Goal: Transaction & Acquisition: Obtain resource

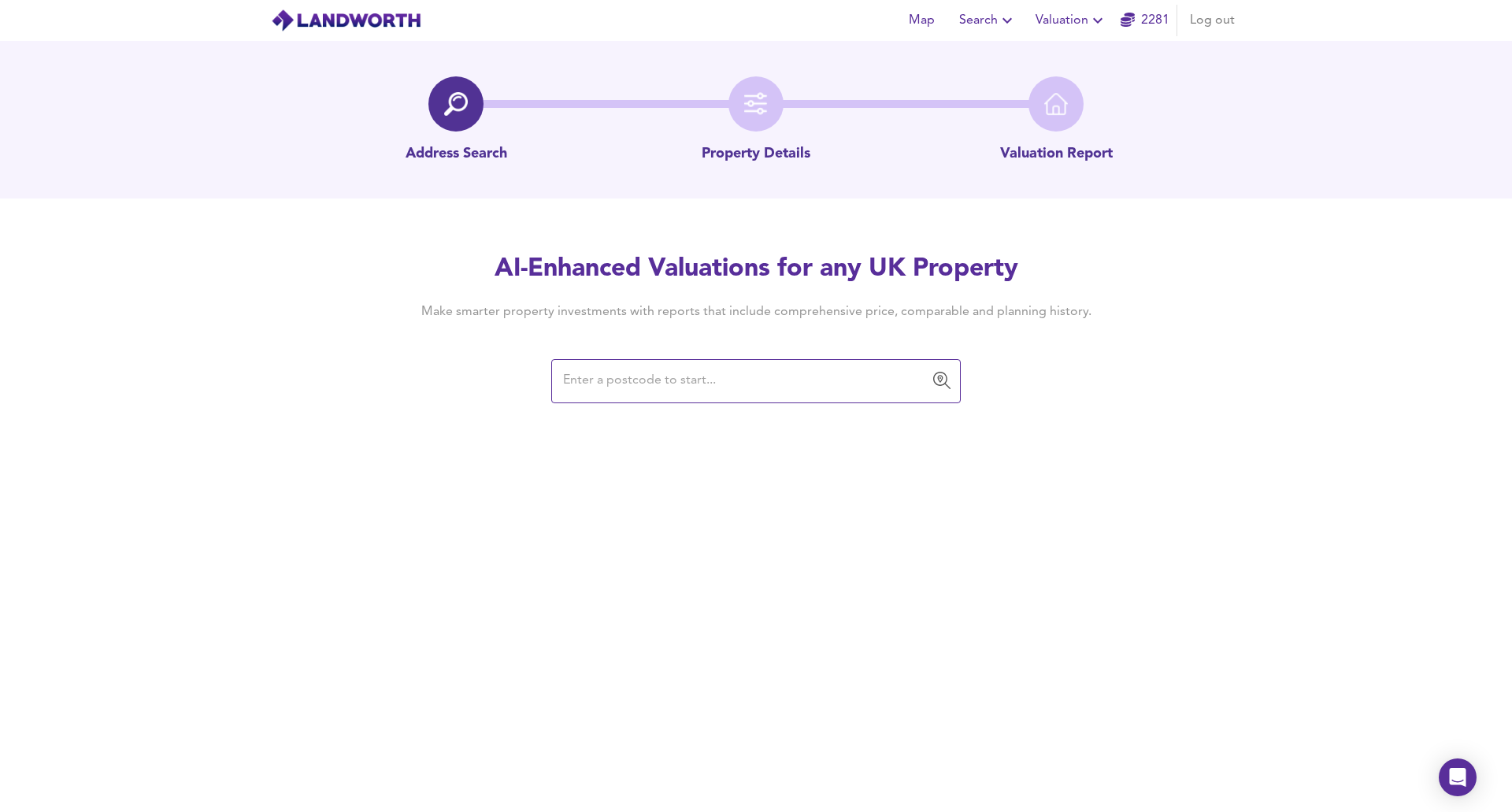
click at [621, 398] on div "​" at bounding box center [756, 381] width 409 height 44
paste input "UB6 7FN"
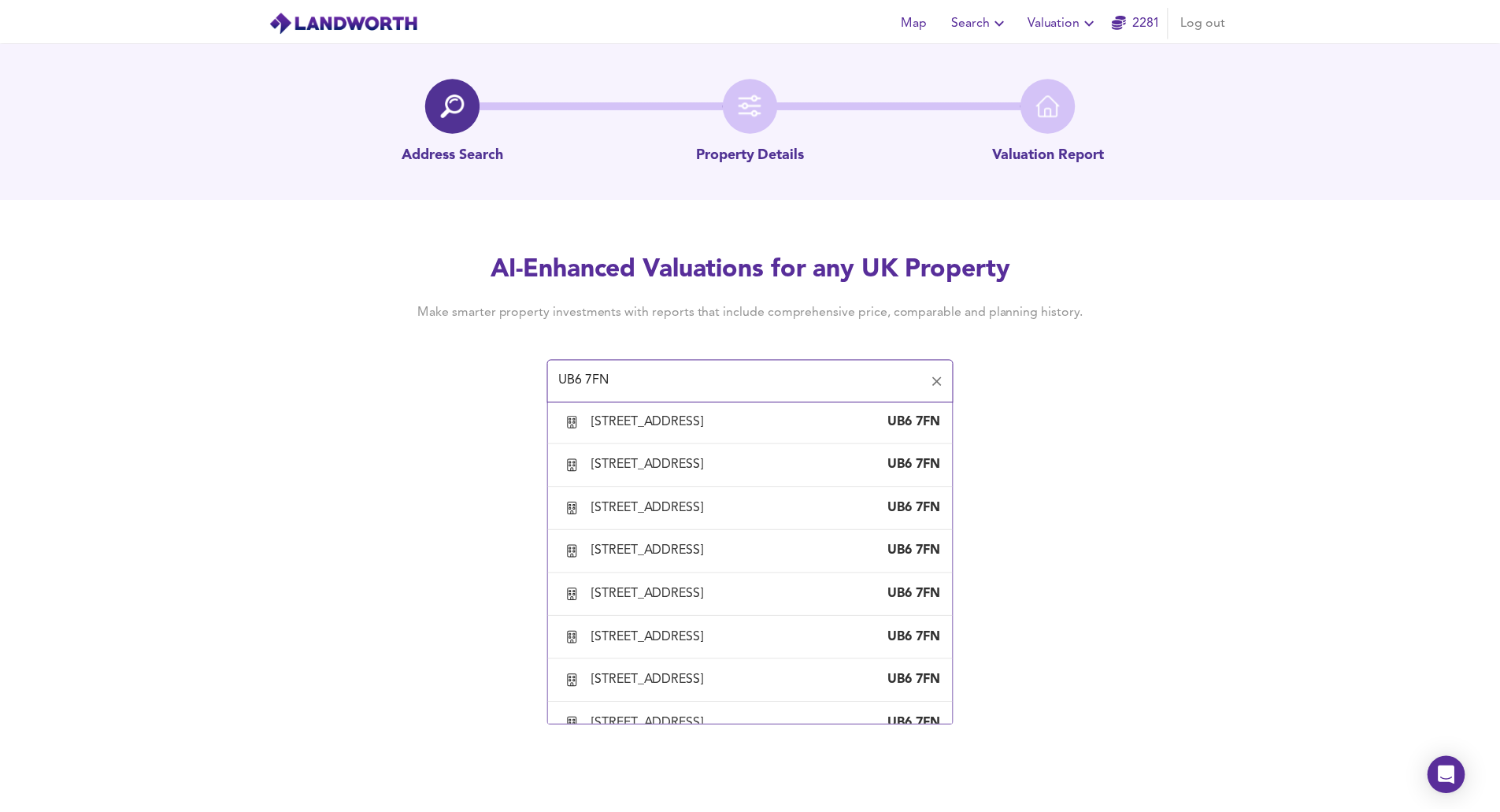
scroll to position [1023, 0]
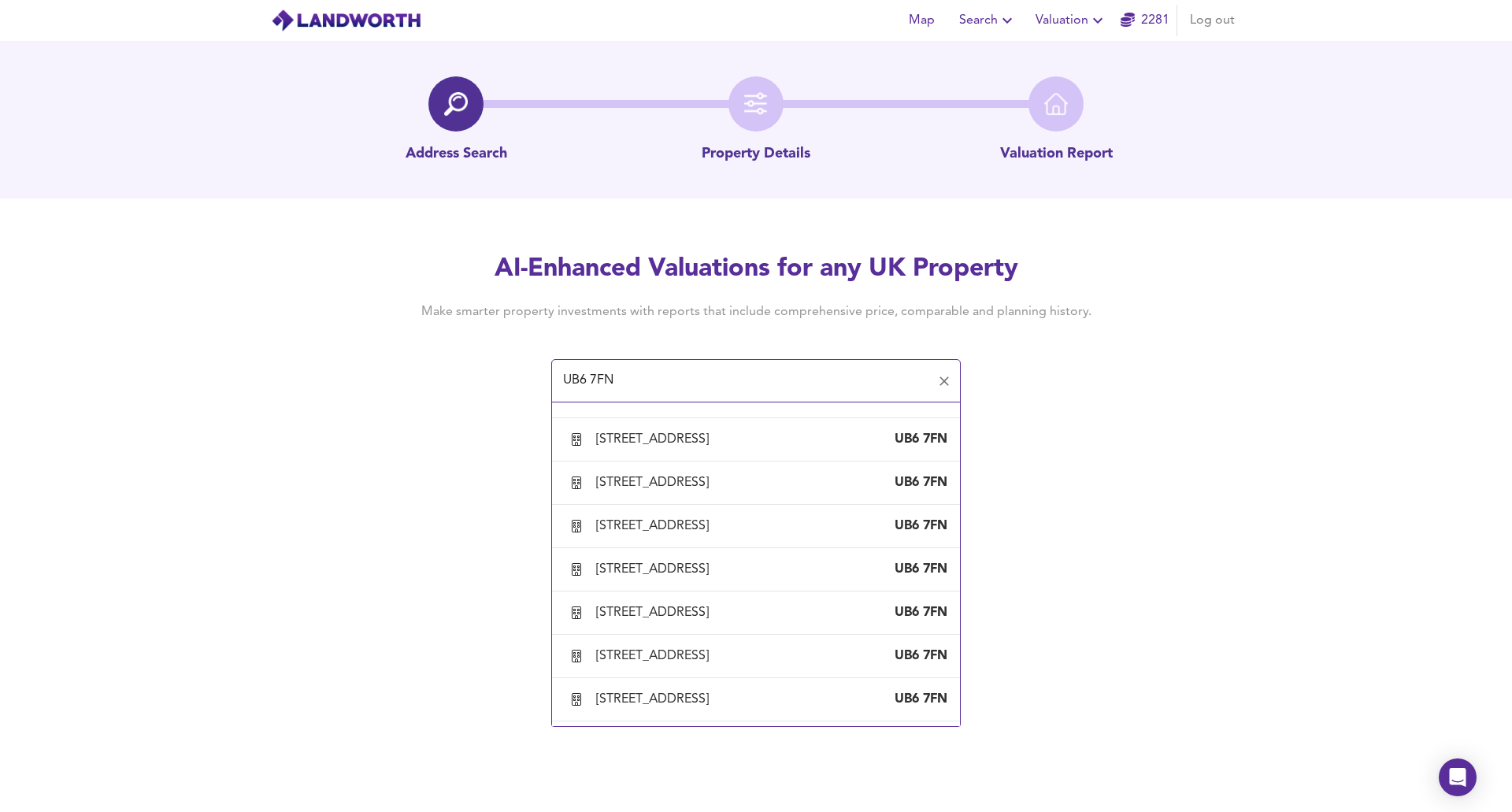
click at [646, 318] on div "[STREET_ADDRESS]" at bounding box center [655, 309] width 119 height 17
type input "[STREET_ADDRESS]"
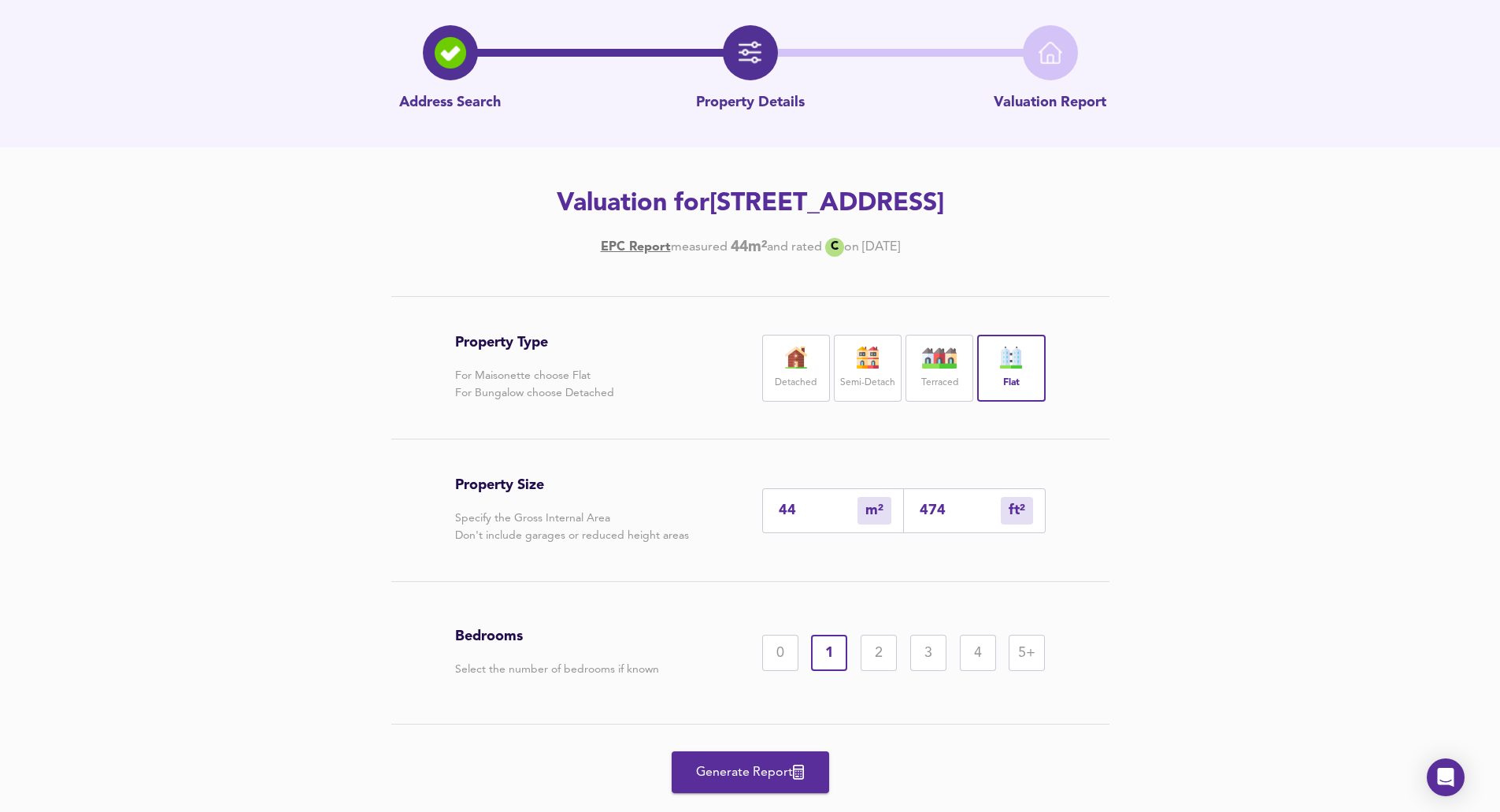
scroll to position [126, 0]
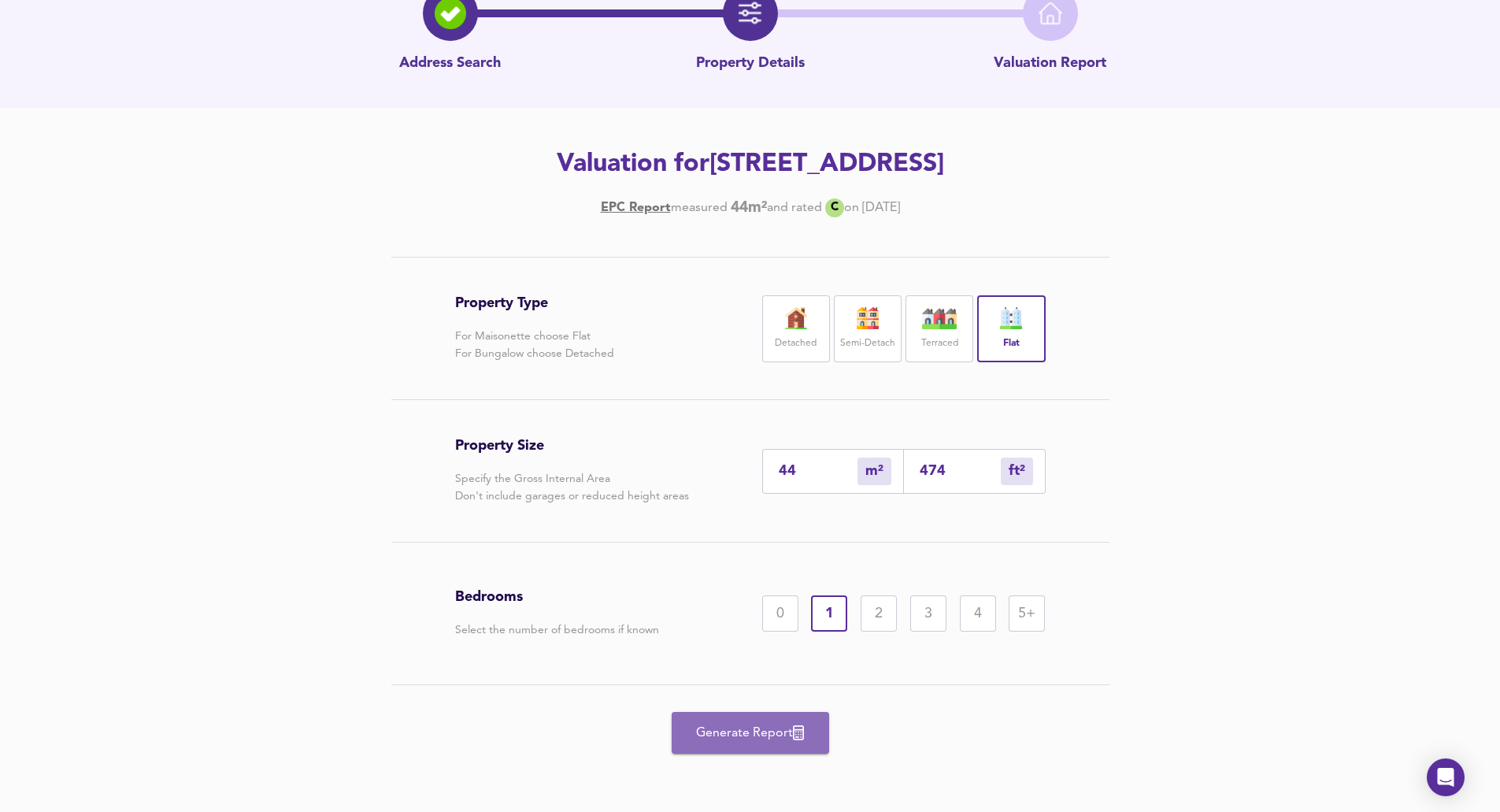
click at [751, 727] on span "Generate Report" at bounding box center [750, 733] width 126 height 22
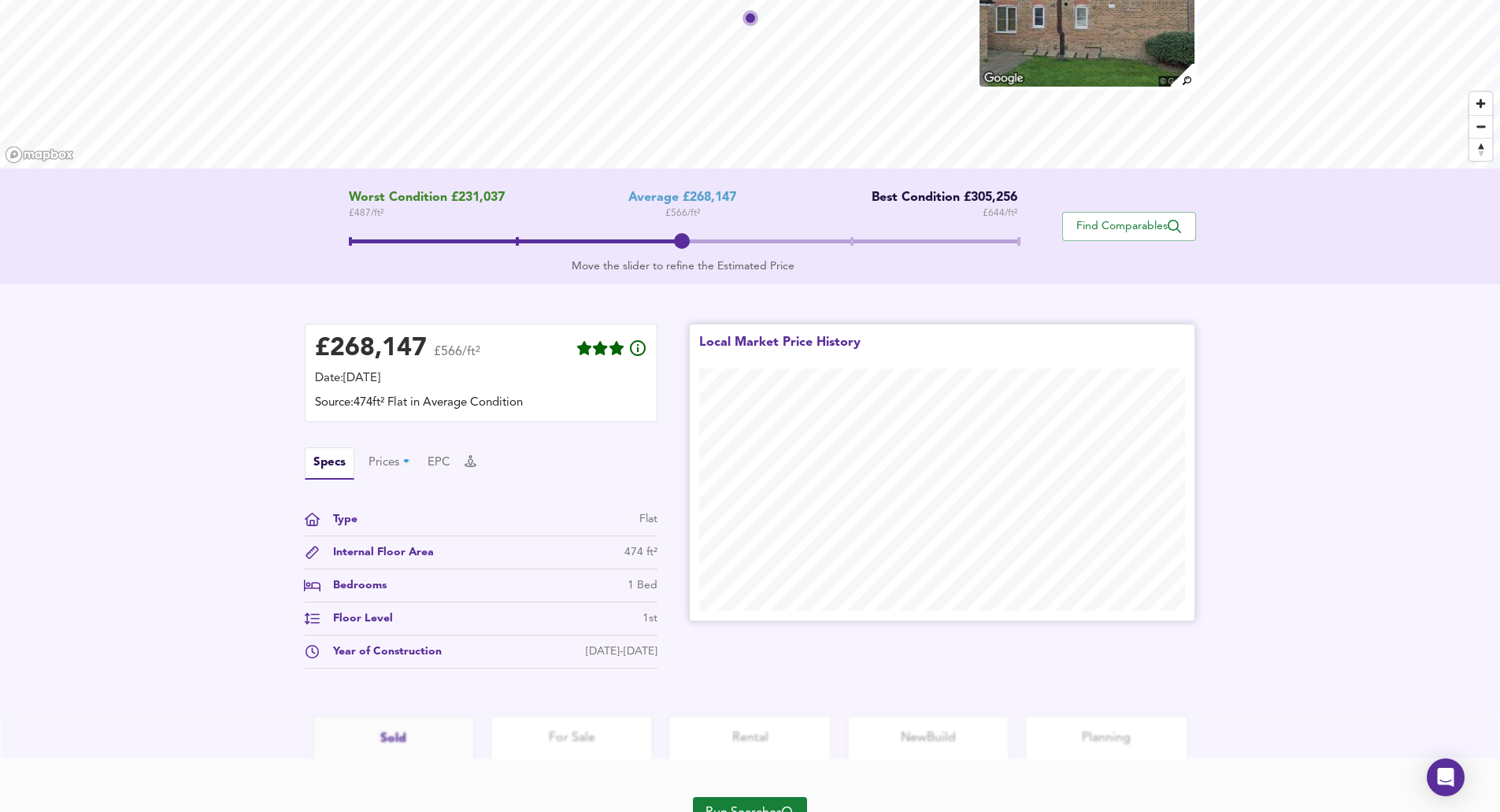
scroll to position [232, 0]
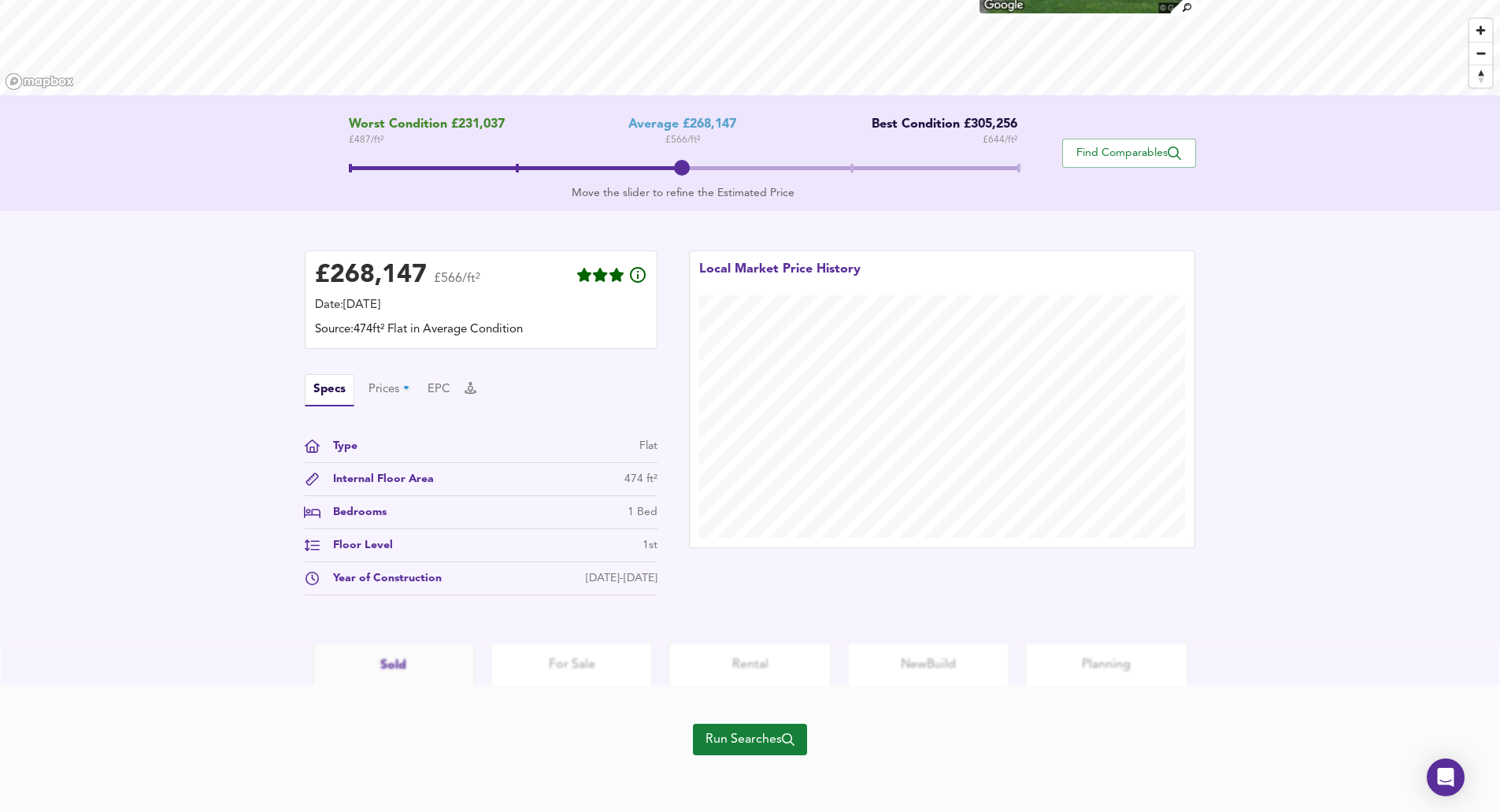
click at [745, 746] on span "Run Searches" at bounding box center [750, 739] width 89 height 22
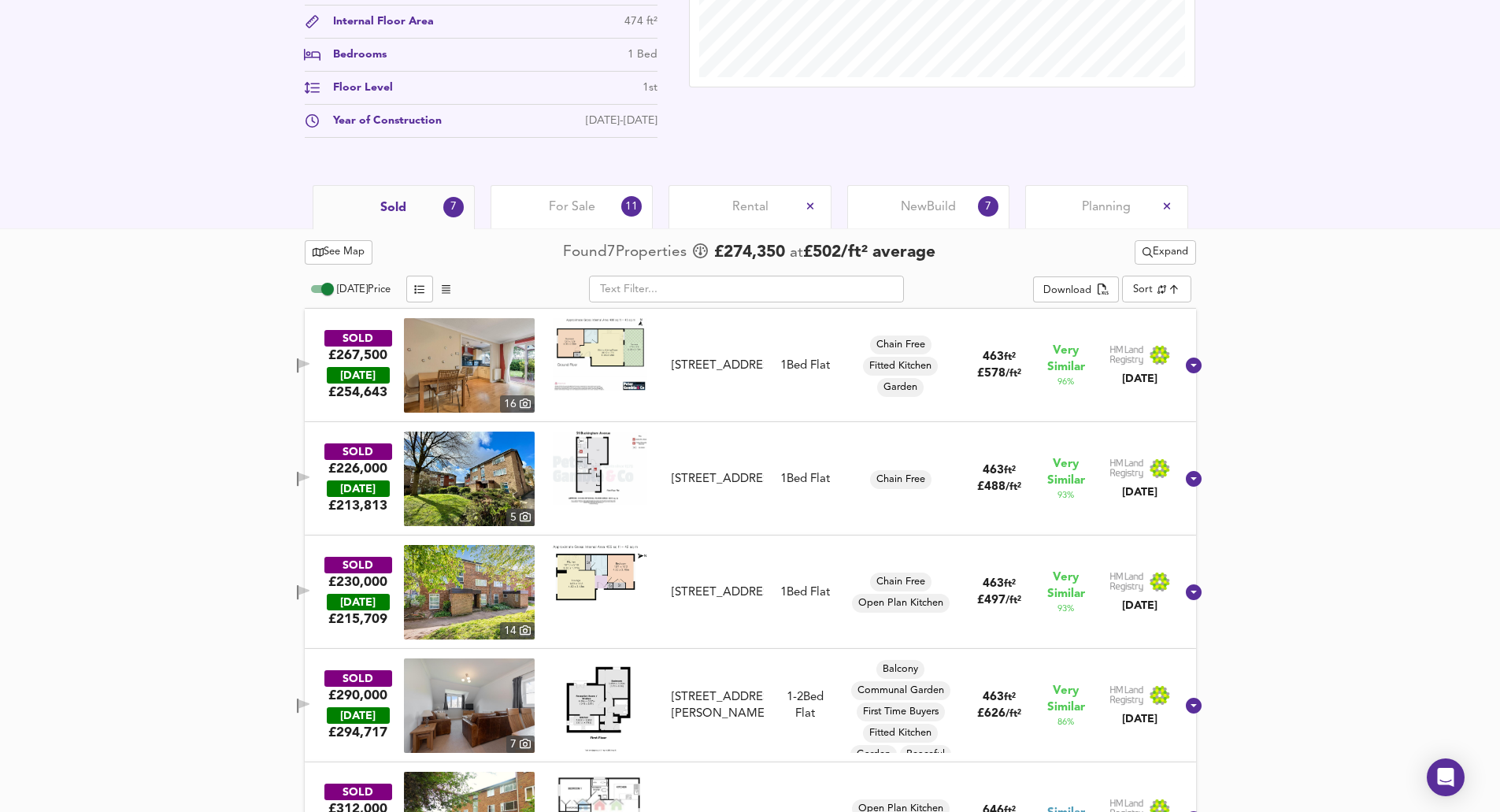
scroll to position [704, 0]
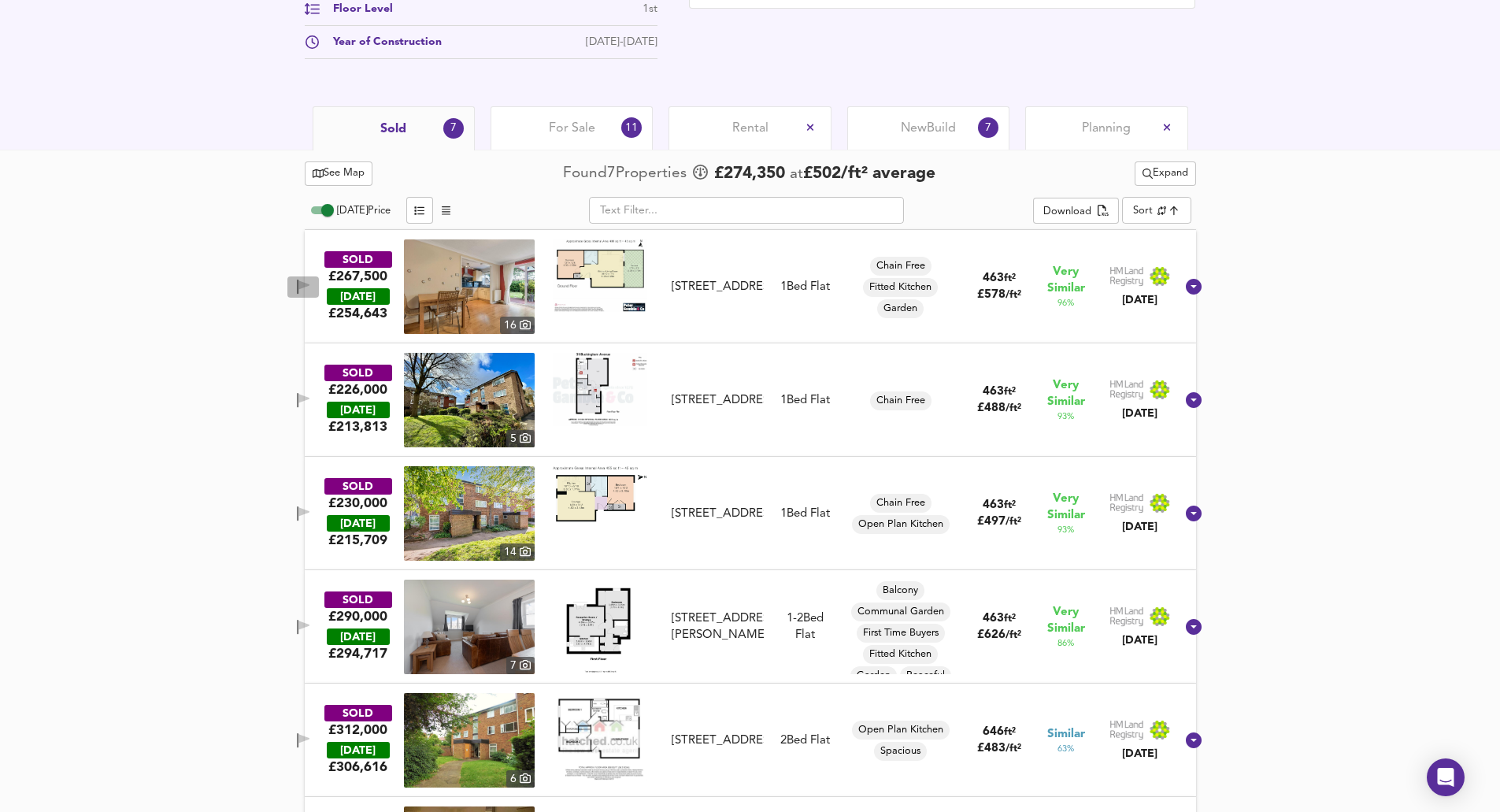
click at [312, 282] on span "button" at bounding box center [303, 286] width 23 height 14
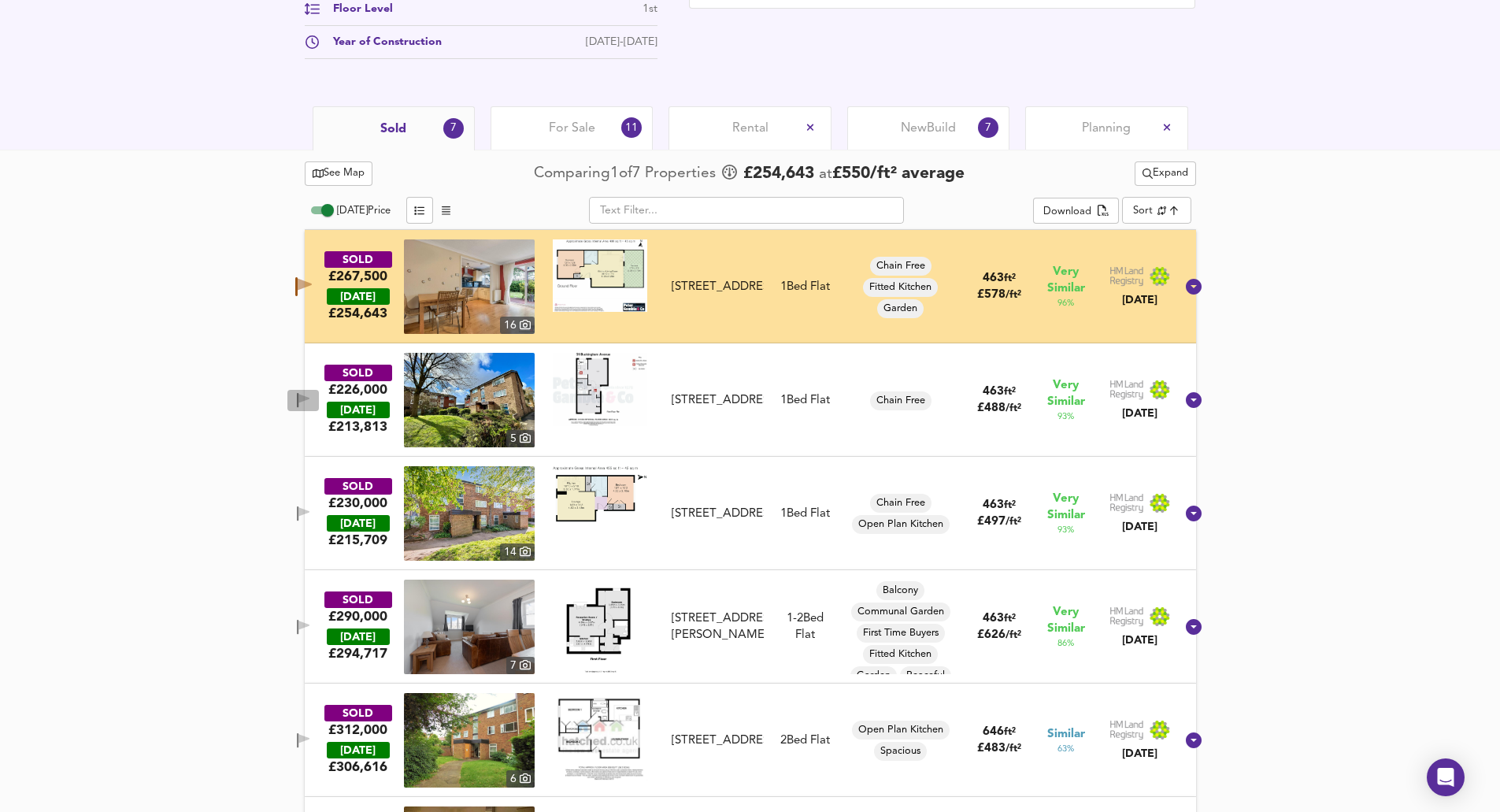
click at [318, 391] on button "button" at bounding box center [303, 401] width 32 height 21
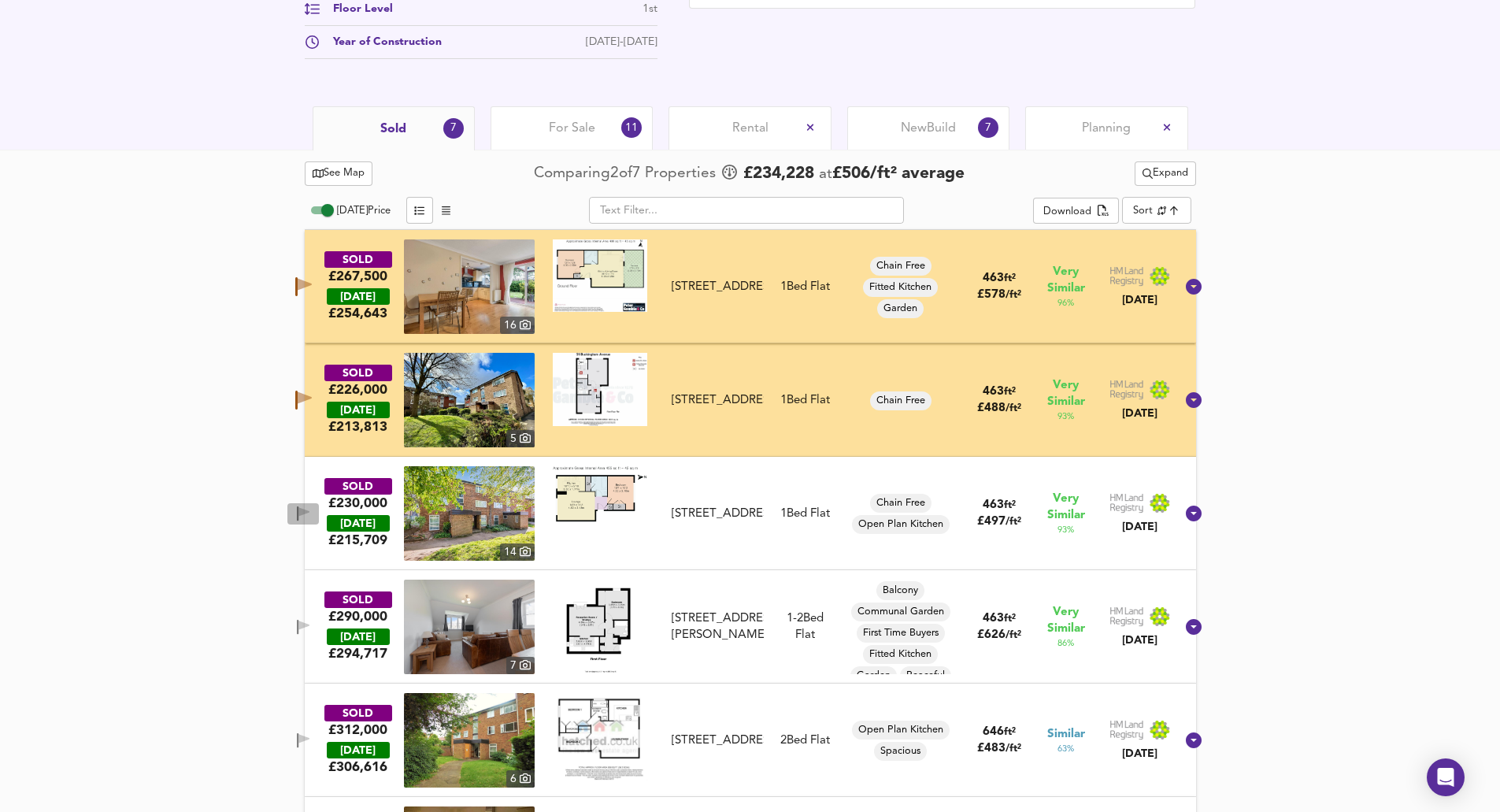
click at [309, 514] on icon "button" at bounding box center [303, 512] width 11 height 10
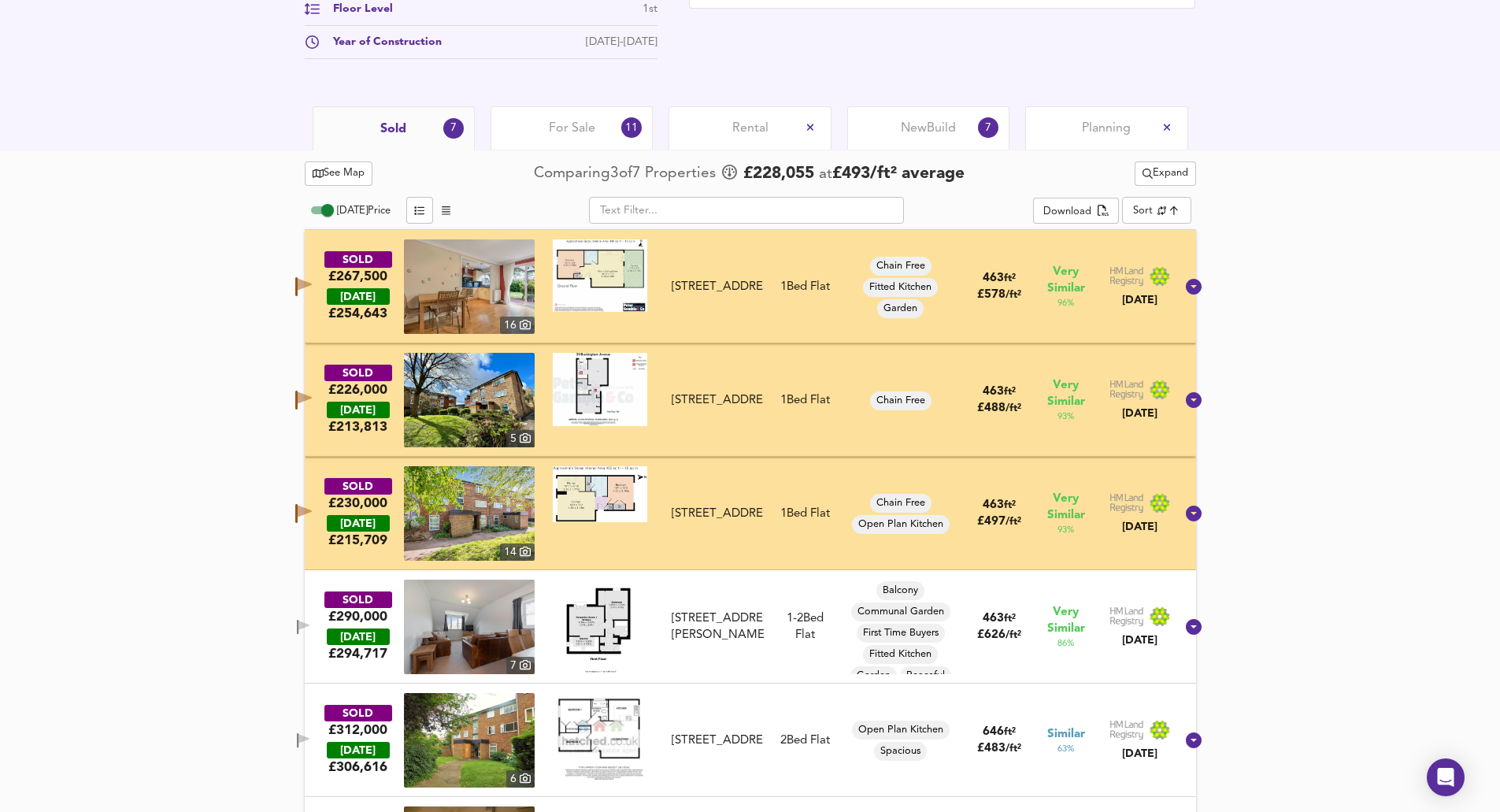
drag, startPoint x: 312, startPoint y: 632, endPoint x: 319, endPoint y: 625, distance: 9.9
click at [313, 631] on span "button" at bounding box center [303, 627] width 23 height 14
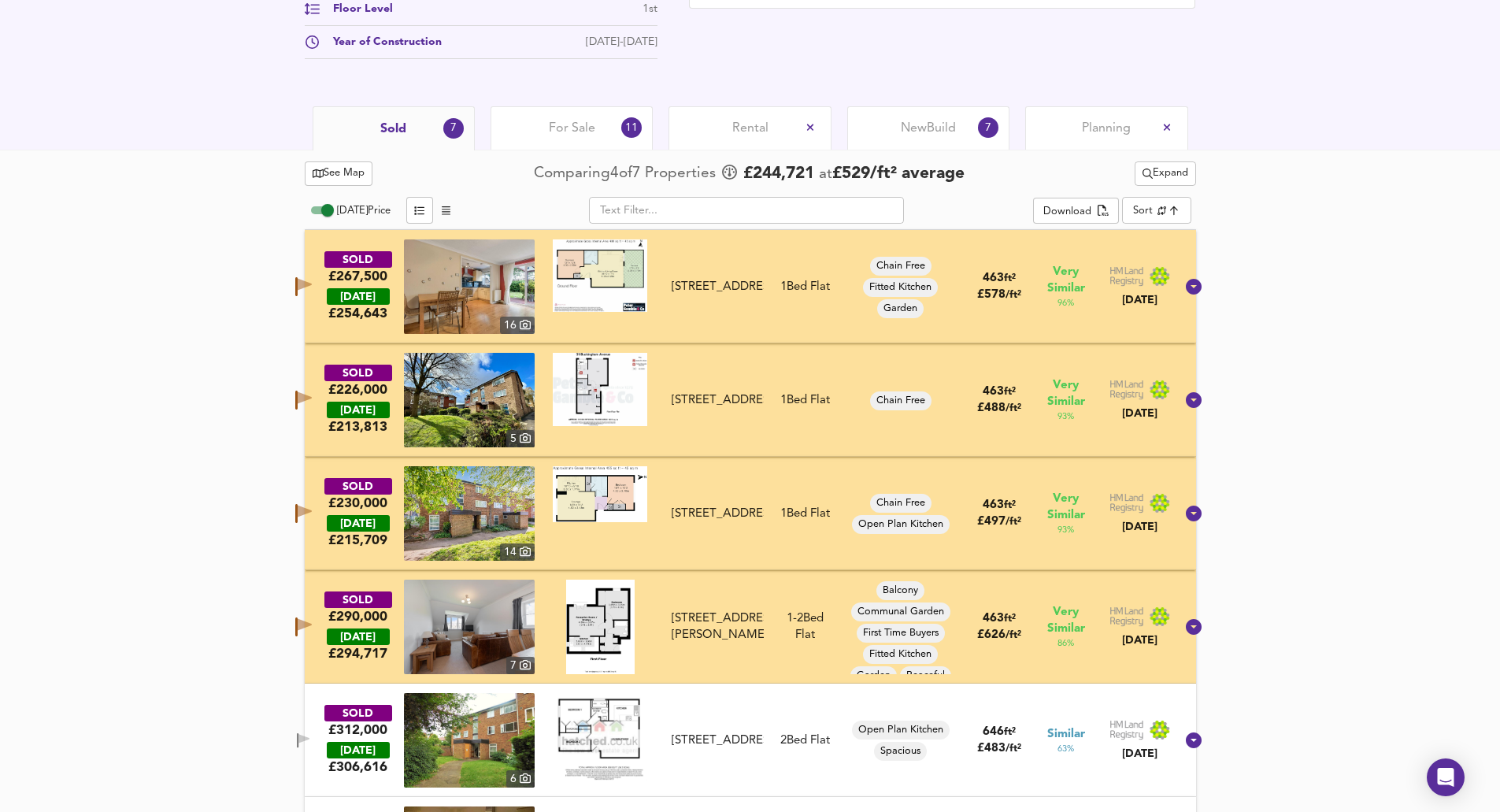
click at [1166, 168] on span "Expand" at bounding box center [1165, 173] width 45 height 18
click at [1138, 210] on li "¼ mile ½ mile" at bounding box center [1162, 206] width 133 height 25
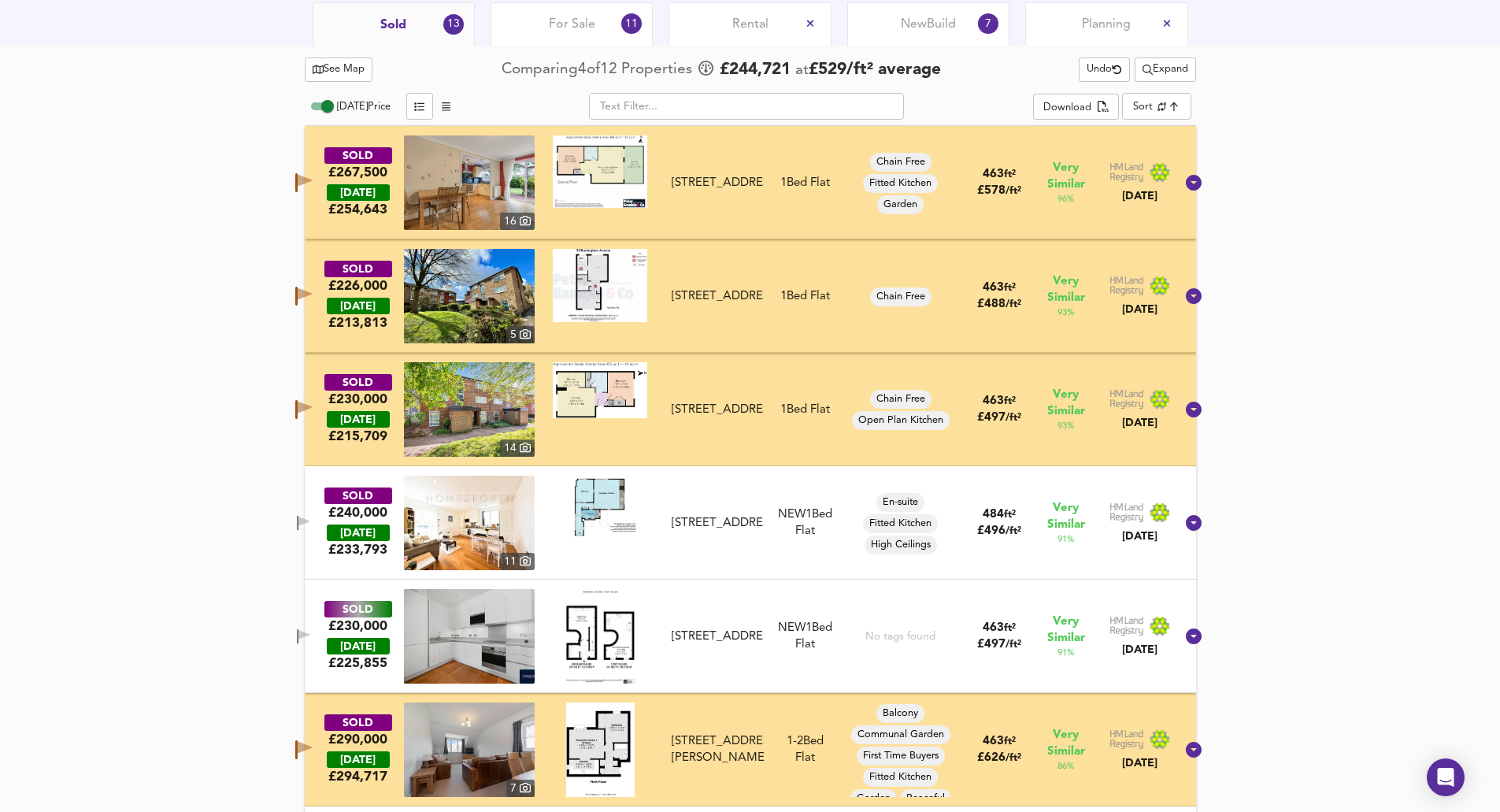
scroll to position [861, 0]
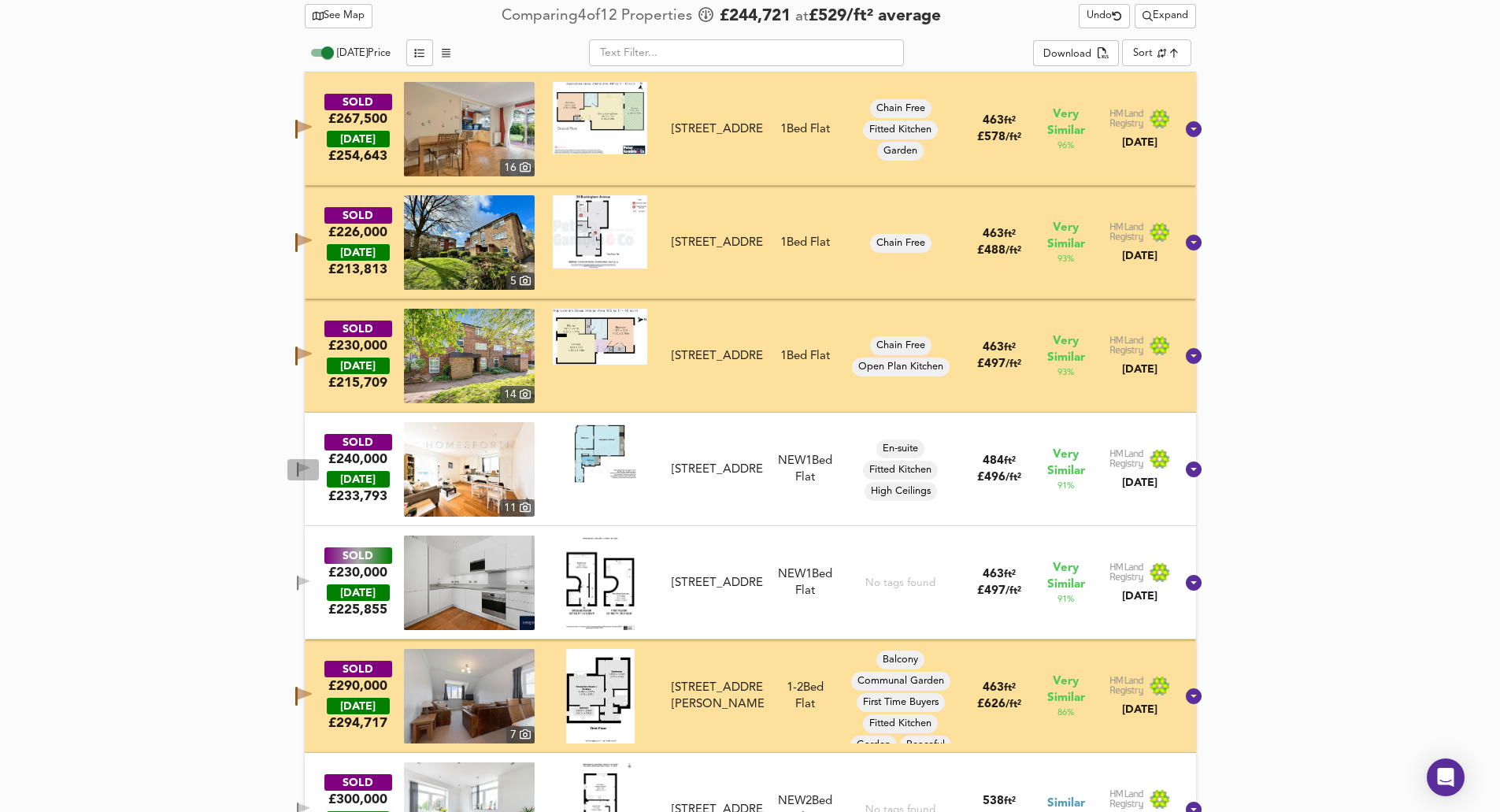
click at [310, 471] on icon "button" at bounding box center [303, 469] width 14 height 14
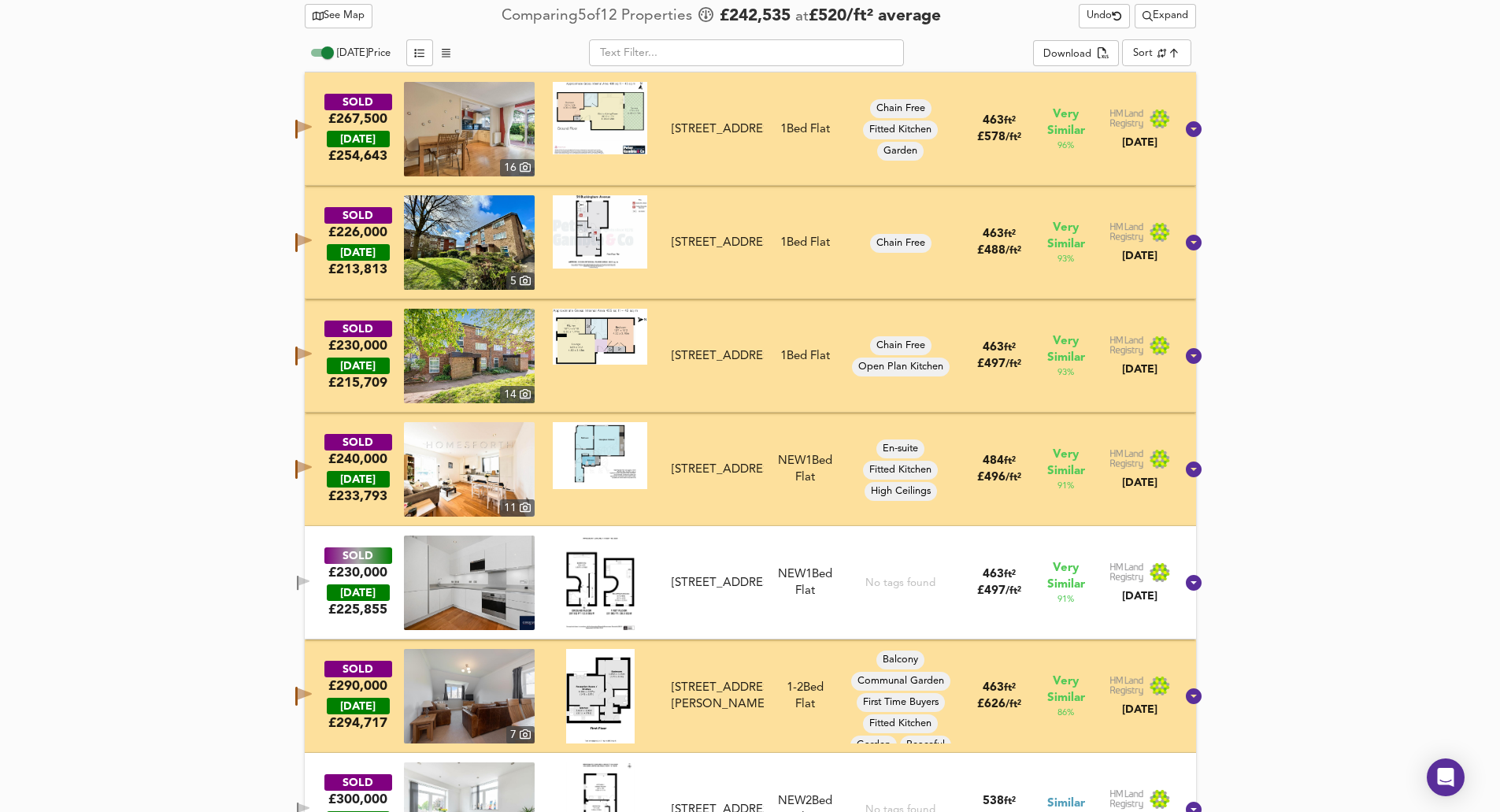
click at [298, 580] on icon "button" at bounding box center [297, 582] width 2 height 14
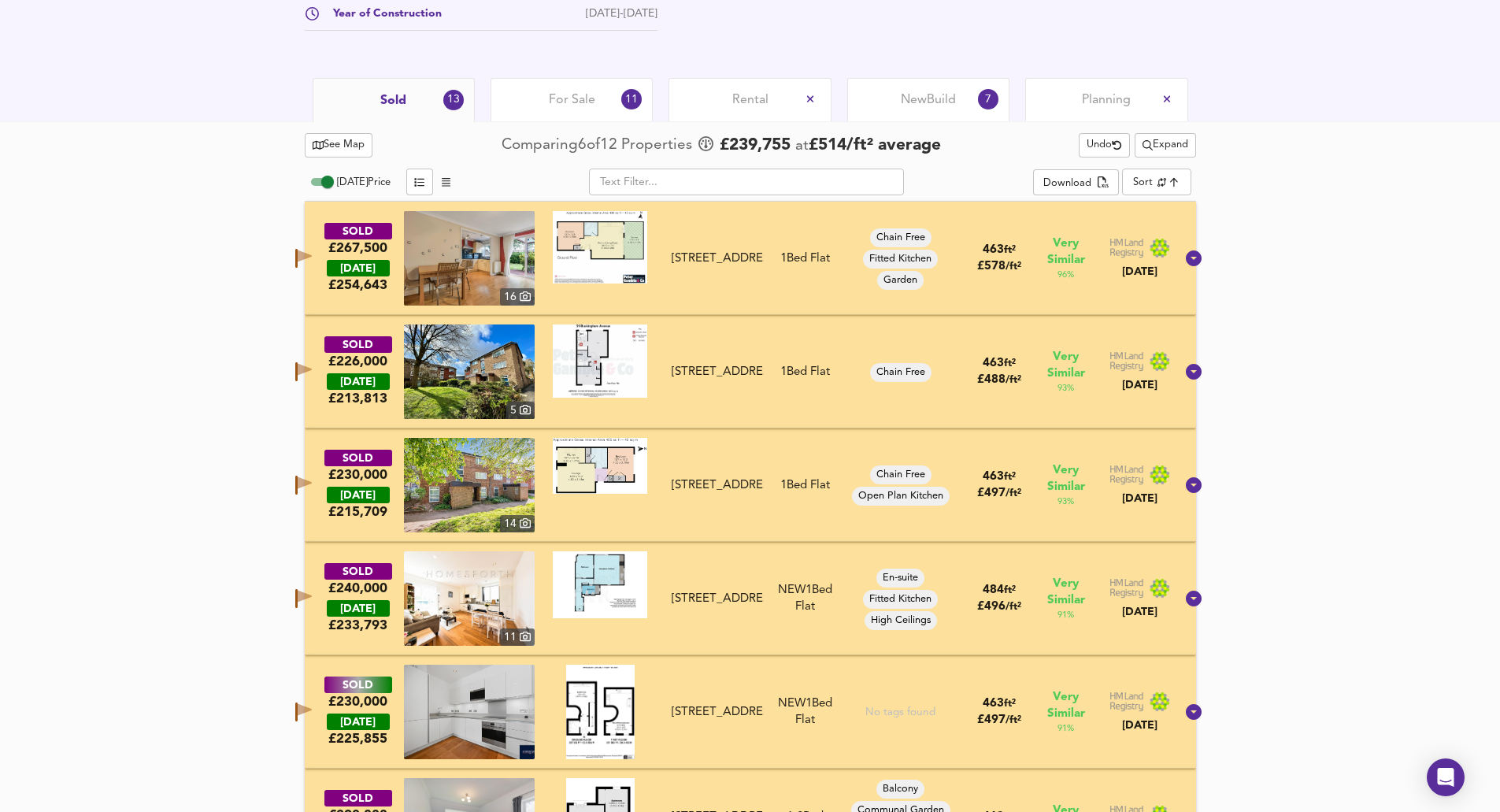
scroll to position [704, 0]
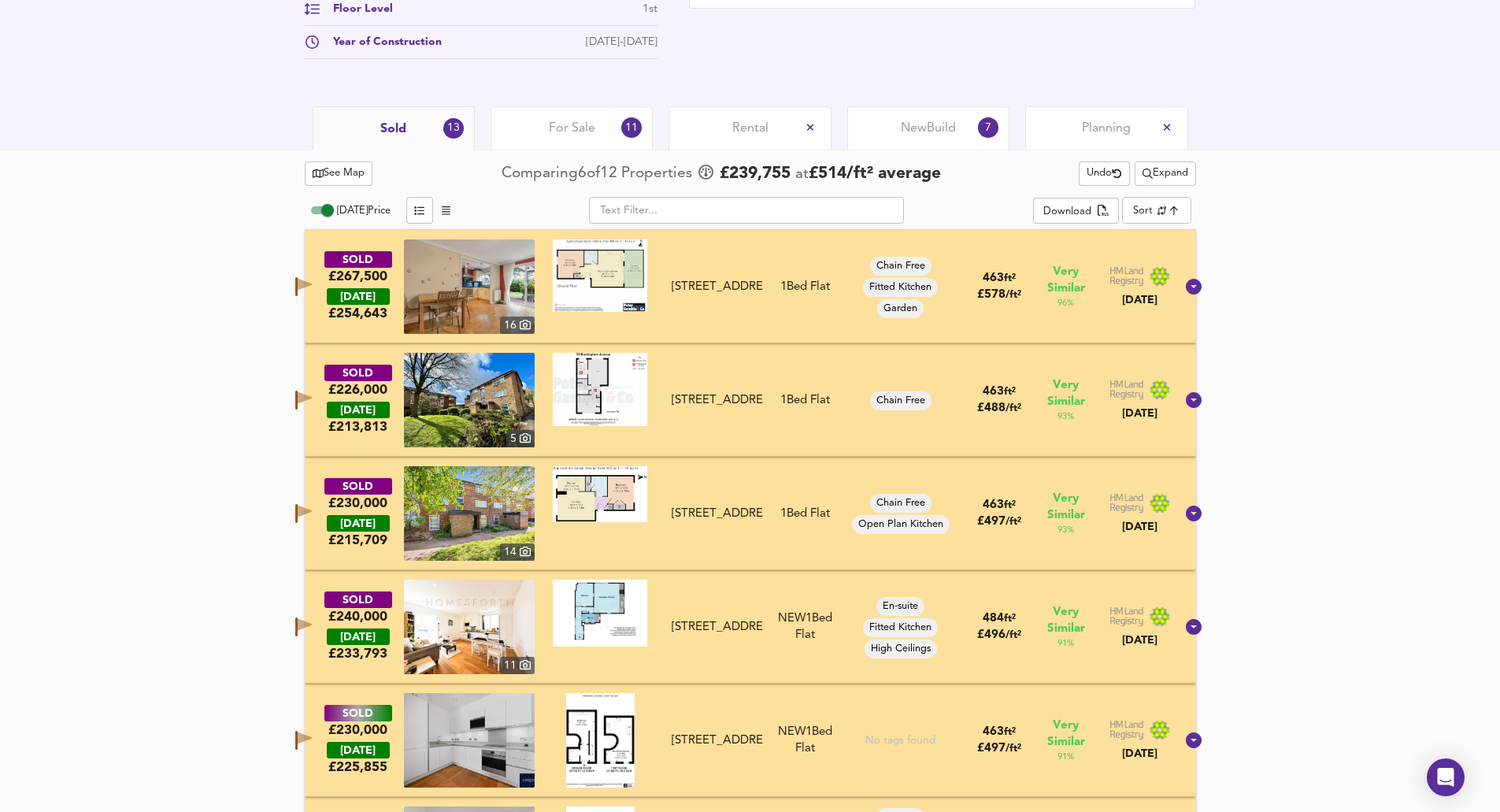
click at [1161, 178] on span "Expand" at bounding box center [1165, 173] width 45 height 18
click at [1124, 224] on icon at bounding box center [1118, 230] width 22 height 12
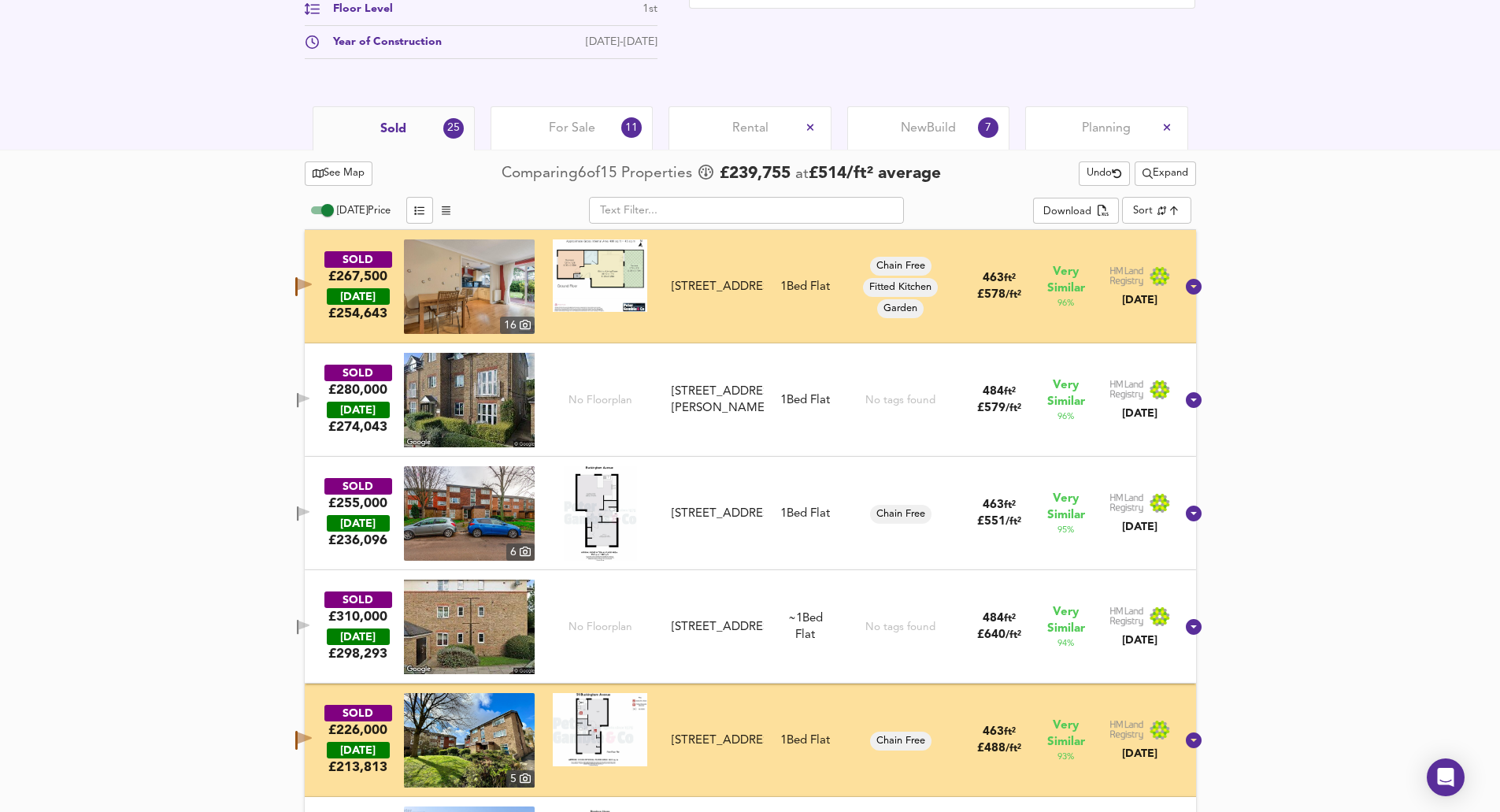
click at [310, 395] on icon "button" at bounding box center [303, 400] width 14 height 14
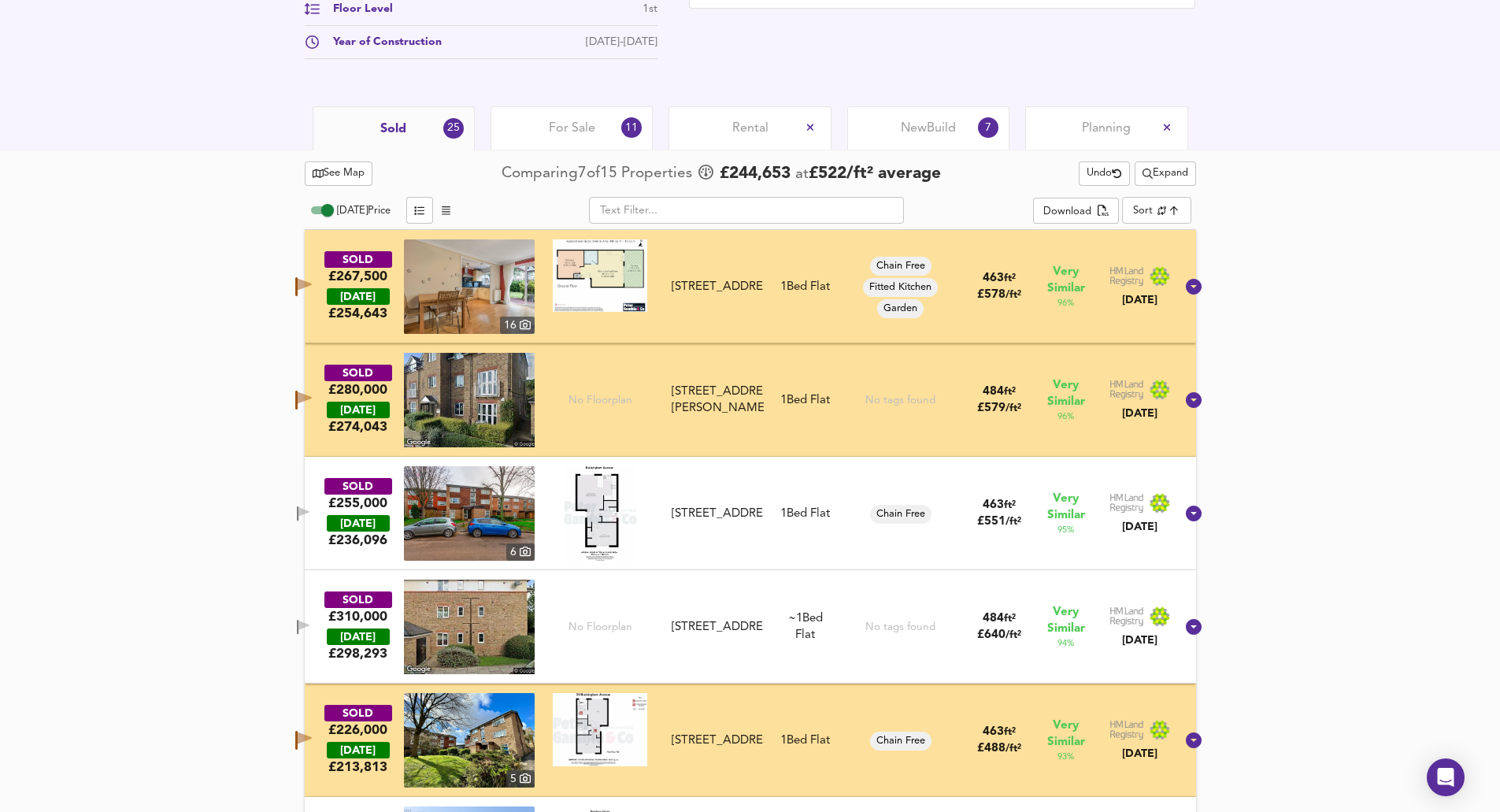
click at [310, 509] on icon "button" at bounding box center [303, 513] width 14 height 14
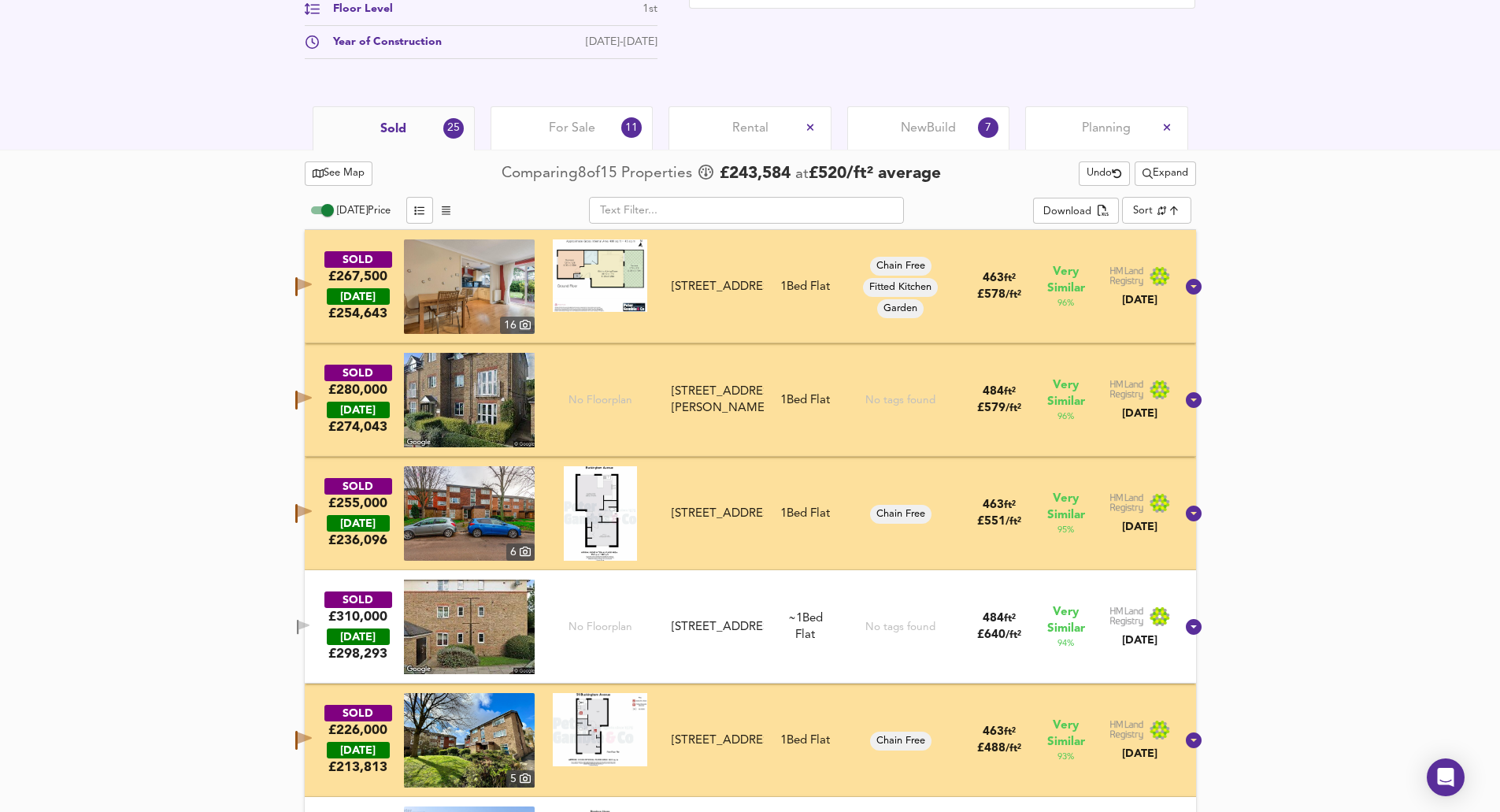
click at [325, 616] on div "SOLD £310,000 [DATE] £ 298,293 No Floorplan [STREET_ADDRESS] 4 Snowfleck House,…" at bounding box center [732, 627] width 889 height 95
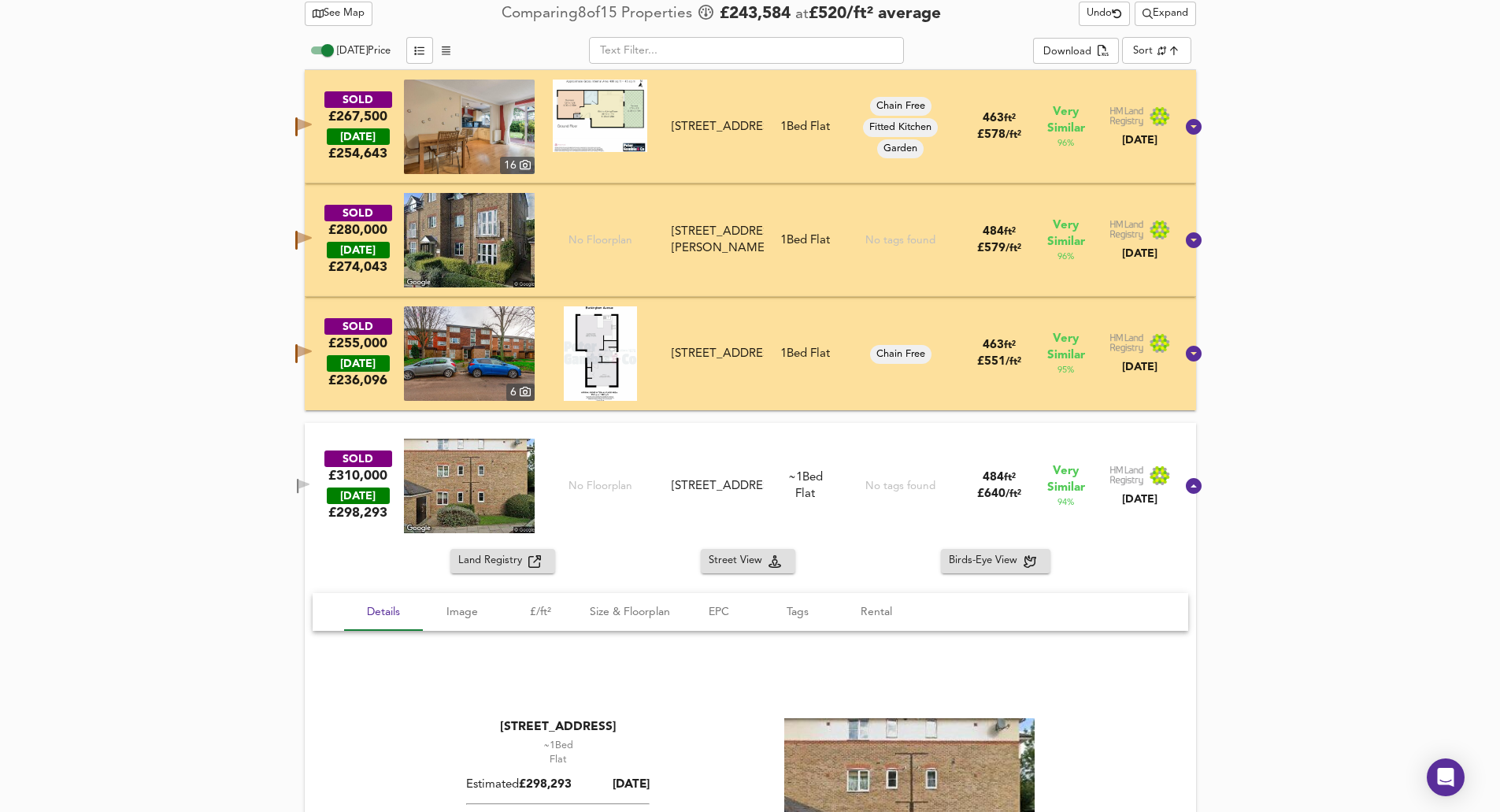
scroll to position [940, 0]
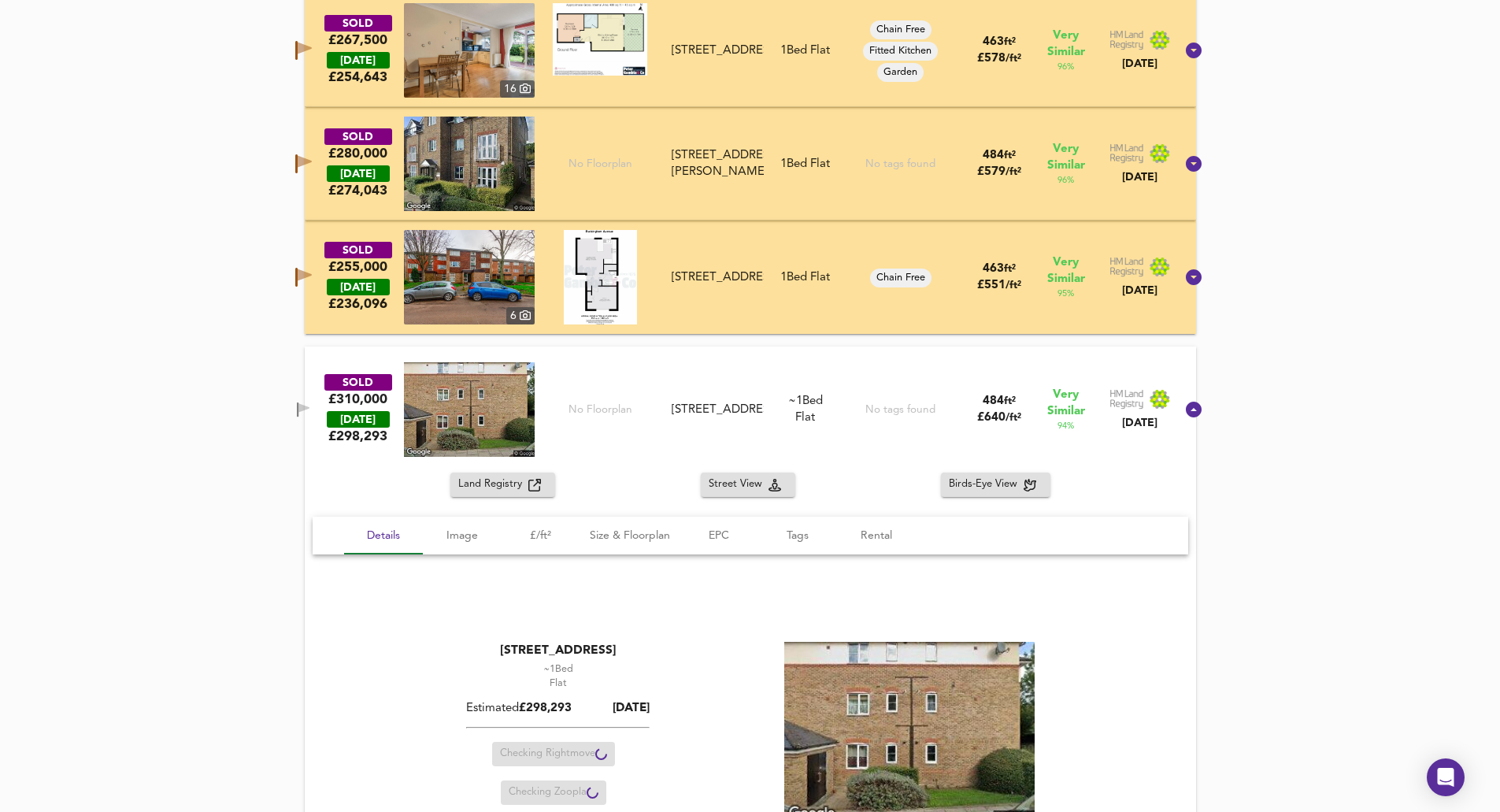
click at [321, 382] on div "SOLD £310,000 [DATE] £ 298,293 No Floorplan [STREET_ADDRESS] 4 Snowfleck House,…" at bounding box center [732, 409] width 889 height 95
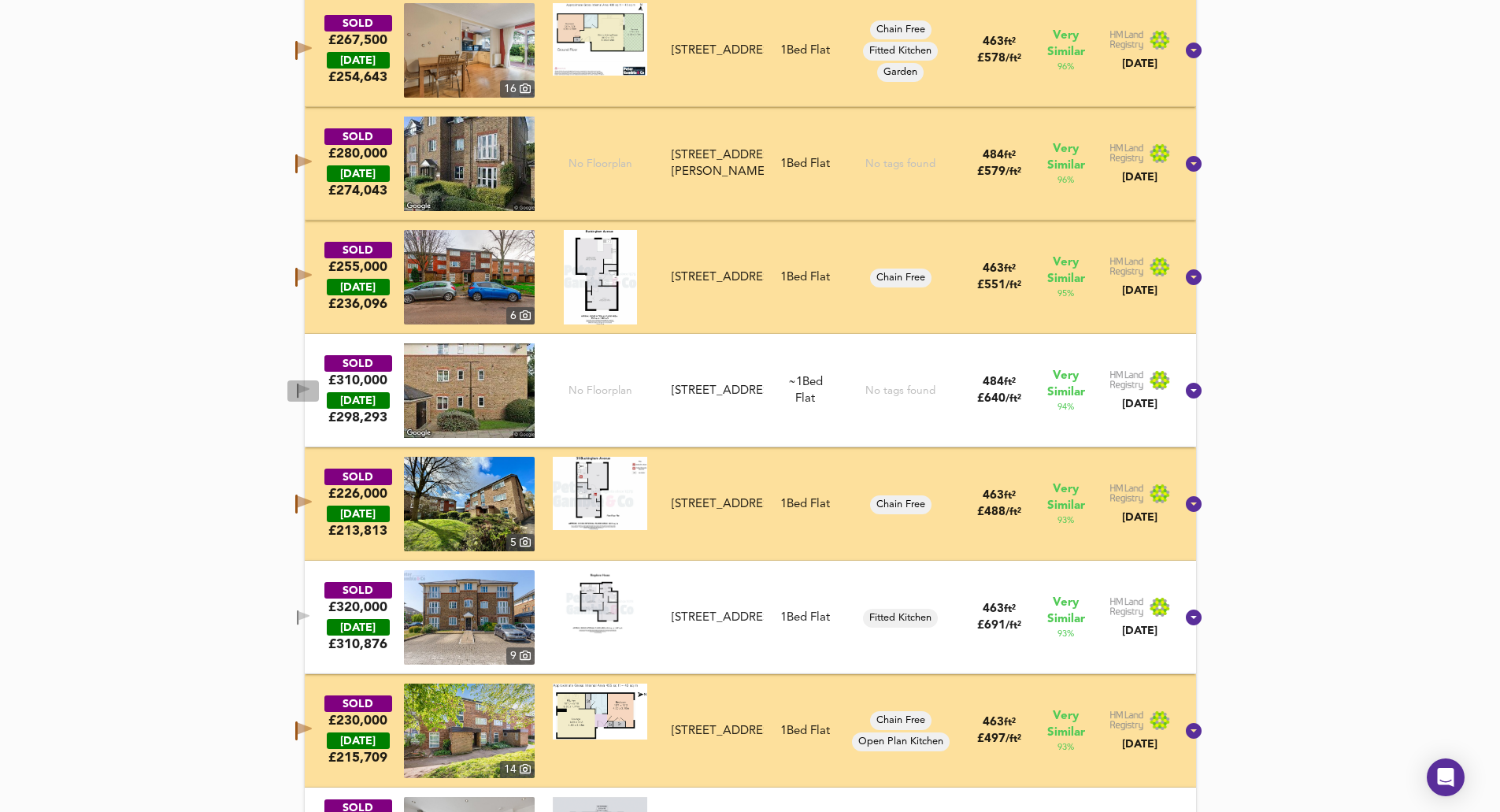
click at [298, 389] on icon "button" at bounding box center [297, 390] width 2 height 14
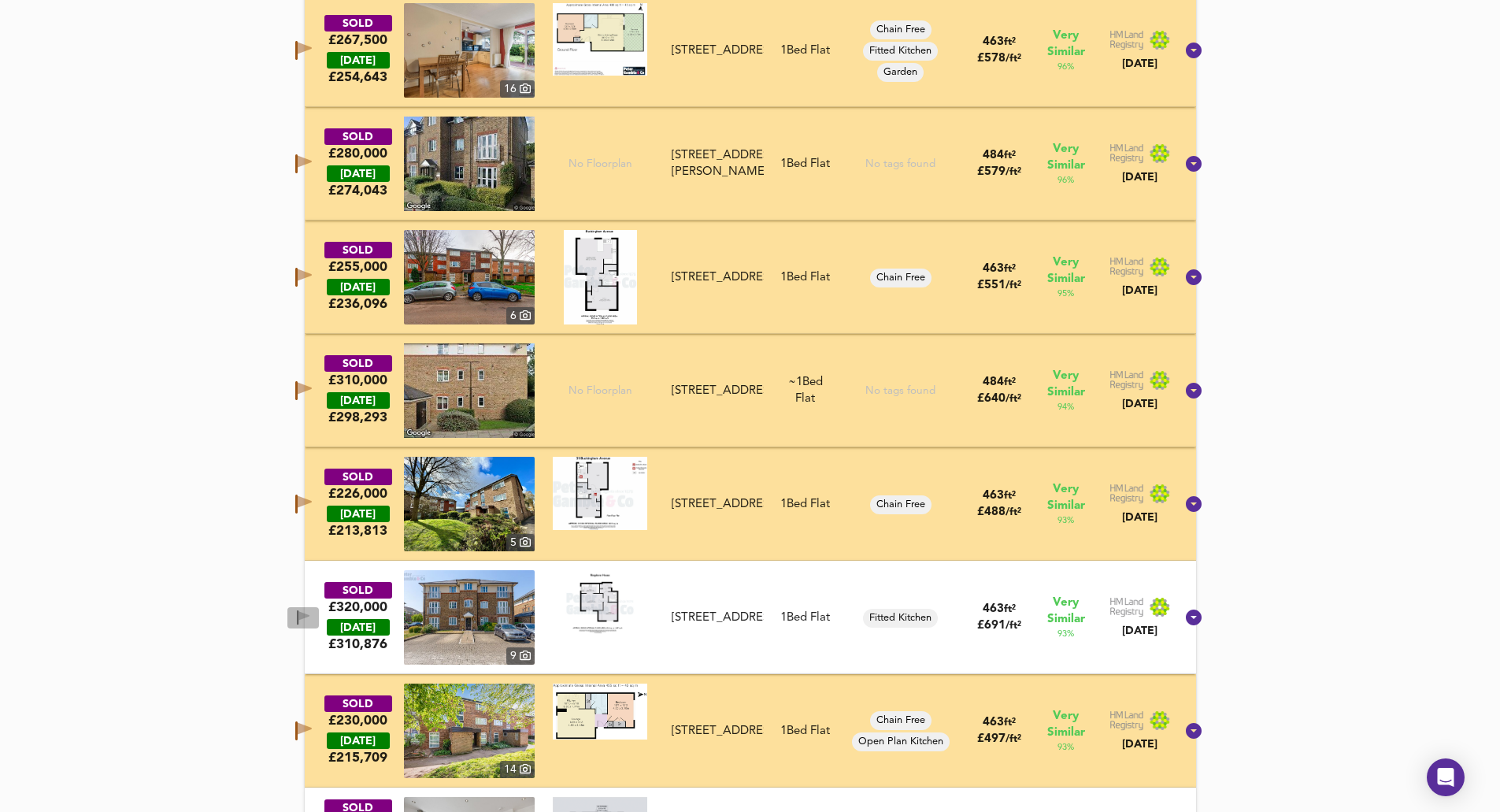
click at [298, 612] on icon "button" at bounding box center [297, 617] width 2 height 14
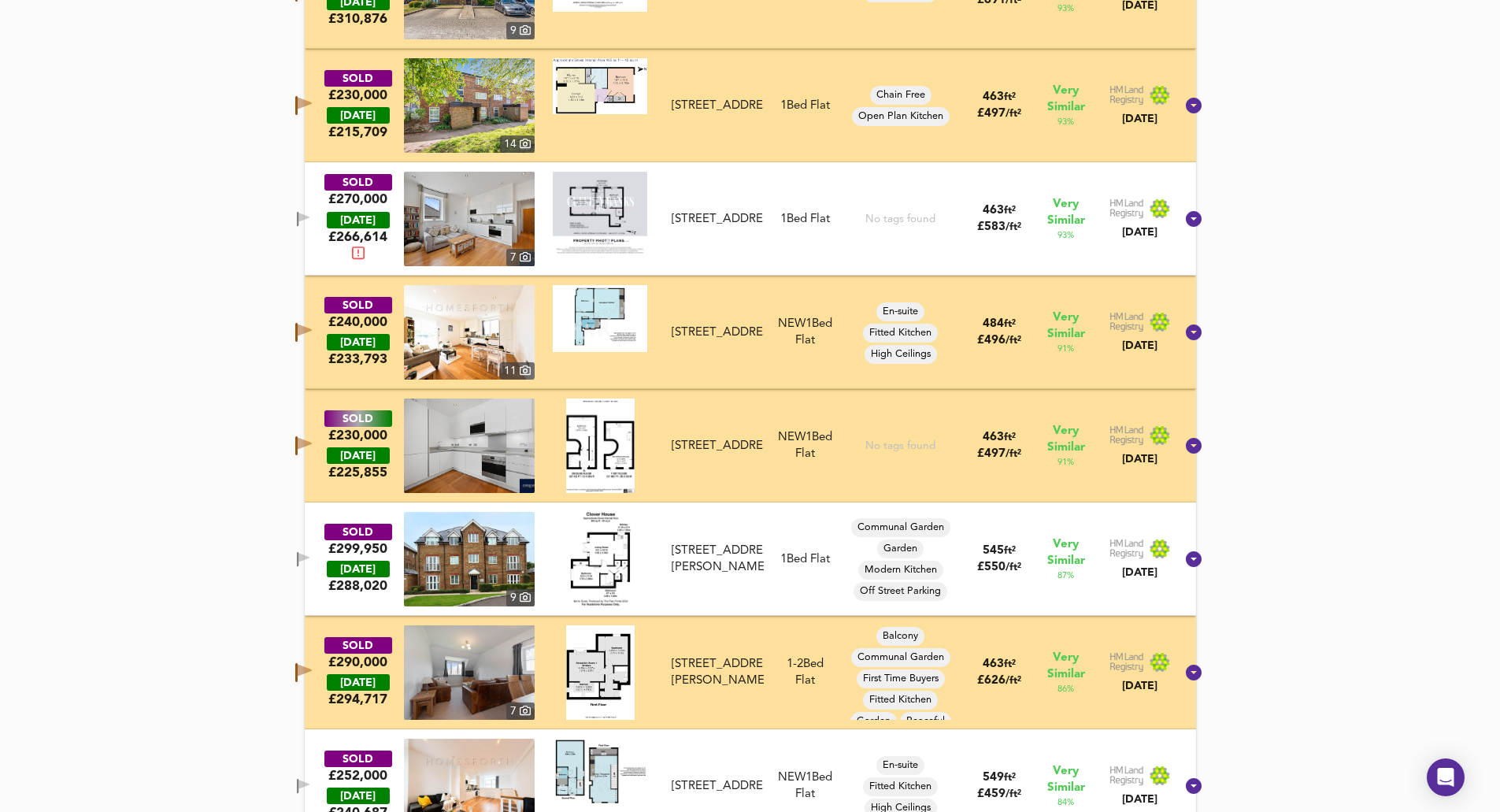
scroll to position [1727, 0]
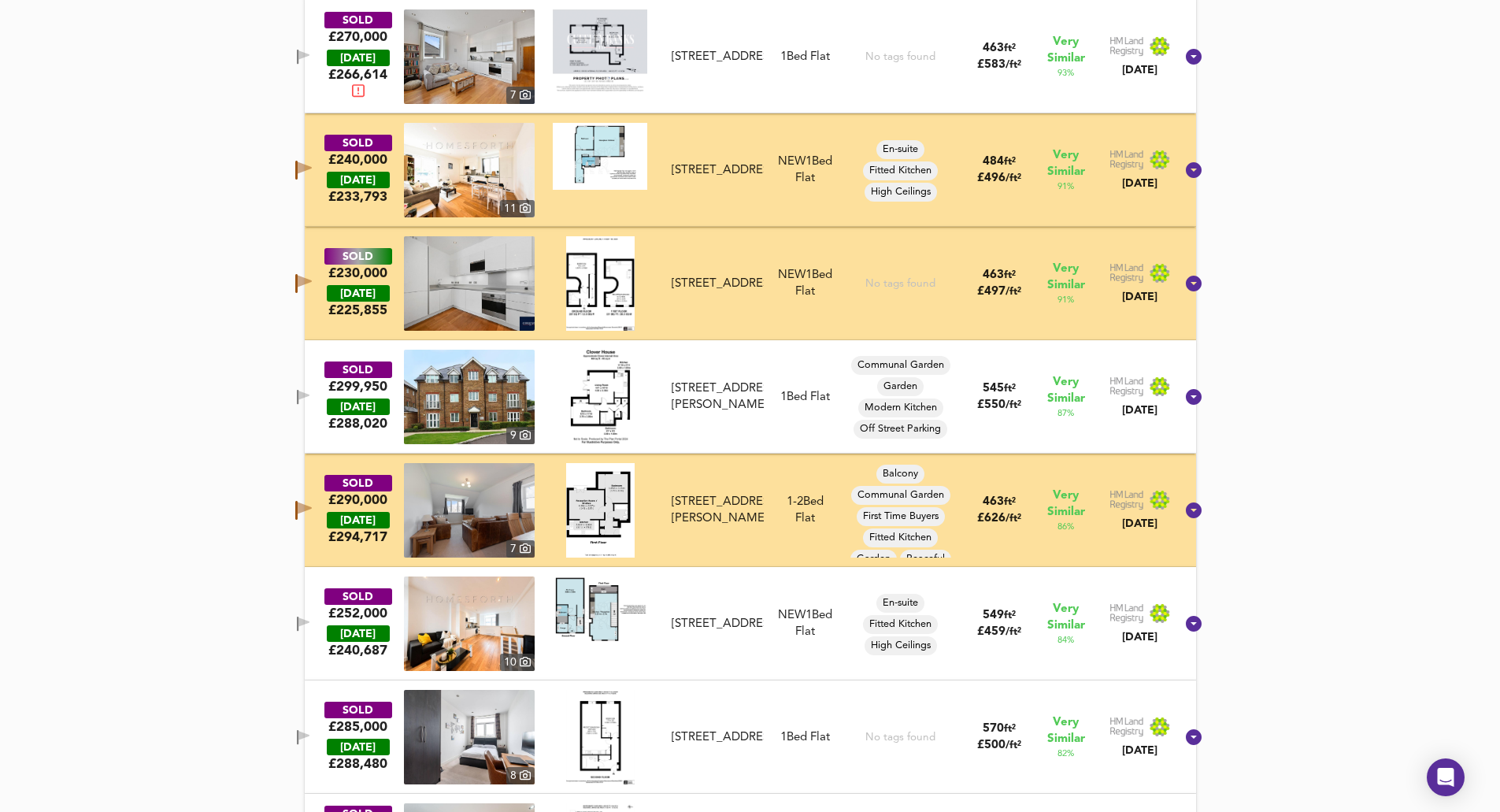
drag, startPoint x: 322, startPoint y: 736, endPoint x: 286, endPoint y: 686, distance: 61.6
click at [309, 733] on icon "button" at bounding box center [303, 736] width 11 height 10
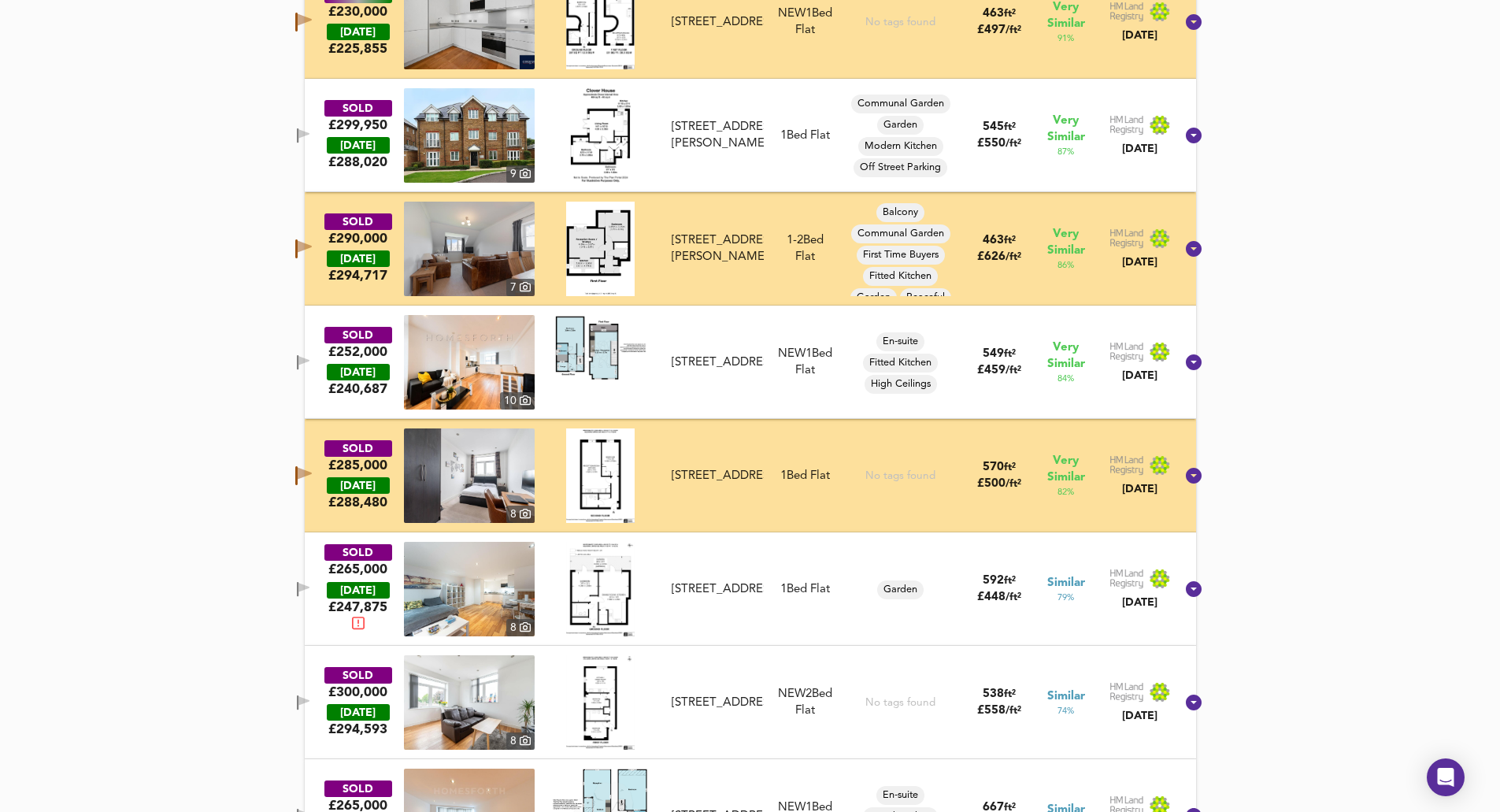
scroll to position [1964, 0]
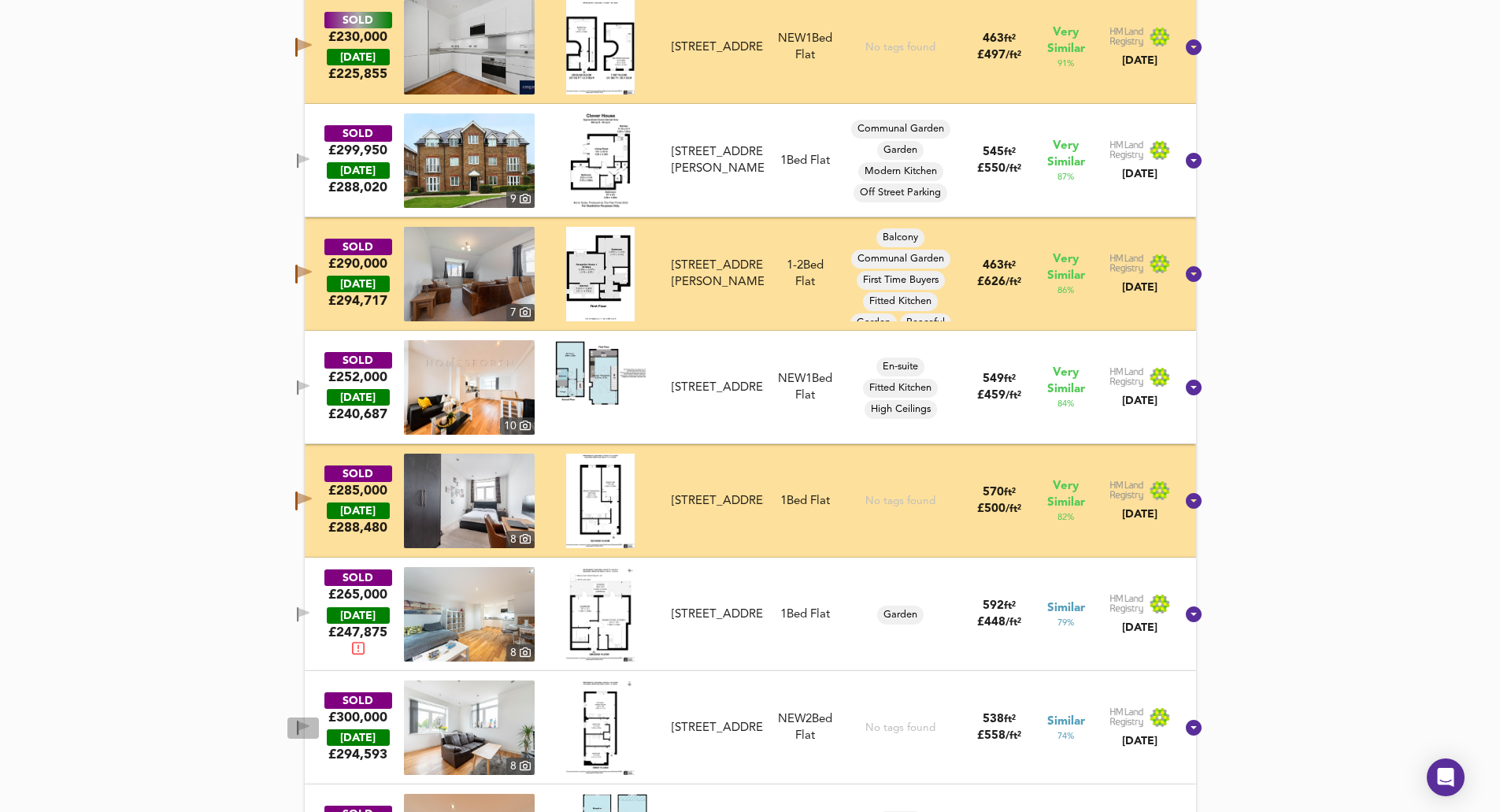
click at [314, 726] on span "button" at bounding box center [303, 727] width 23 height 14
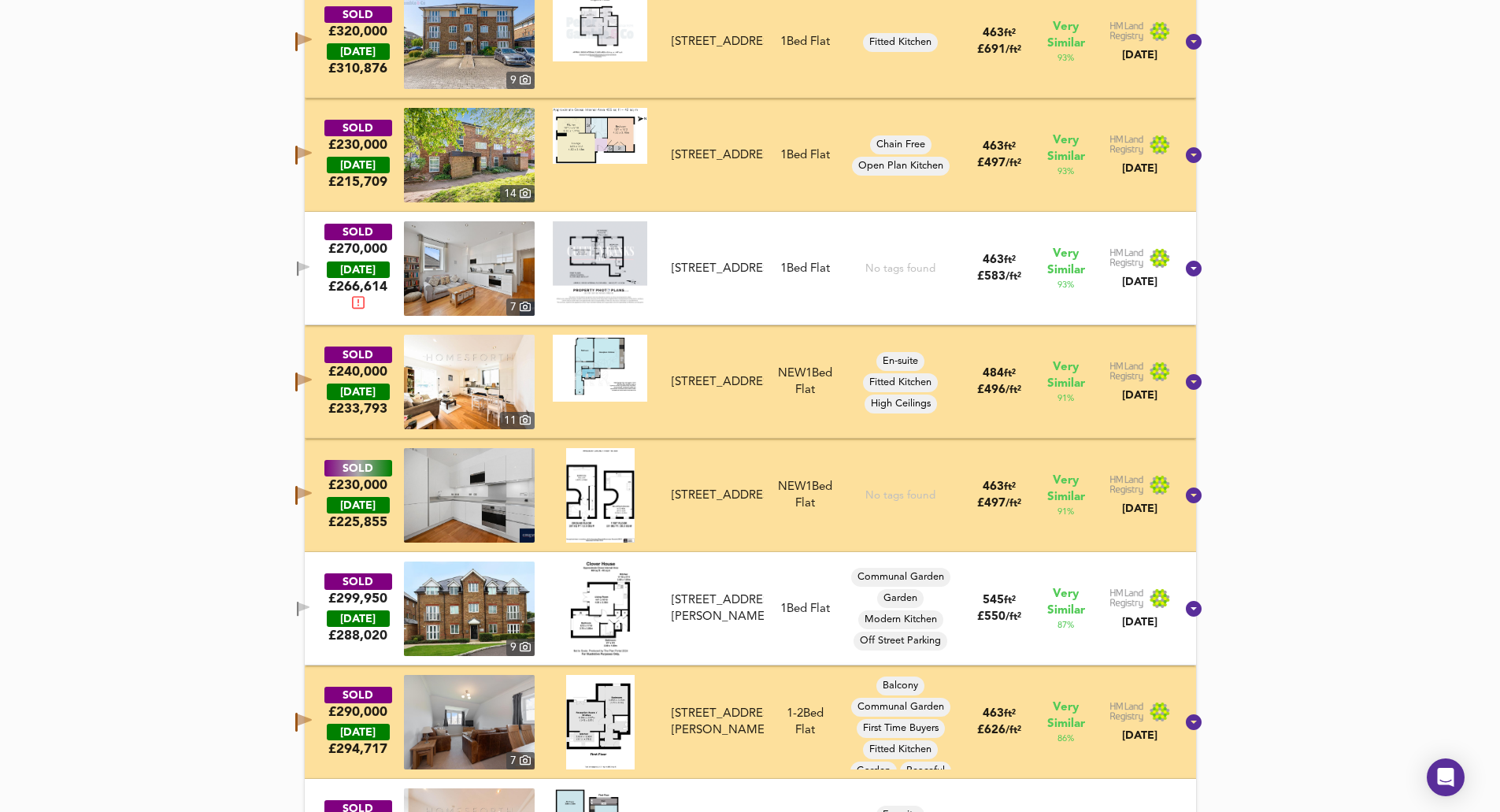
scroll to position [1491, 0]
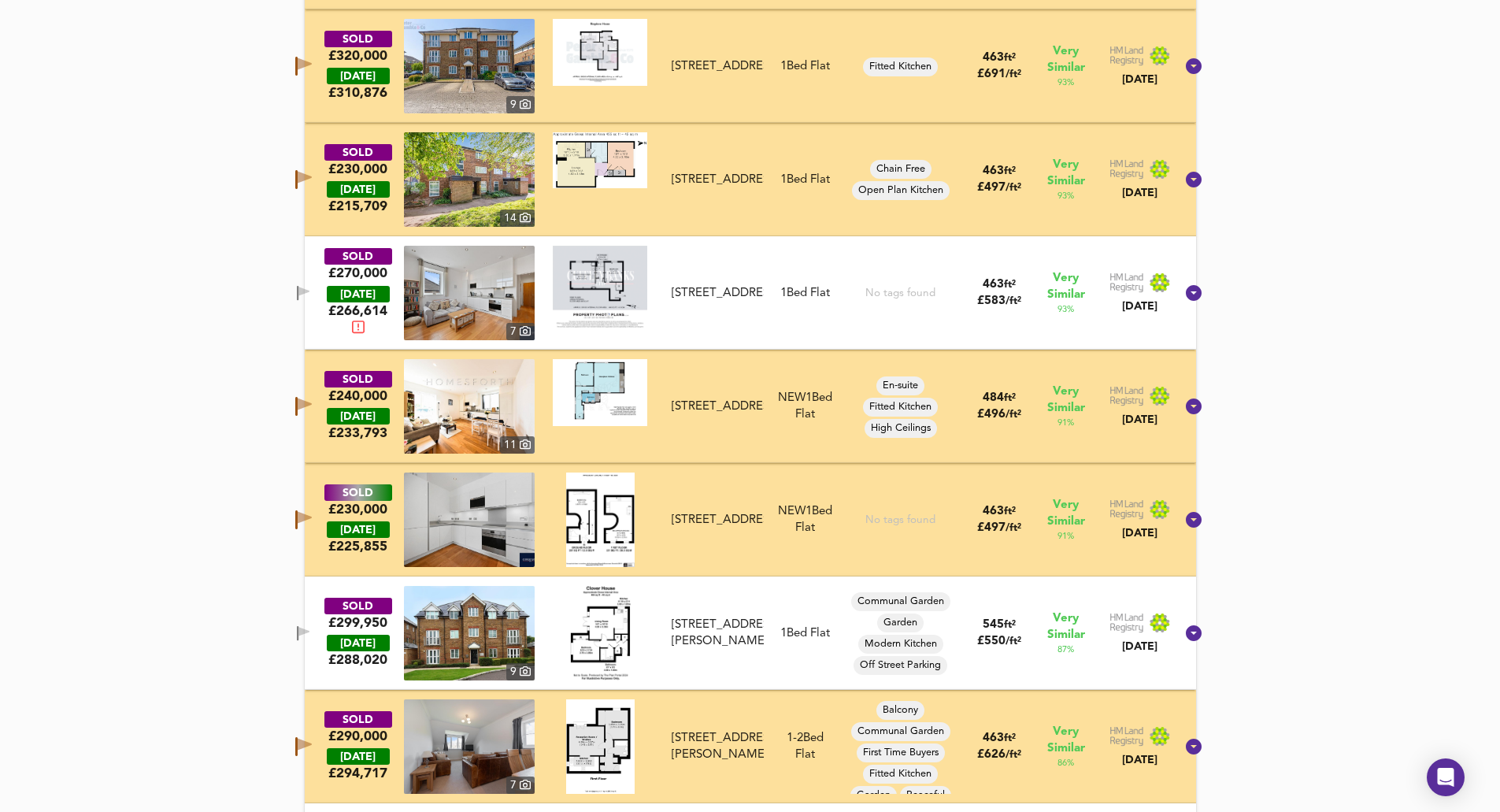
click at [312, 511] on icon "button" at bounding box center [303, 519] width 16 height 19
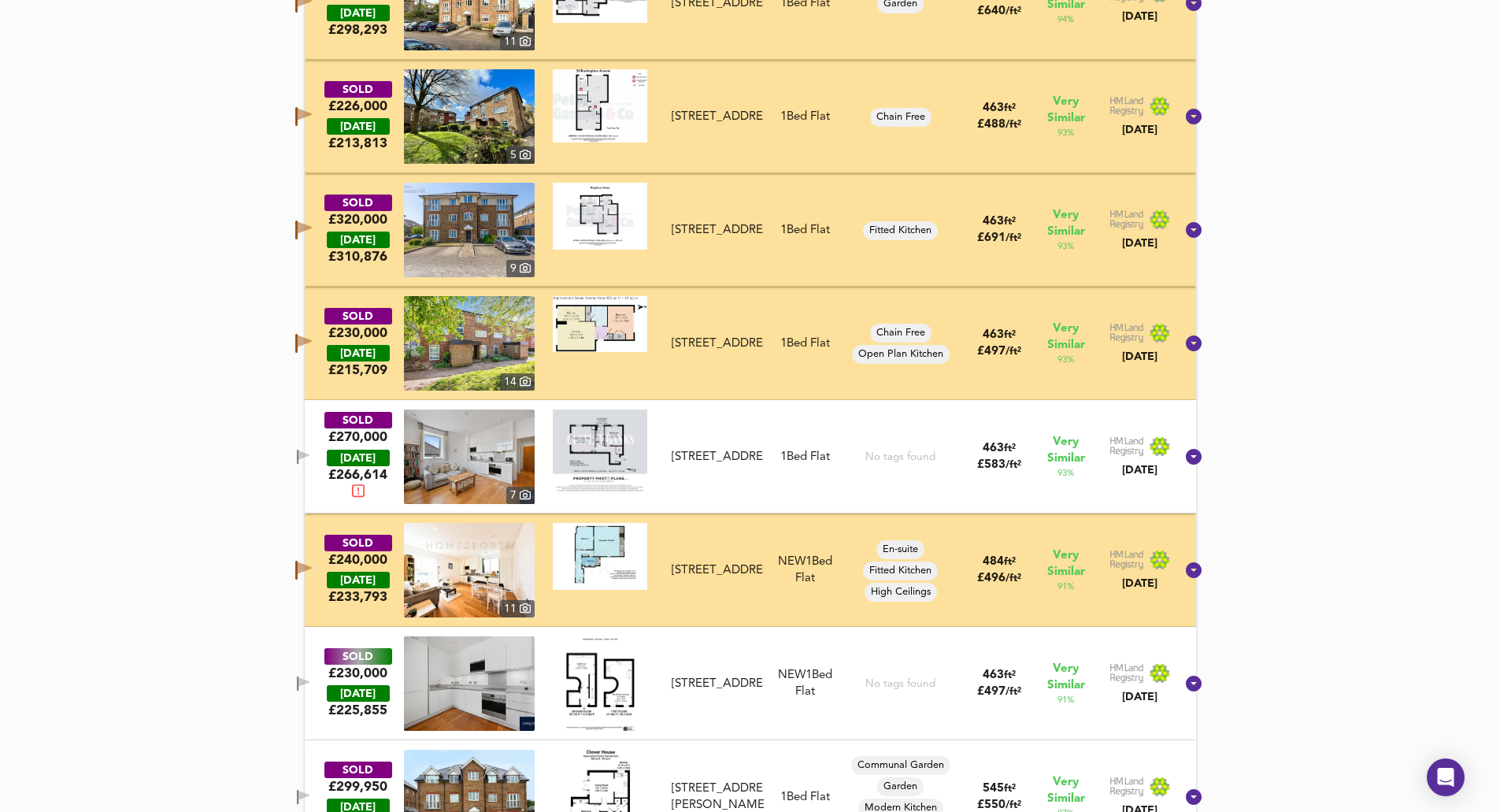
scroll to position [1333, 0]
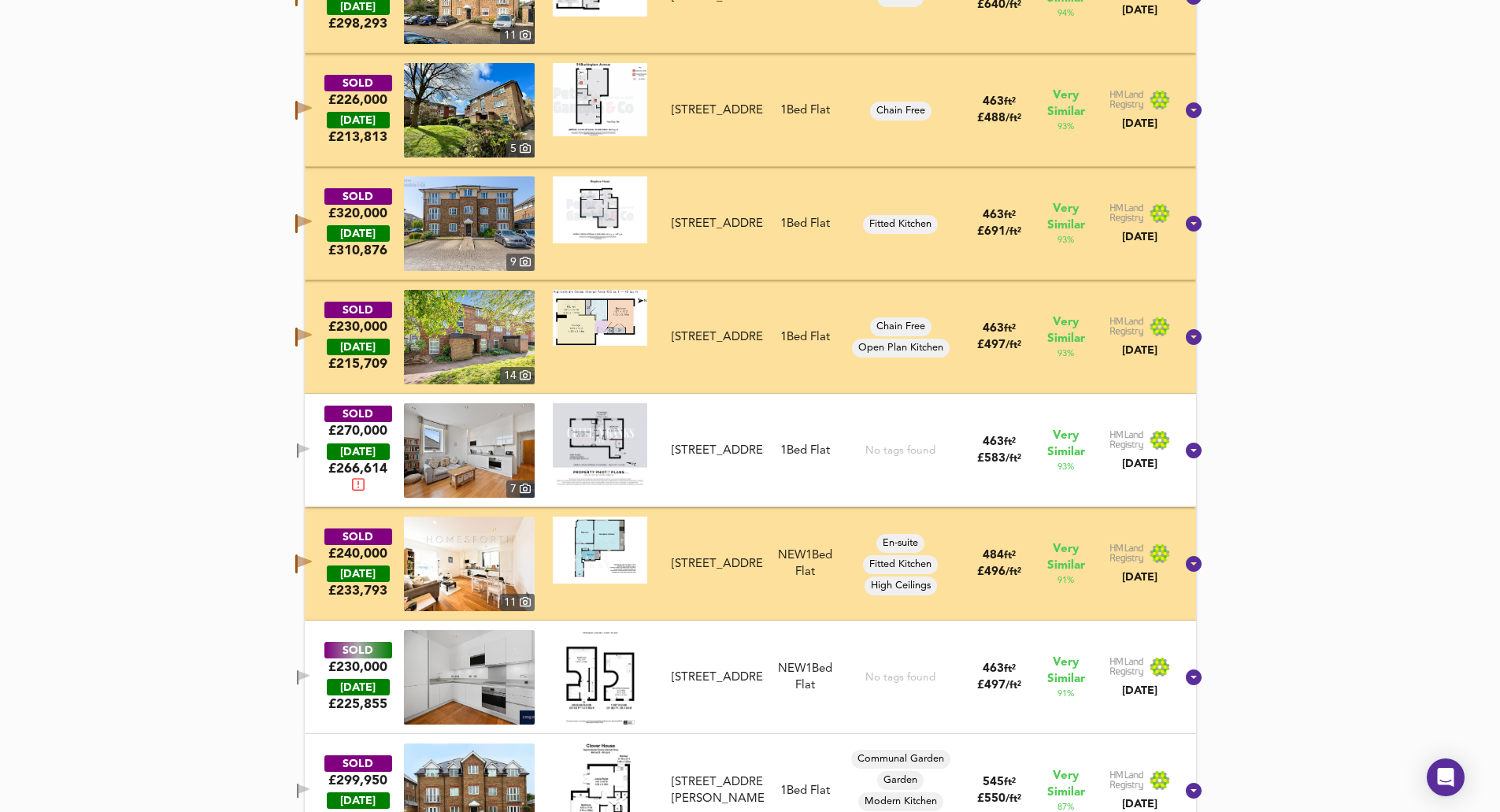
click at [298, 675] on icon "button" at bounding box center [297, 677] width 2 height 14
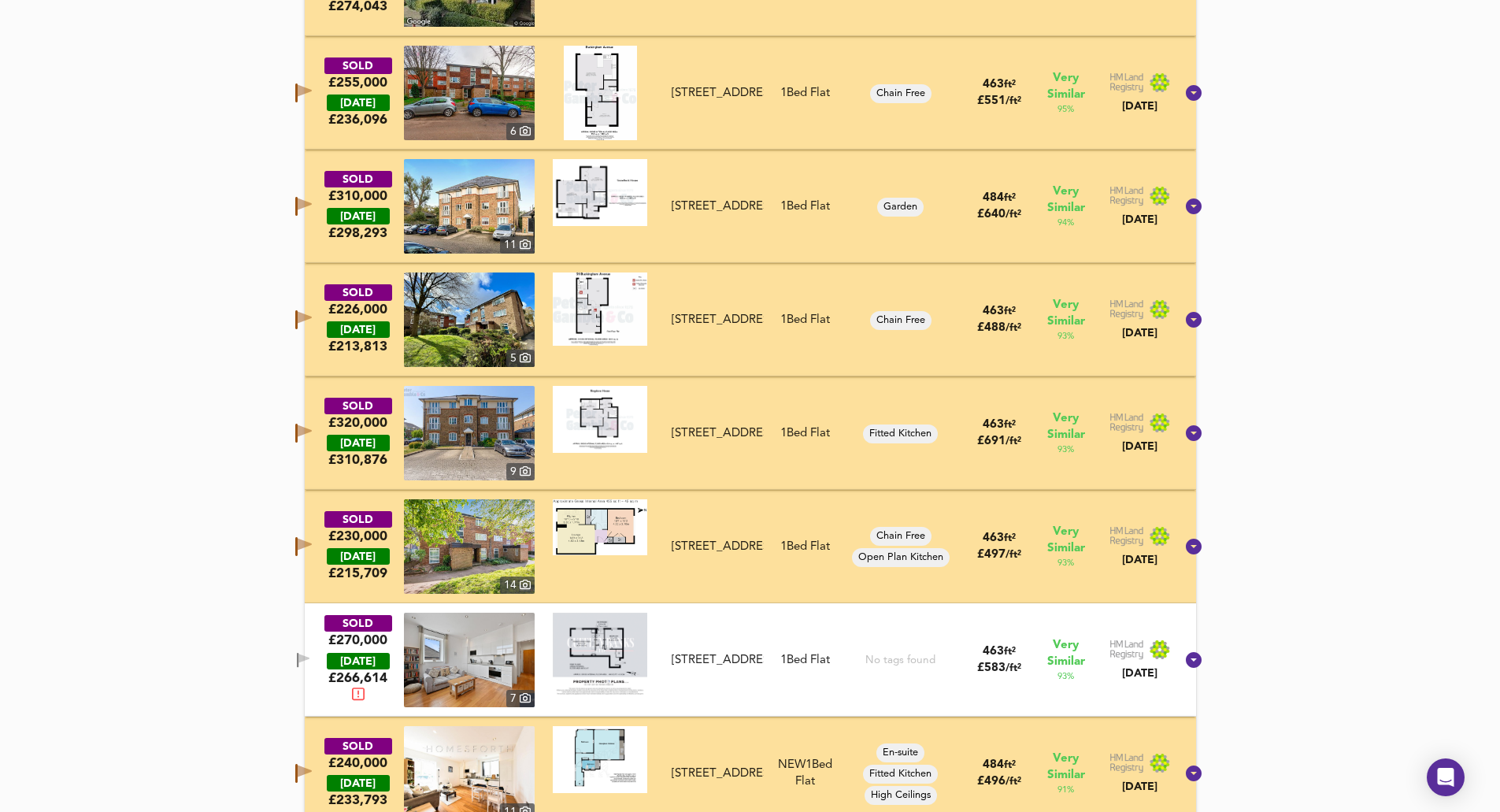
scroll to position [1098, 0]
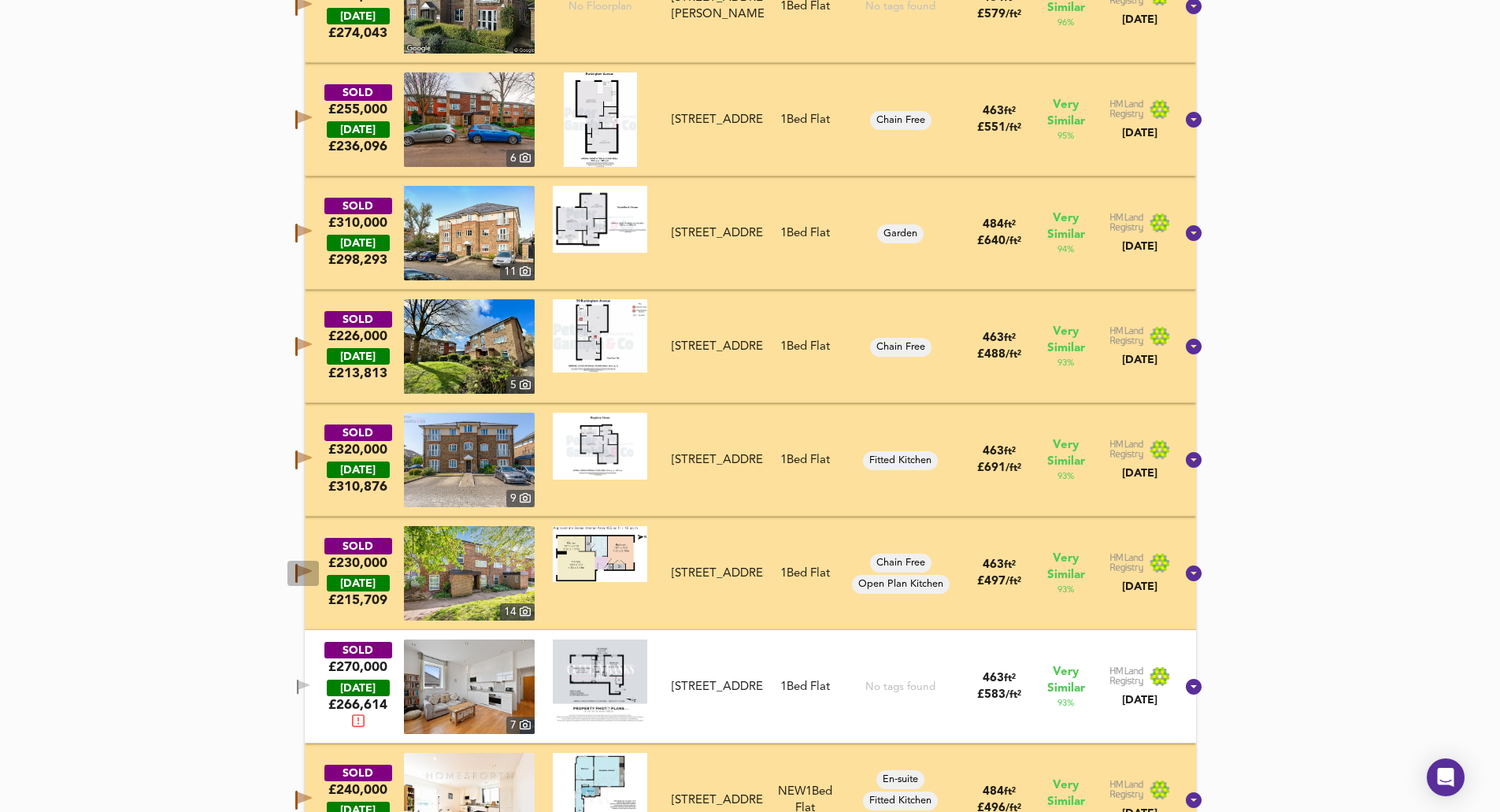
click at [312, 567] on icon "button" at bounding box center [303, 574] width 16 height 19
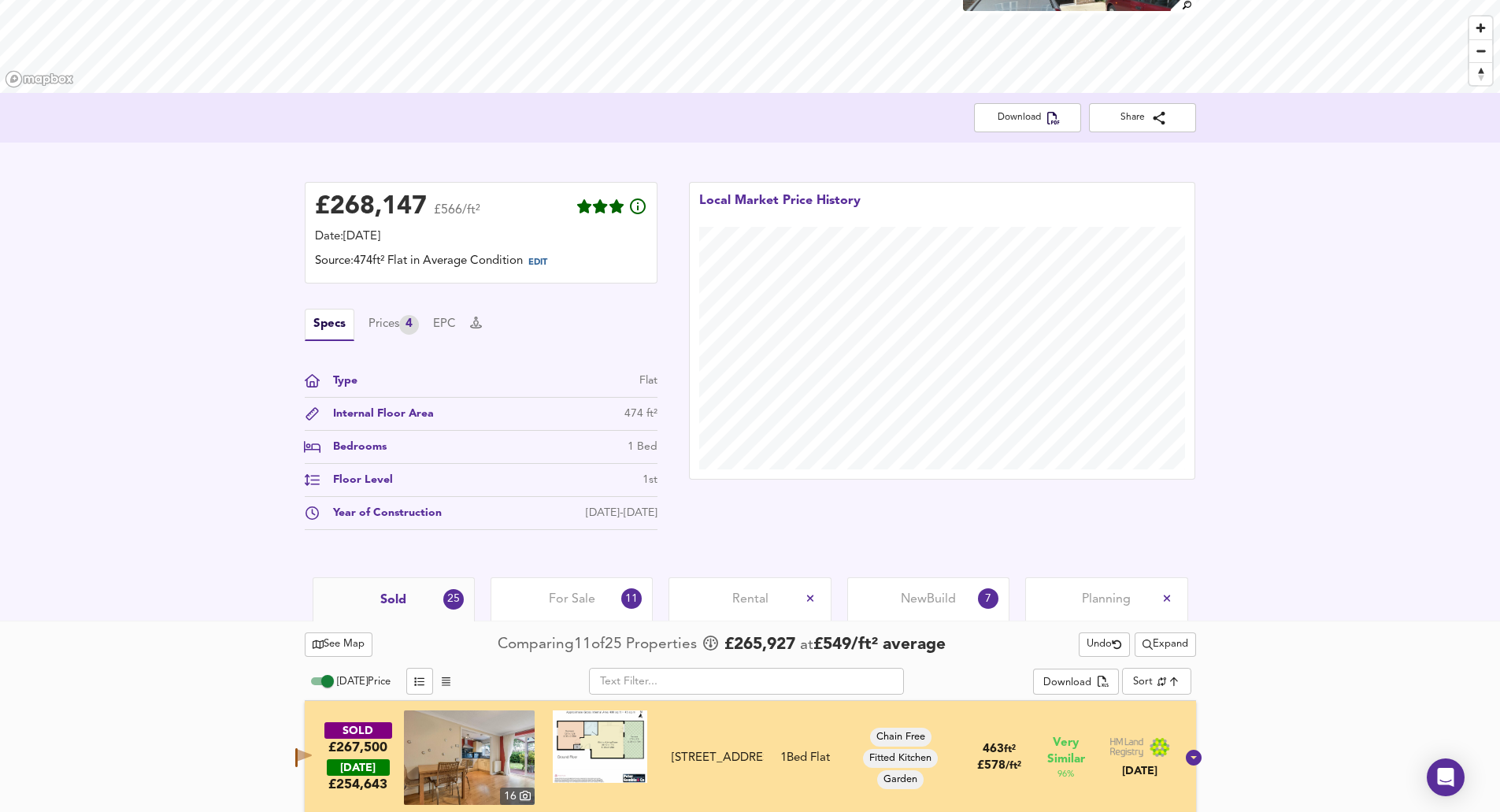
scroll to position [232, 0]
click at [1043, 109] on button "Download" at bounding box center [1028, 119] width 107 height 29
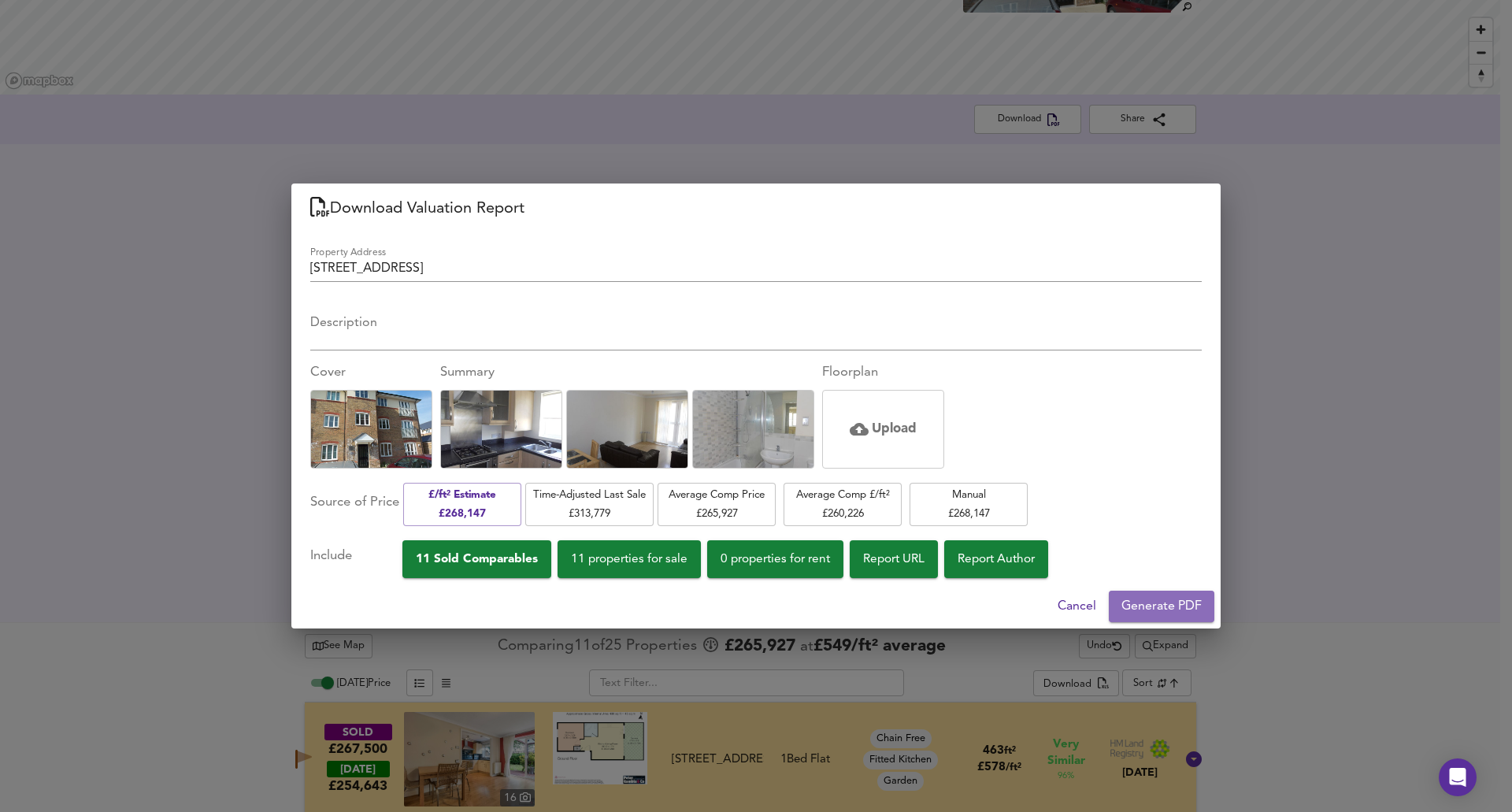
click at [1190, 606] on span "Generate PDF" at bounding box center [1161, 605] width 80 height 22
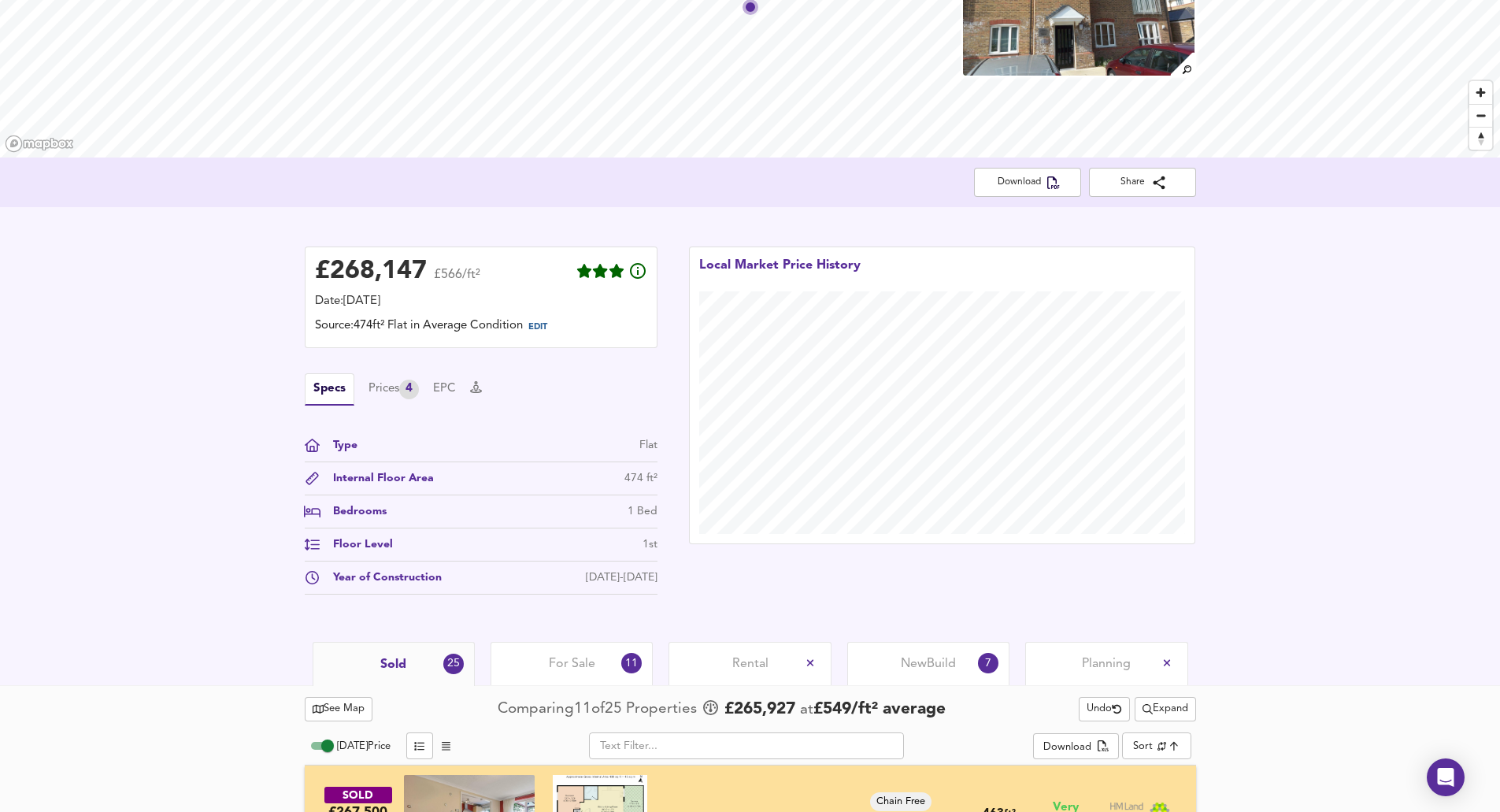
scroll to position [0, 0]
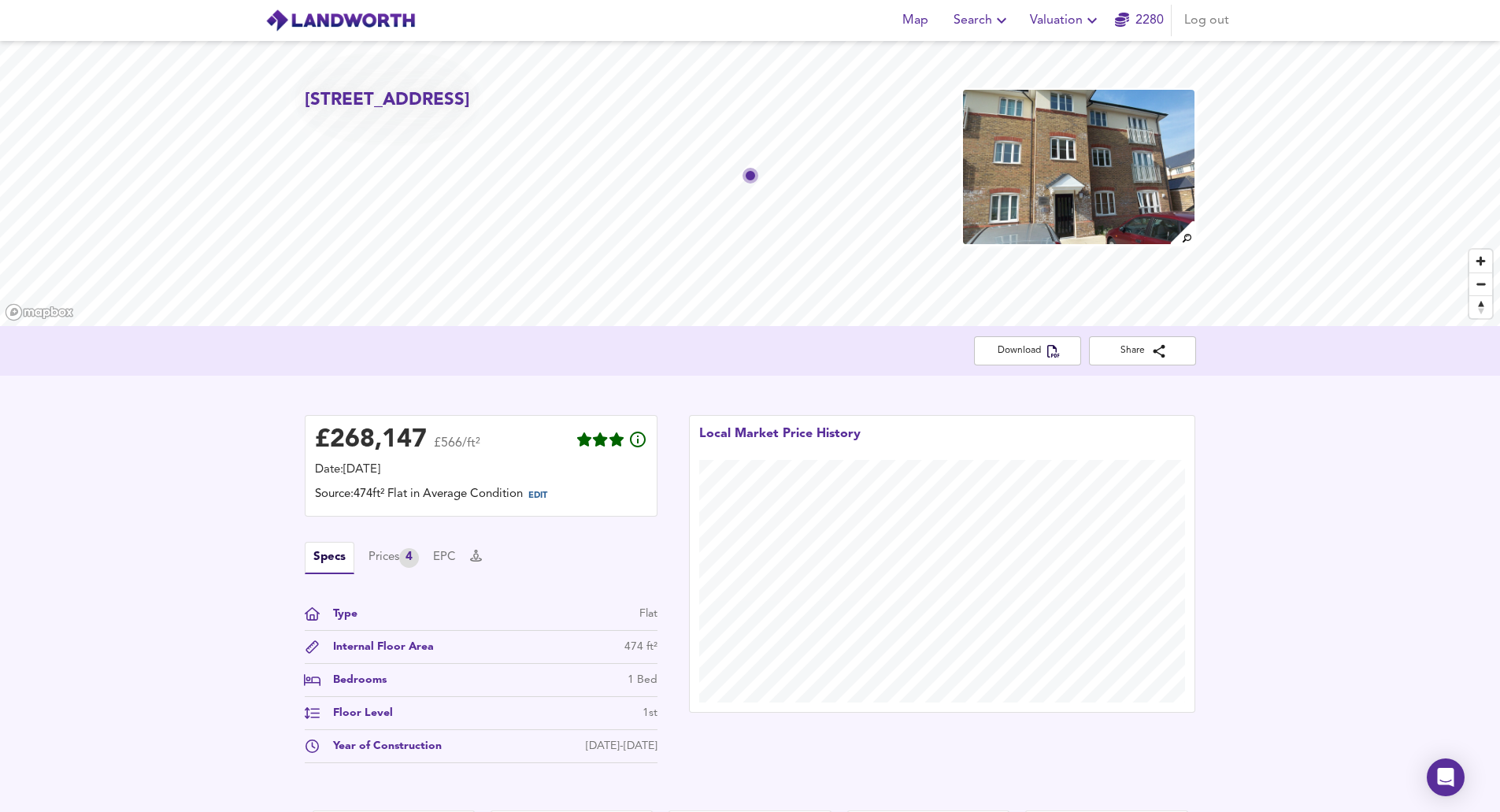
drag, startPoint x: 523, startPoint y: 126, endPoint x: 523, endPoint y: 146, distance: 20.0
click at [470, 113] on h2 "[STREET_ADDRESS]" at bounding box center [387, 99] width 165 height 24
copy h2 "UB6 7FN"
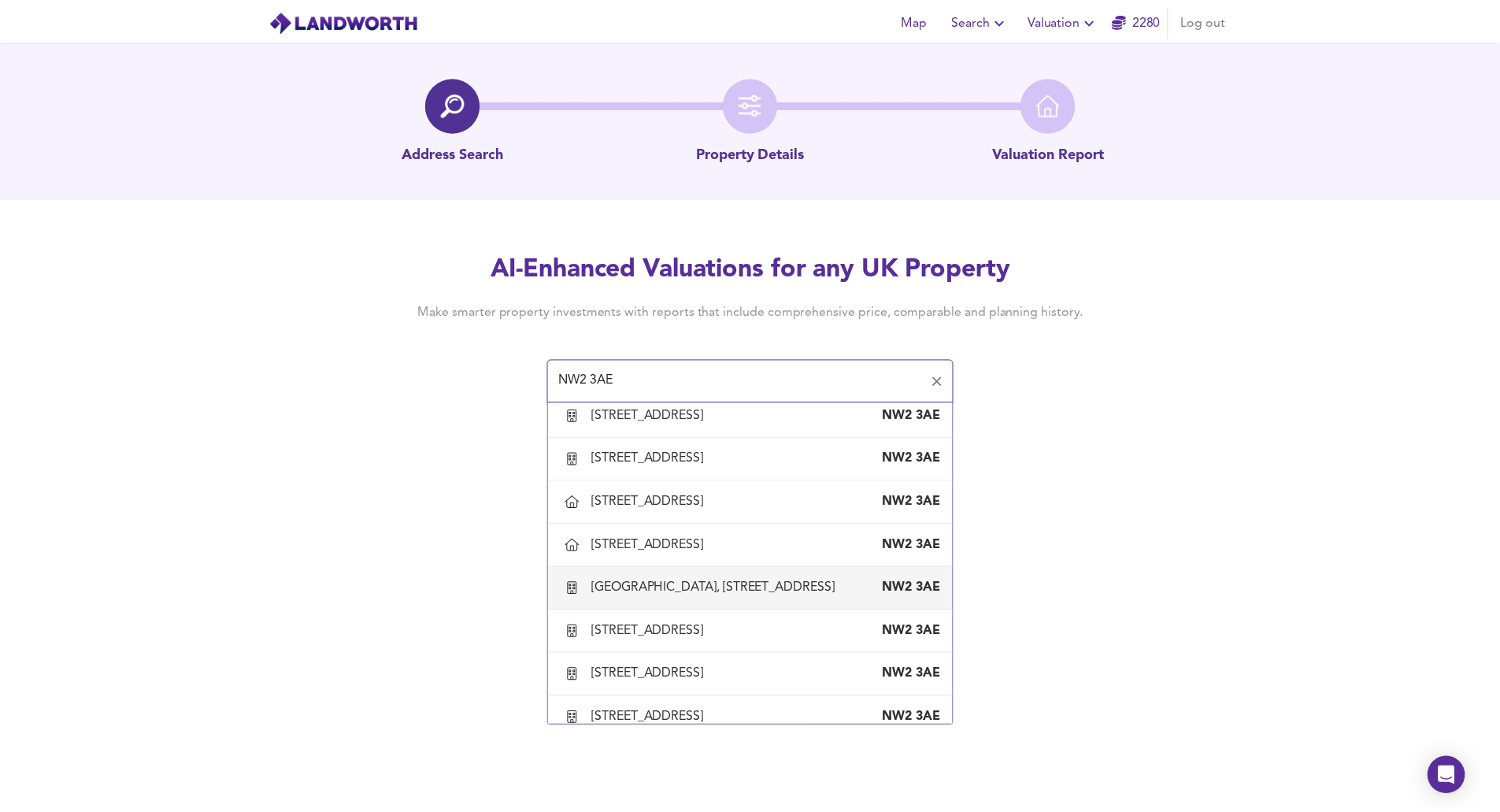
scroll to position [1496, 0]
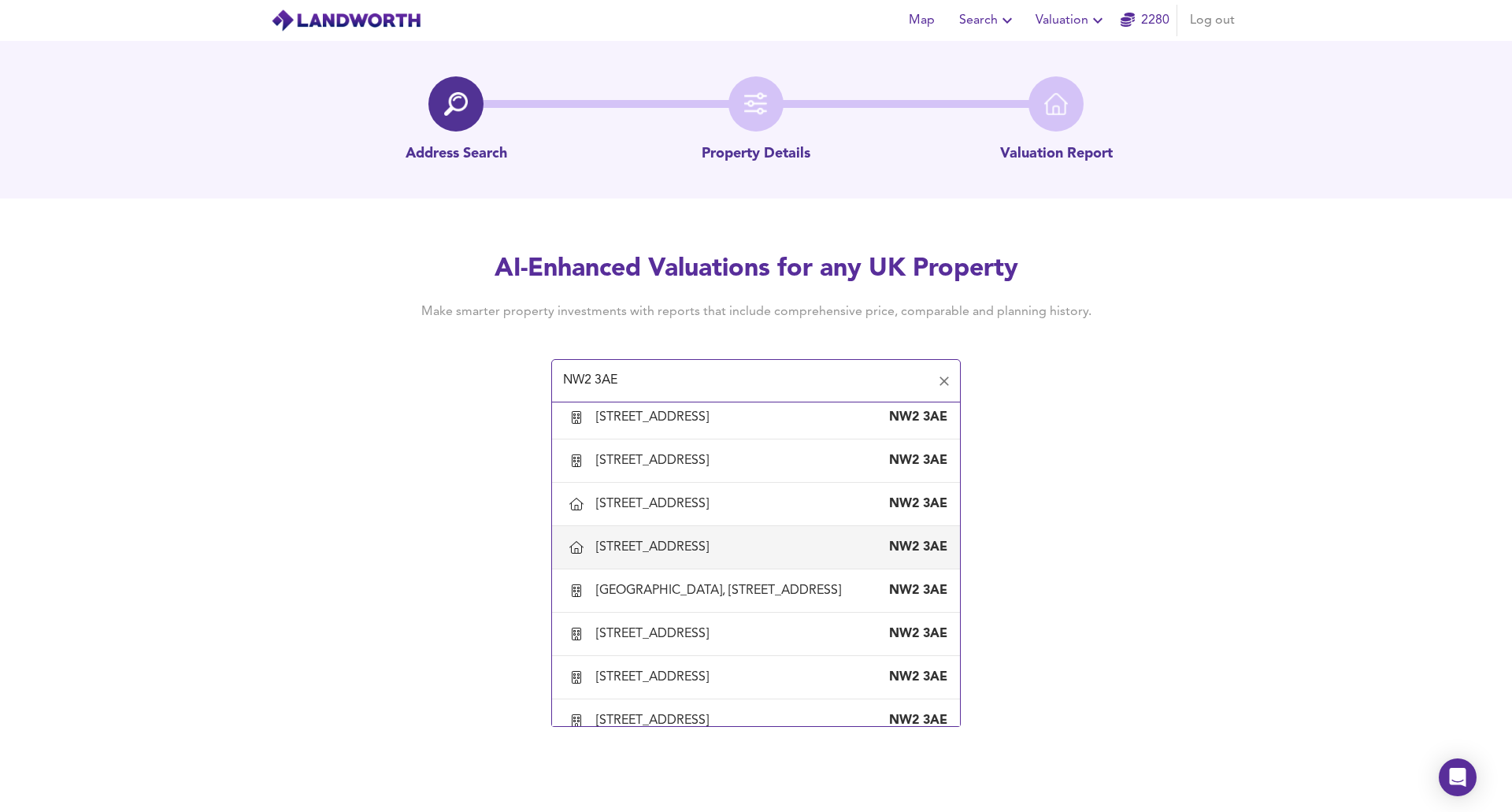
click at [674, 541] on div "[STREET_ADDRESS]" at bounding box center [655, 547] width 119 height 17
type input "[STREET_ADDRESS]"
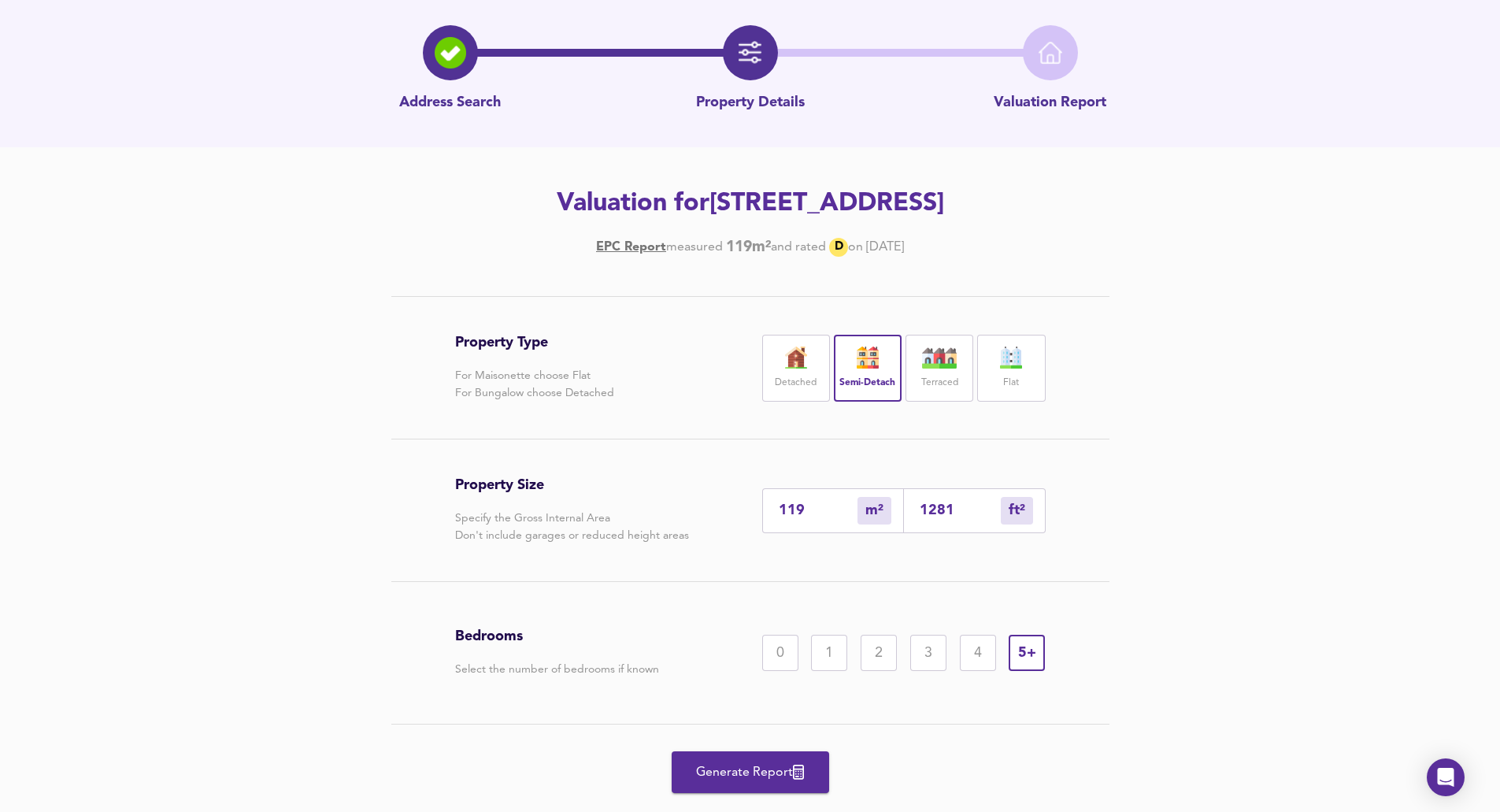
scroll to position [91, 0]
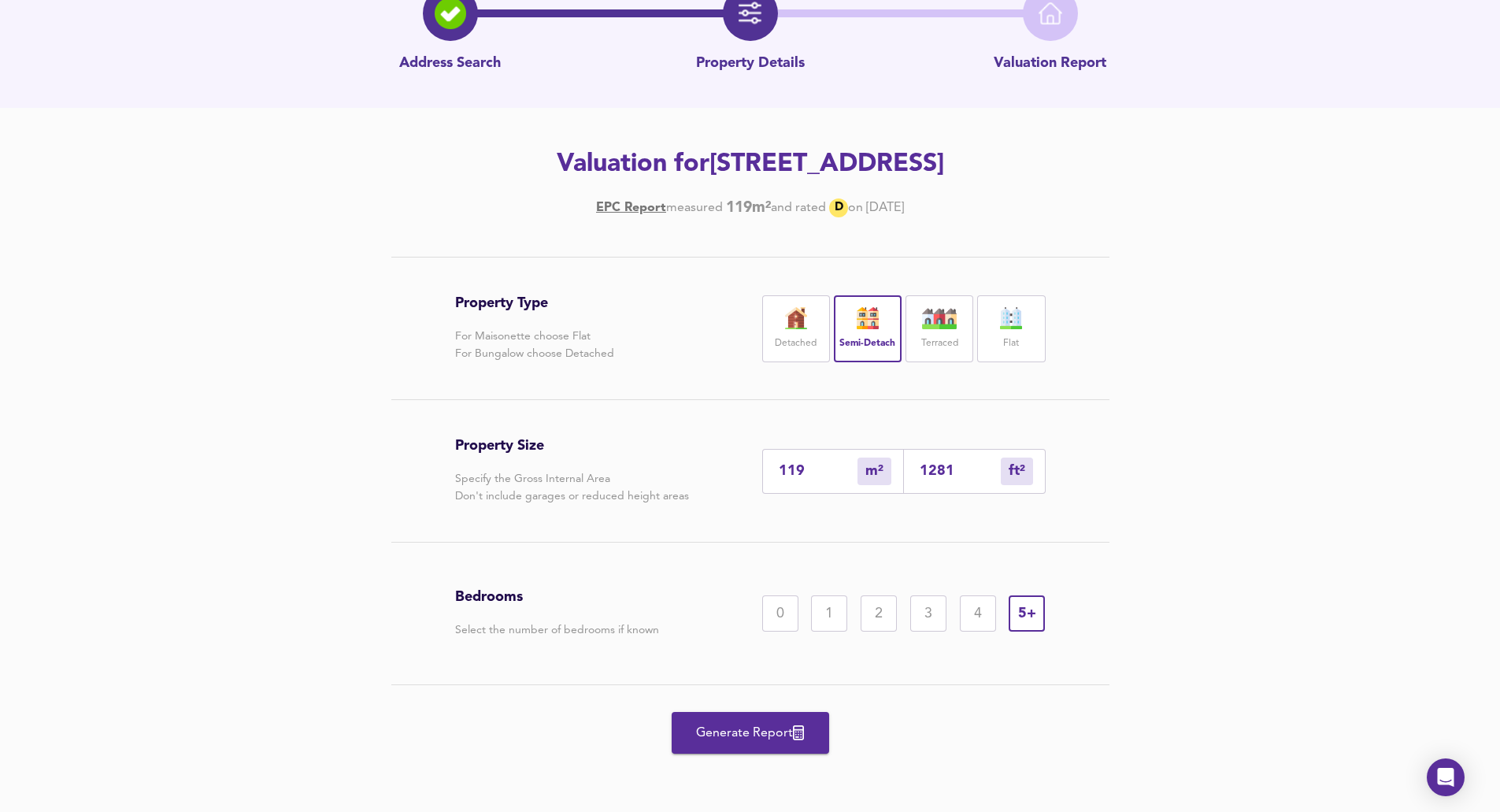
click at [984, 612] on div "4" at bounding box center [978, 613] width 37 height 37
click at [791, 741] on span "Generate Report" at bounding box center [750, 733] width 126 height 22
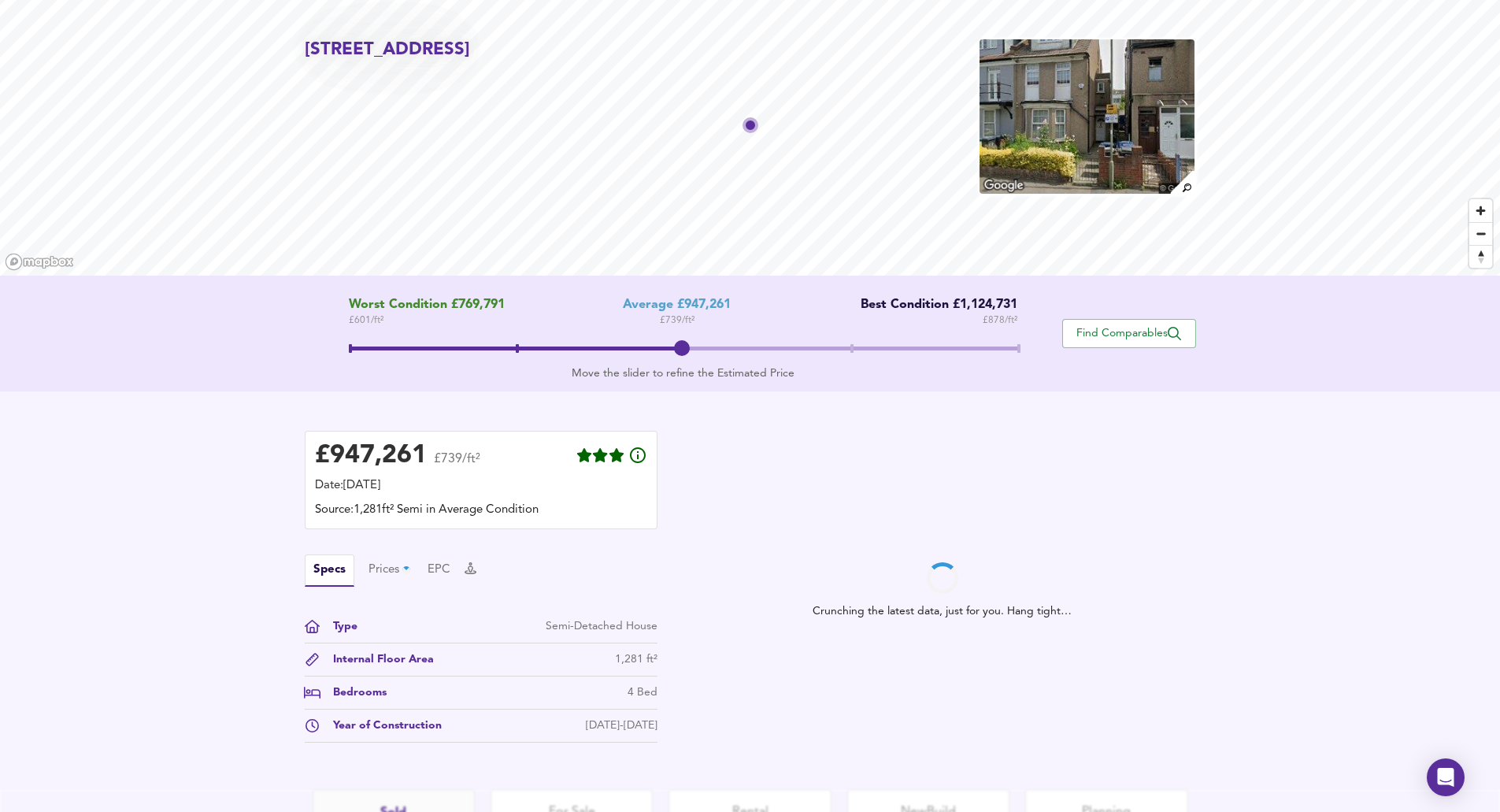
scroll to position [79, 0]
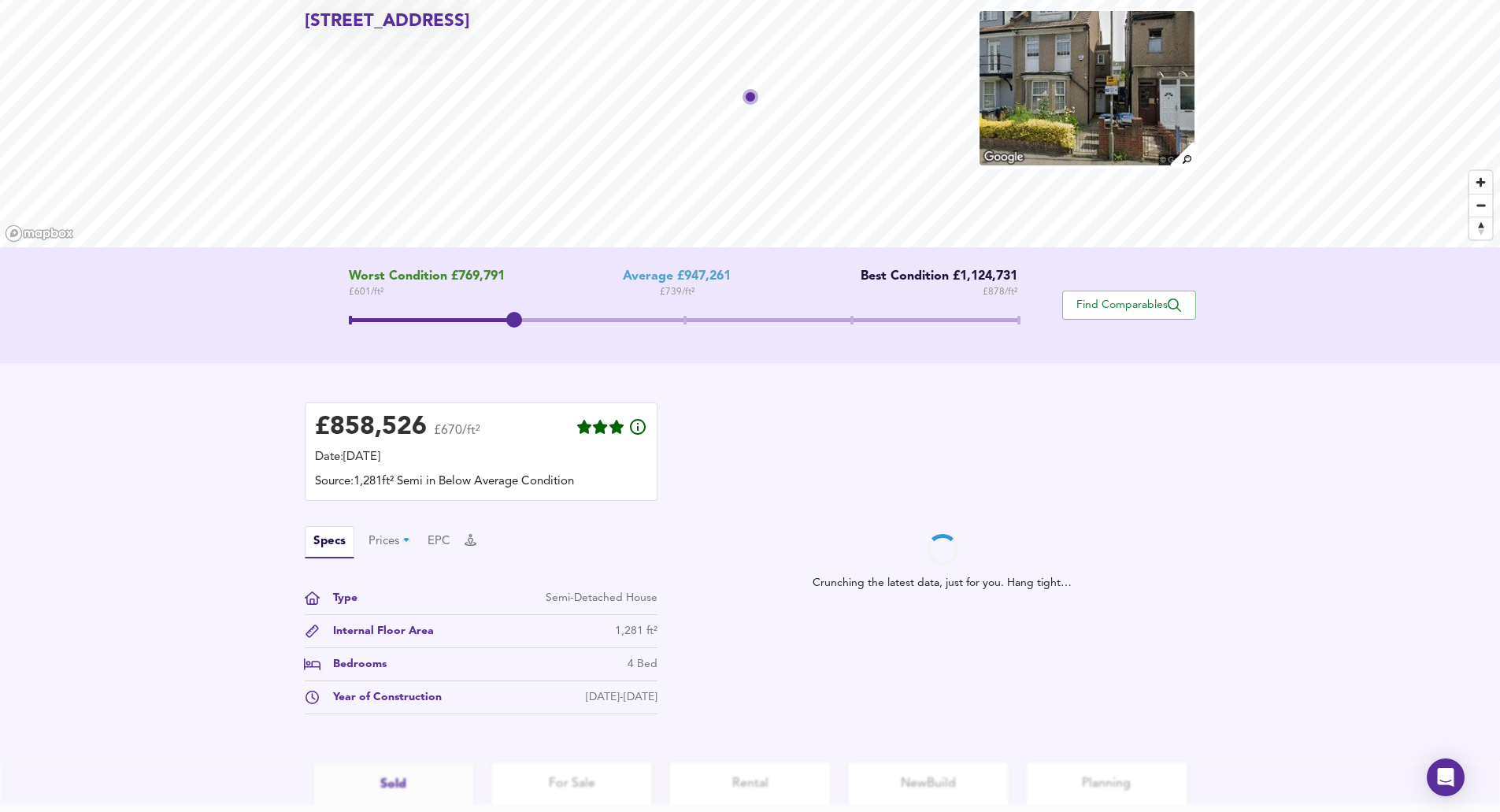
drag, startPoint x: 677, startPoint y: 314, endPoint x: 504, endPoint y: 326, distance: 173.4
click at [506, 326] on span at bounding box center [514, 320] width 15 height 15
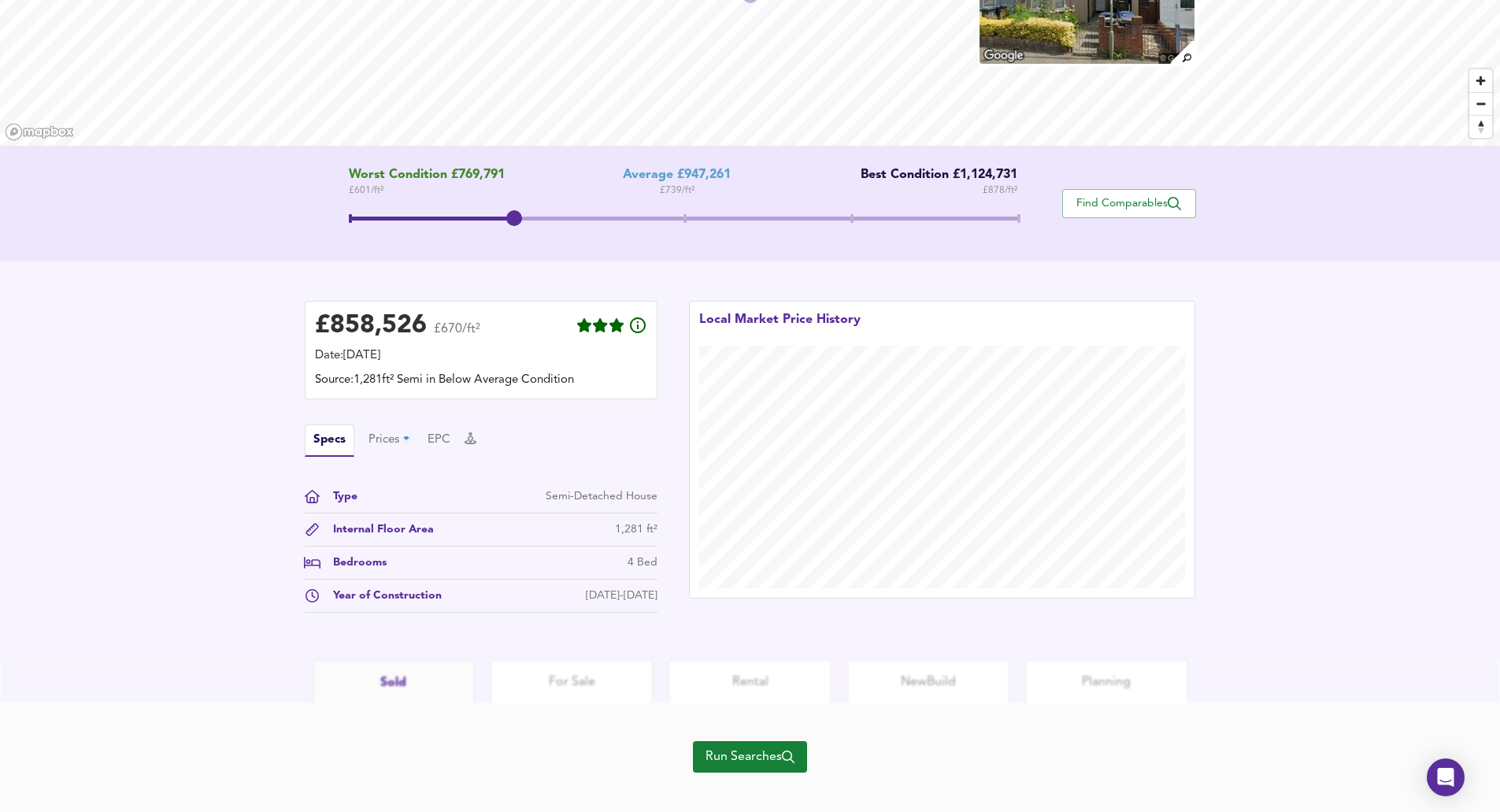
scroll to position [198, 0]
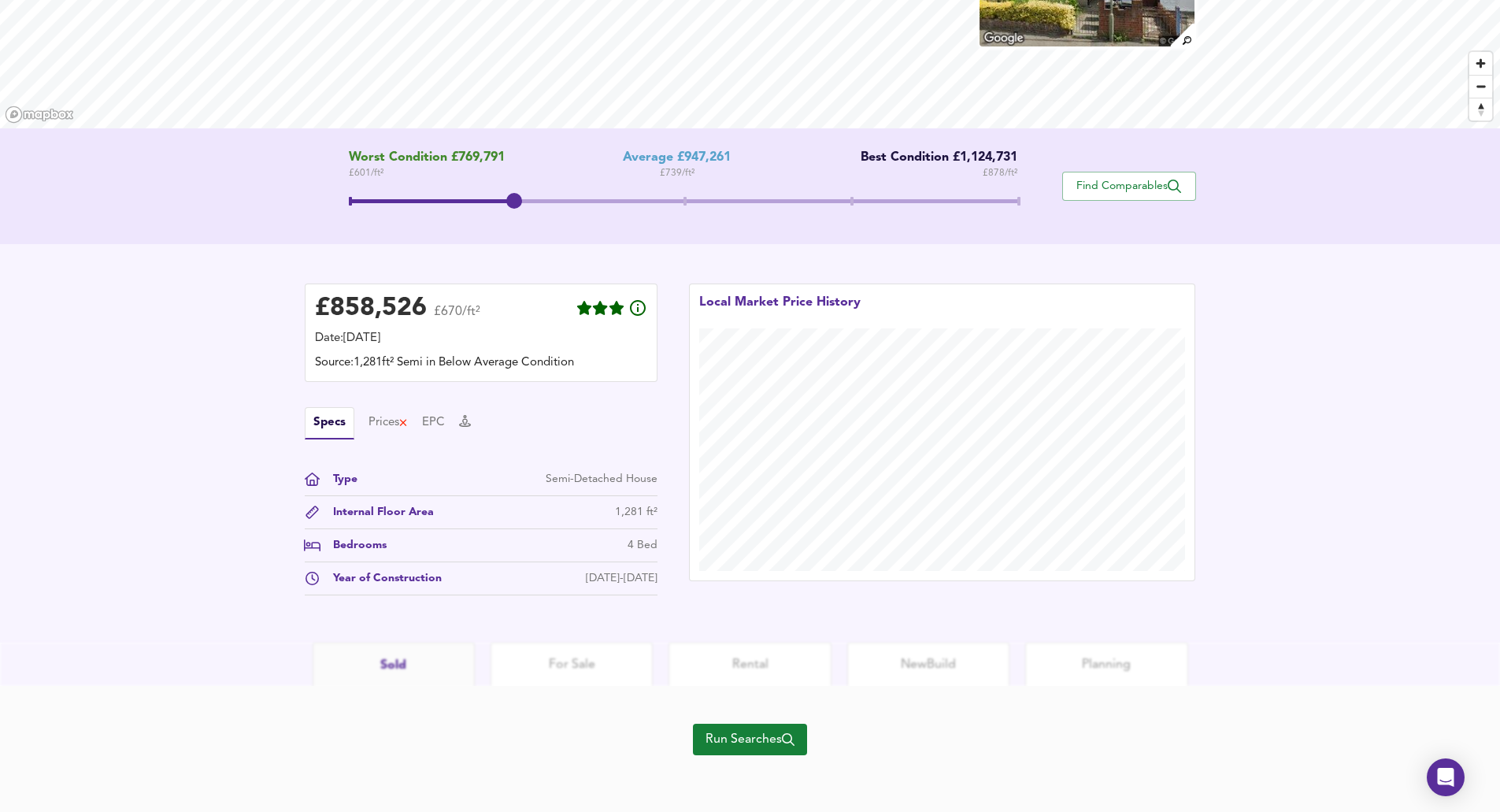
click at [778, 742] on span "Run Searches" at bounding box center [750, 739] width 89 height 22
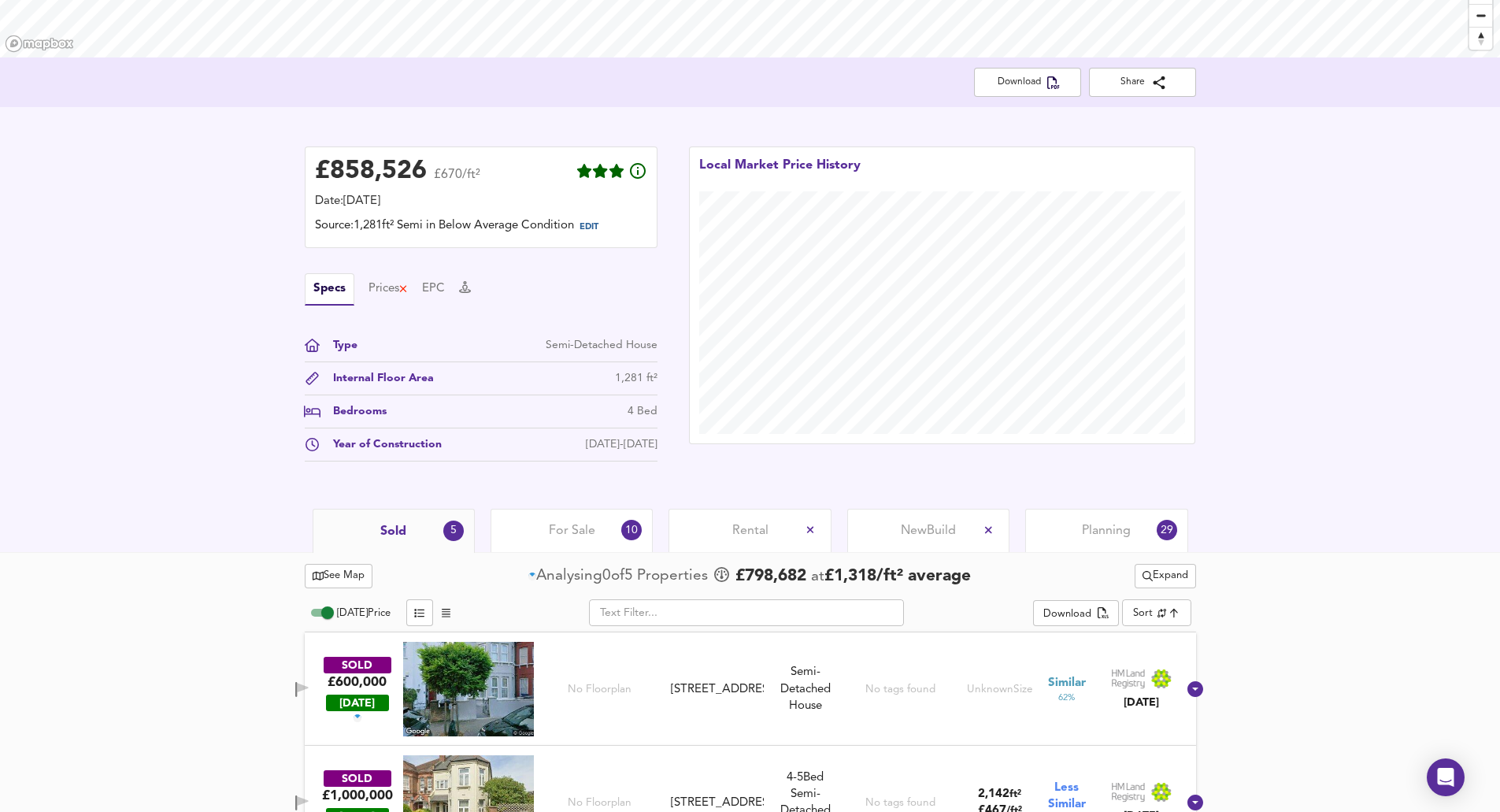
scroll to position [348, 0]
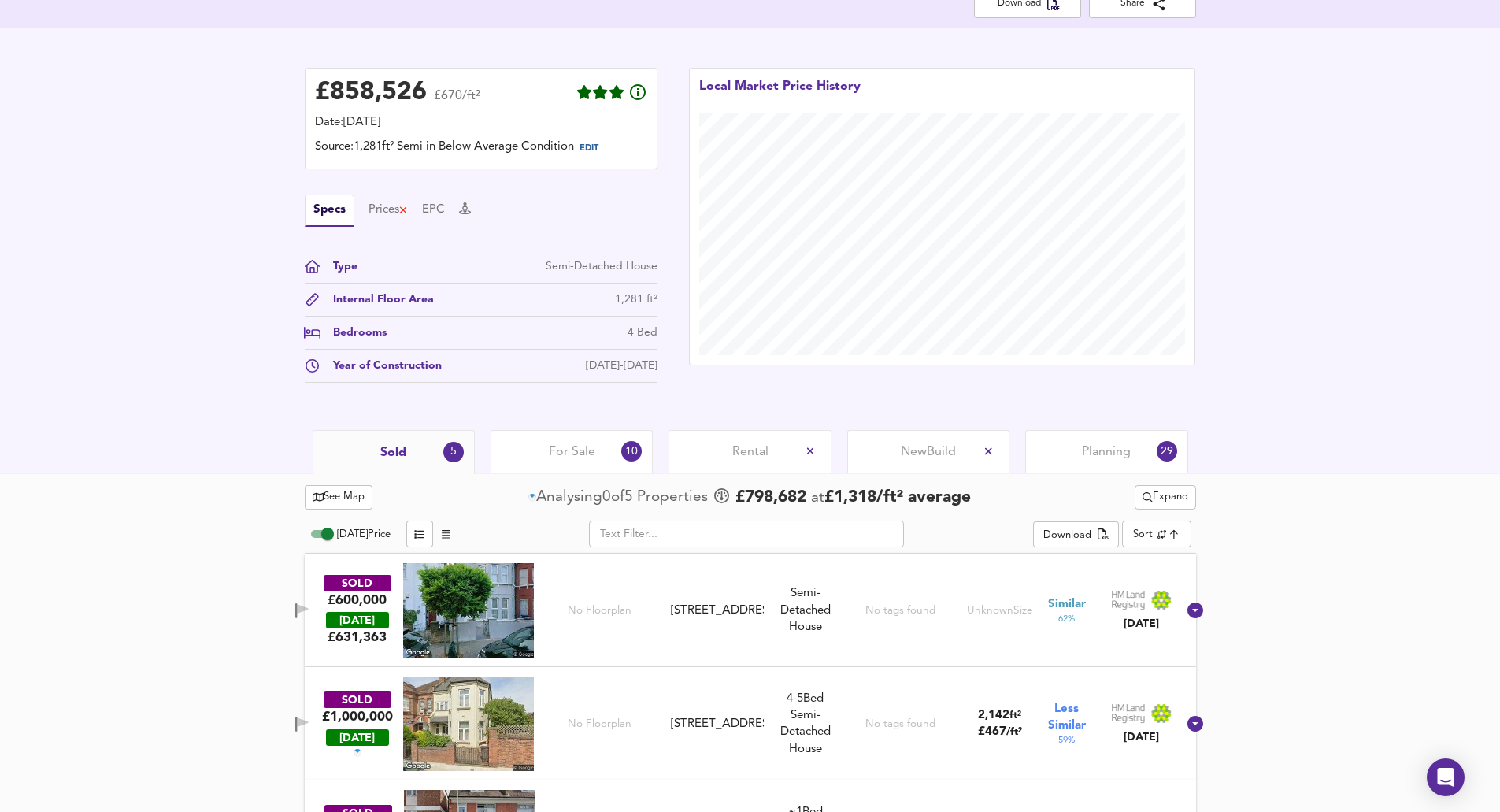
click at [1175, 496] on span "Expand" at bounding box center [1165, 497] width 45 height 18
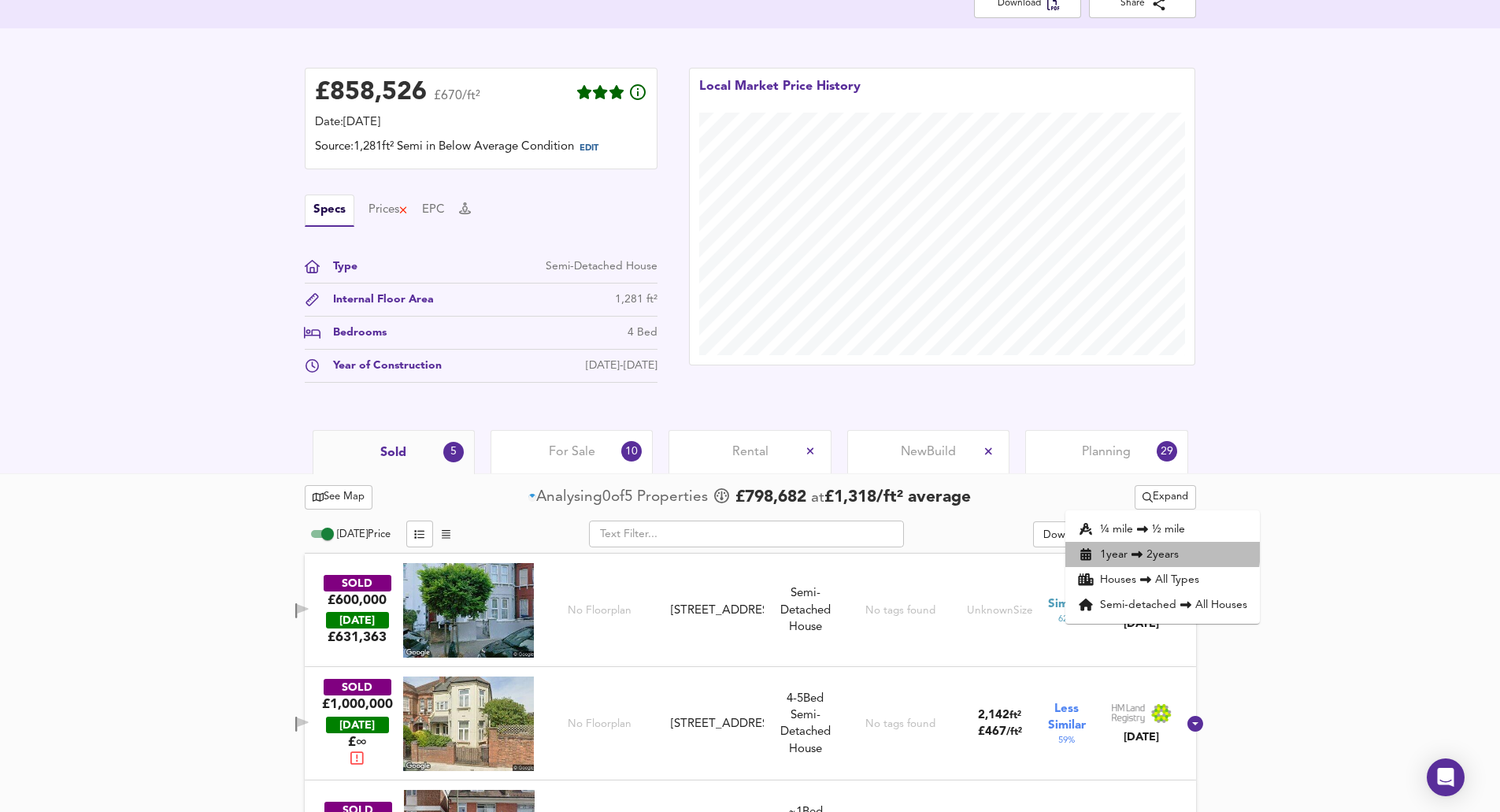
click at [1137, 548] on li "1 year 2 years" at bounding box center [1162, 554] width 194 height 25
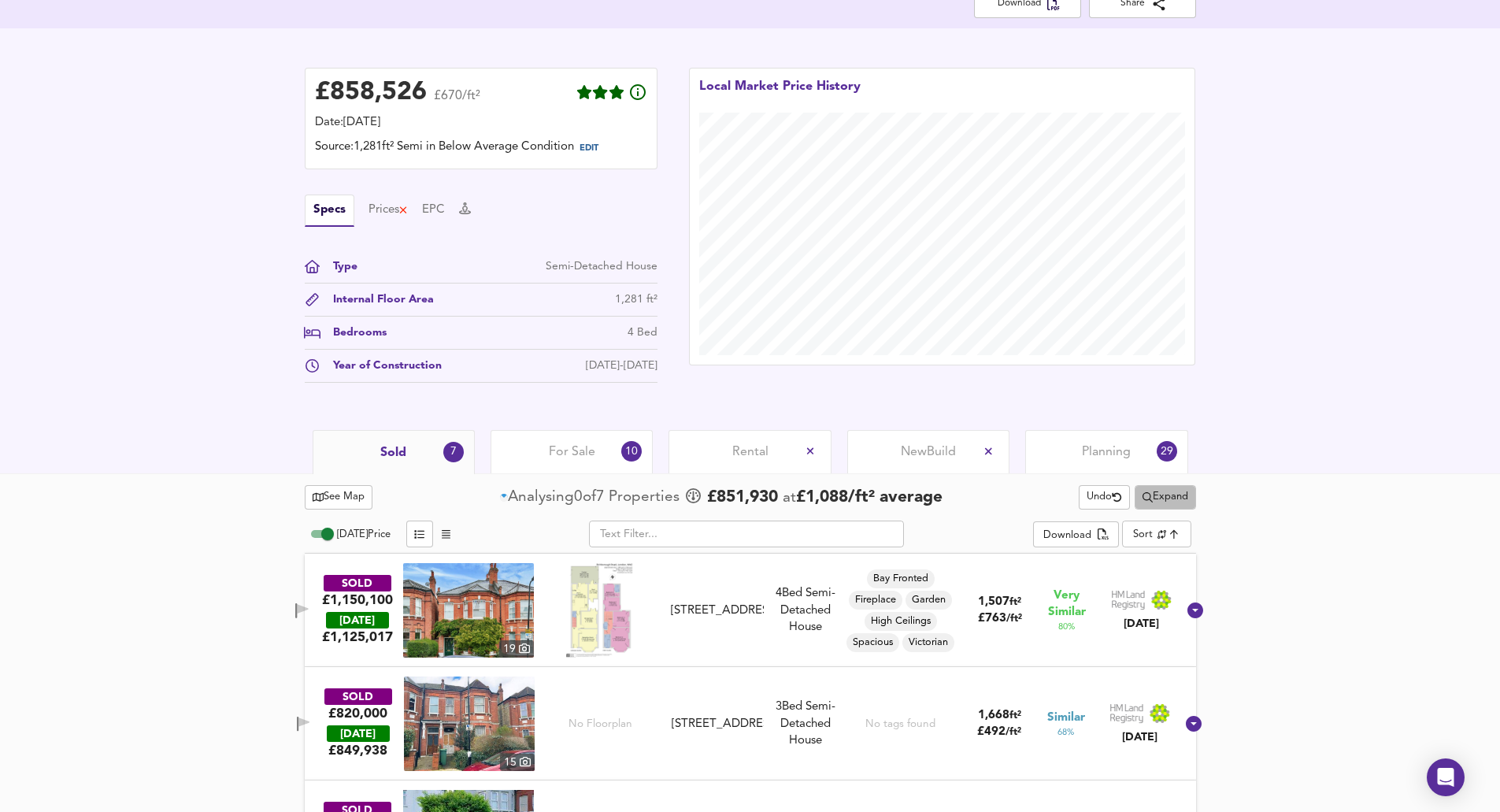
click at [1176, 492] on span "Expand" at bounding box center [1165, 497] width 45 height 18
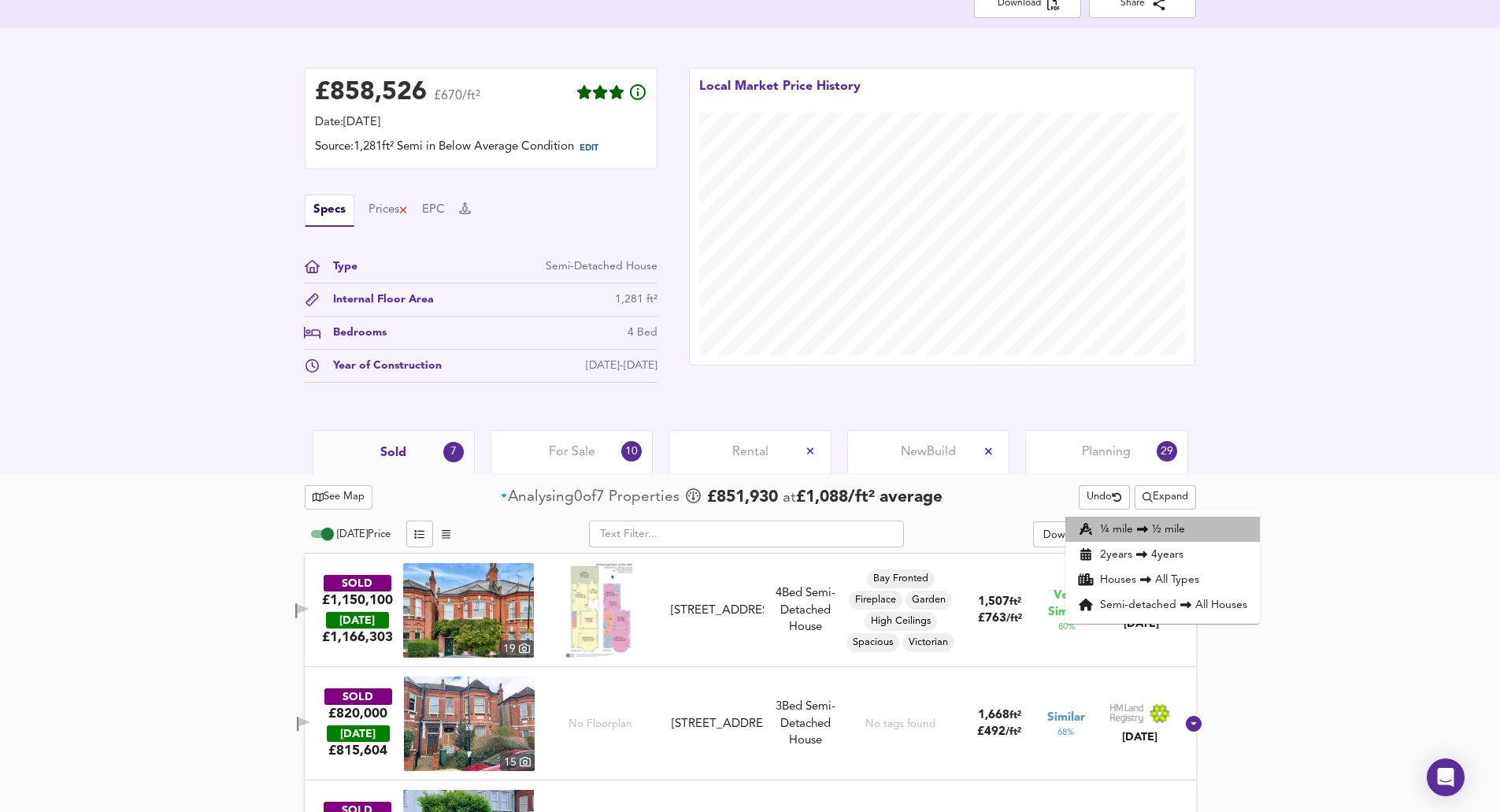
click at [1139, 533] on icon at bounding box center [1143, 528] width 19 height 11
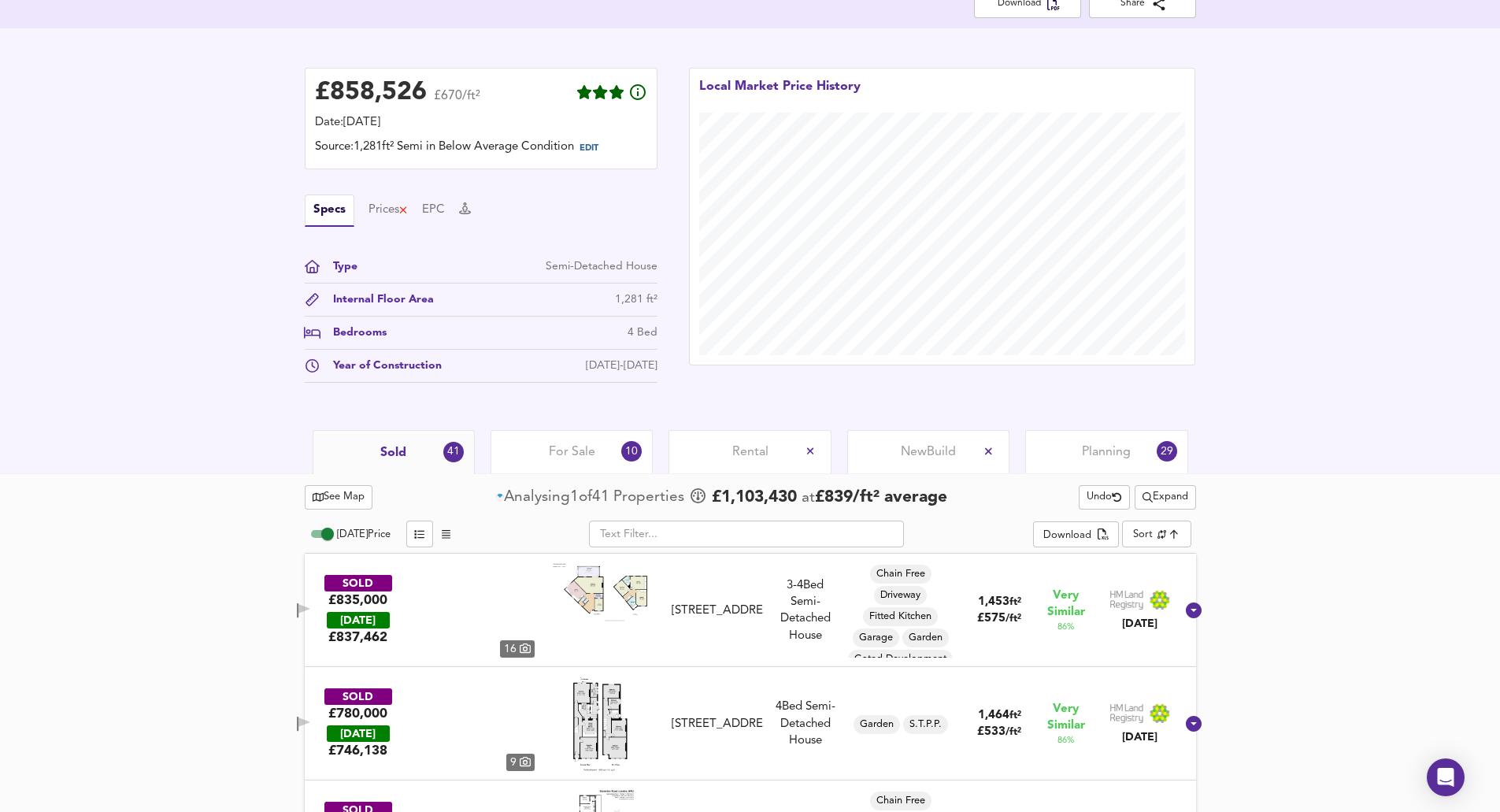
scroll to position [505, 0]
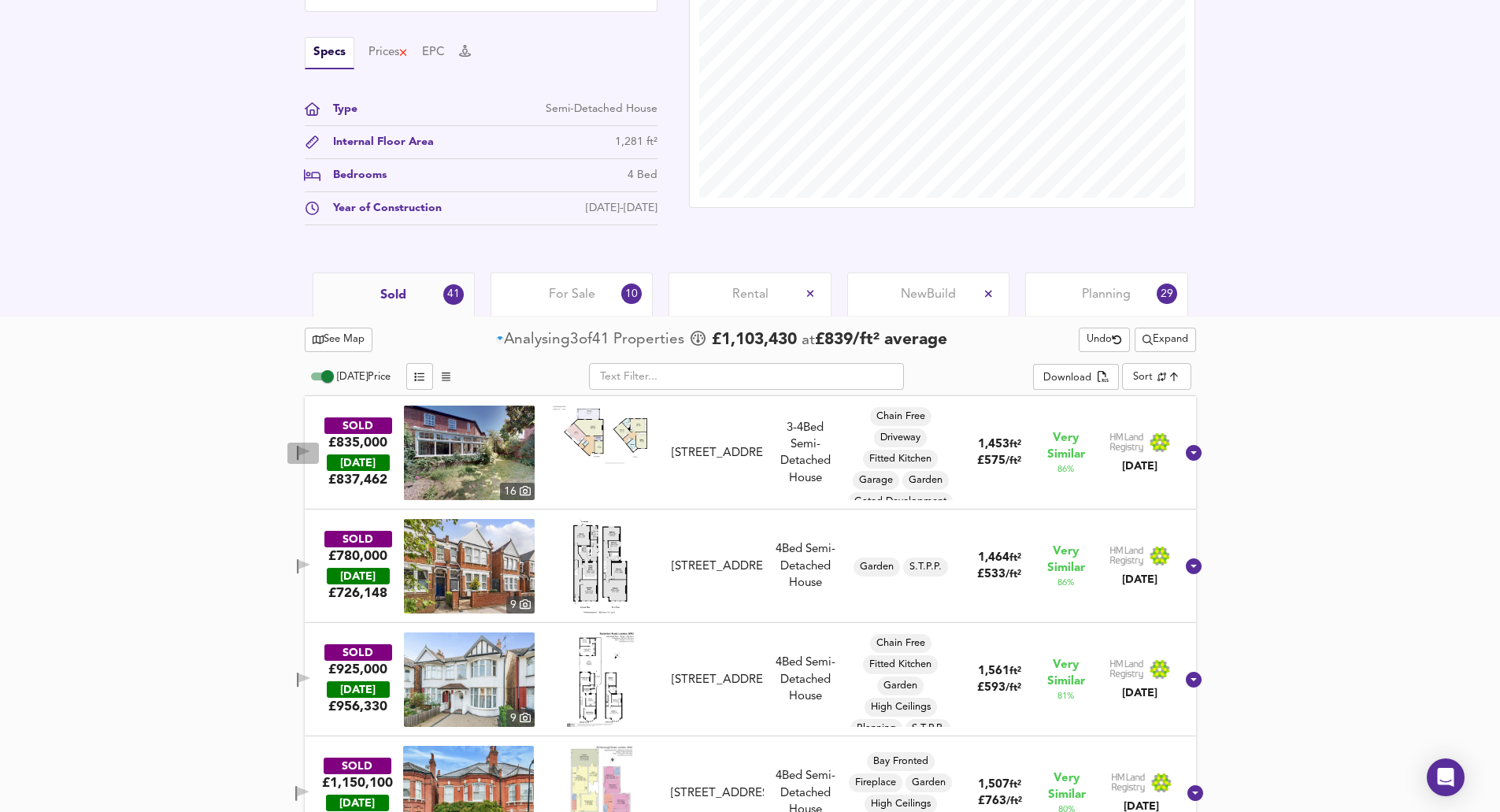
click at [309, 449] on icon "button" at bounding box center [303, 451] width 11 height 10
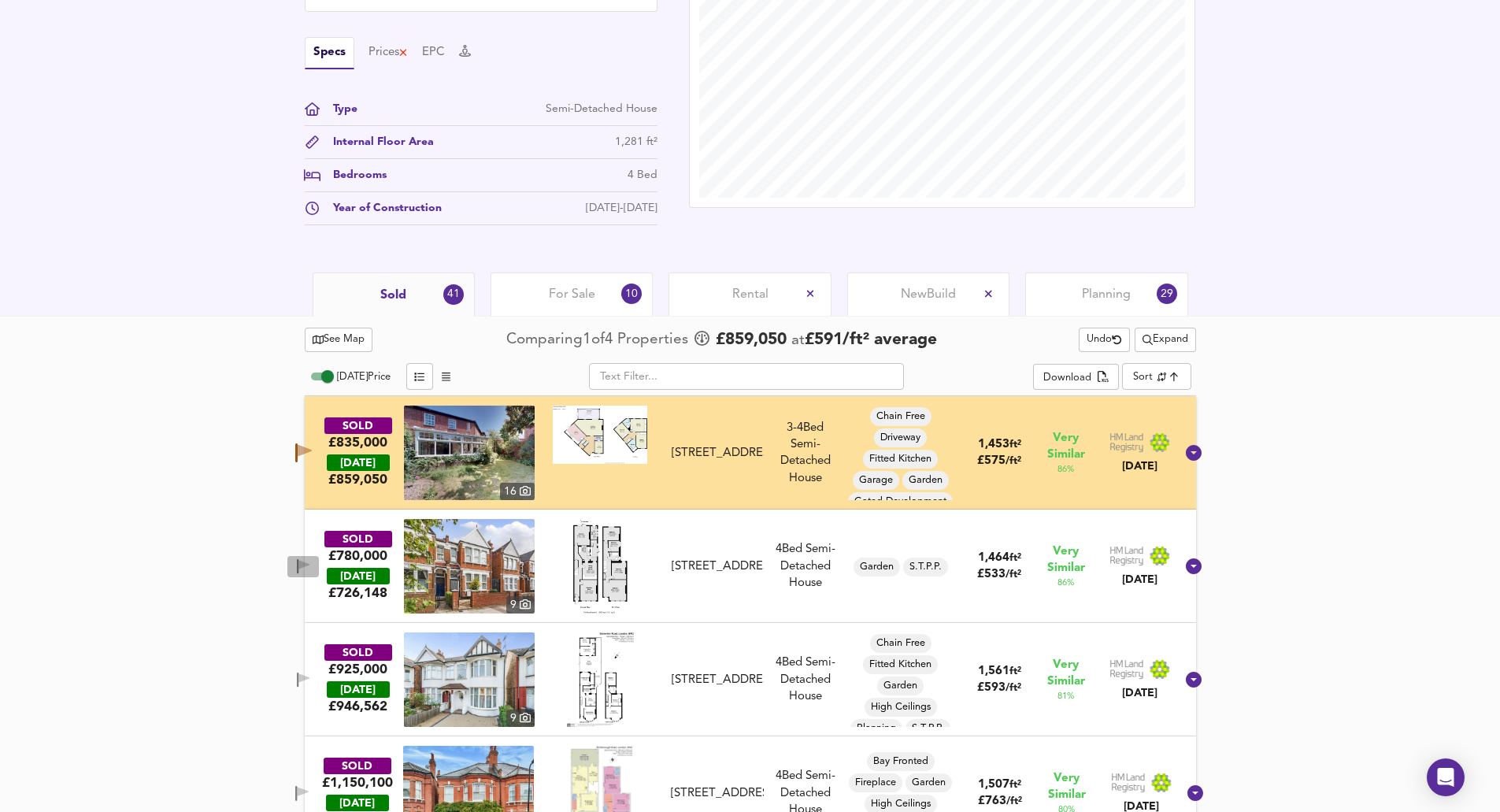
click at [314, 561] on span "button" at bounding box center [303, 566] width 23 height 14
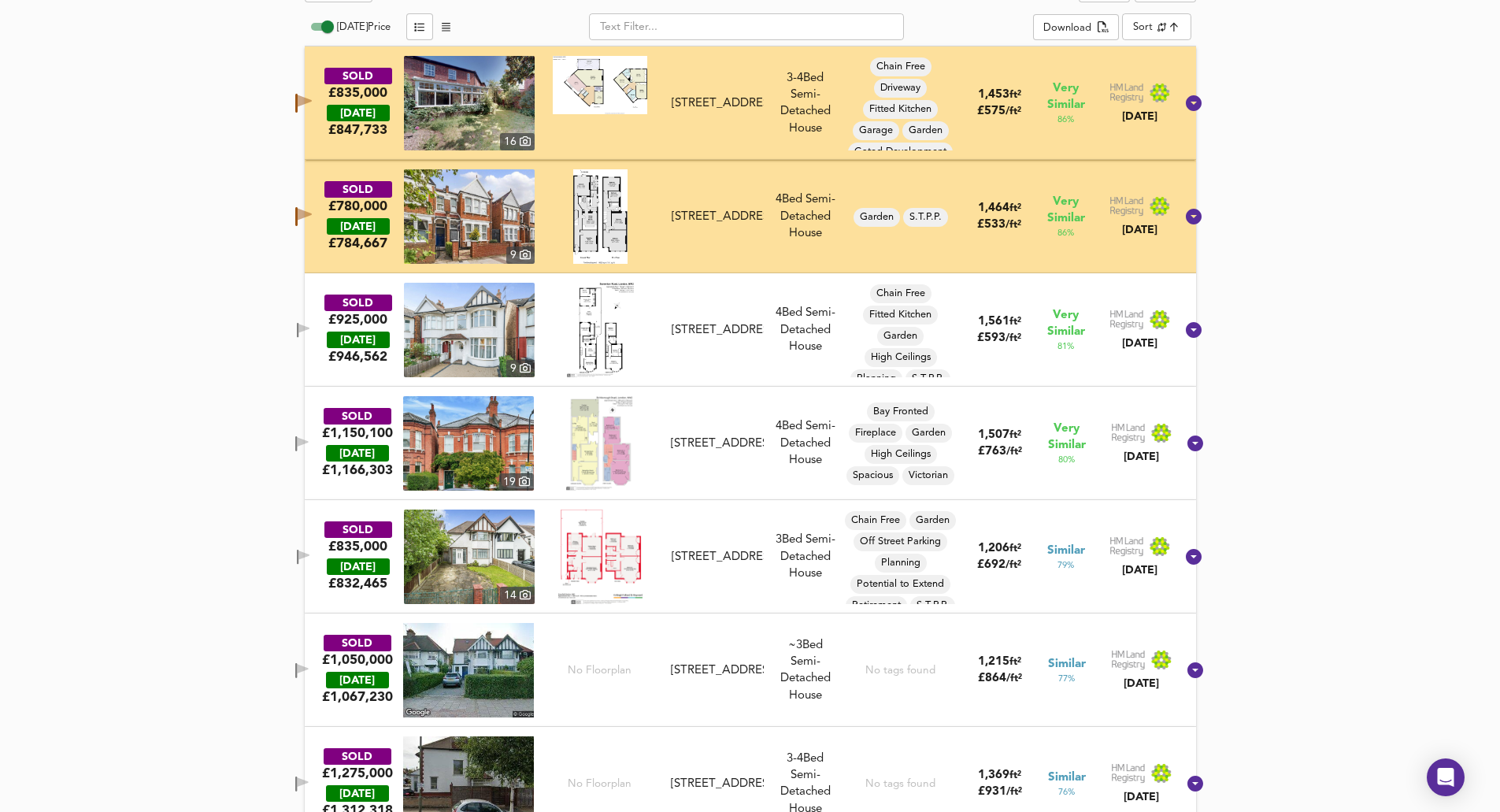
scroll to position [898, 0]
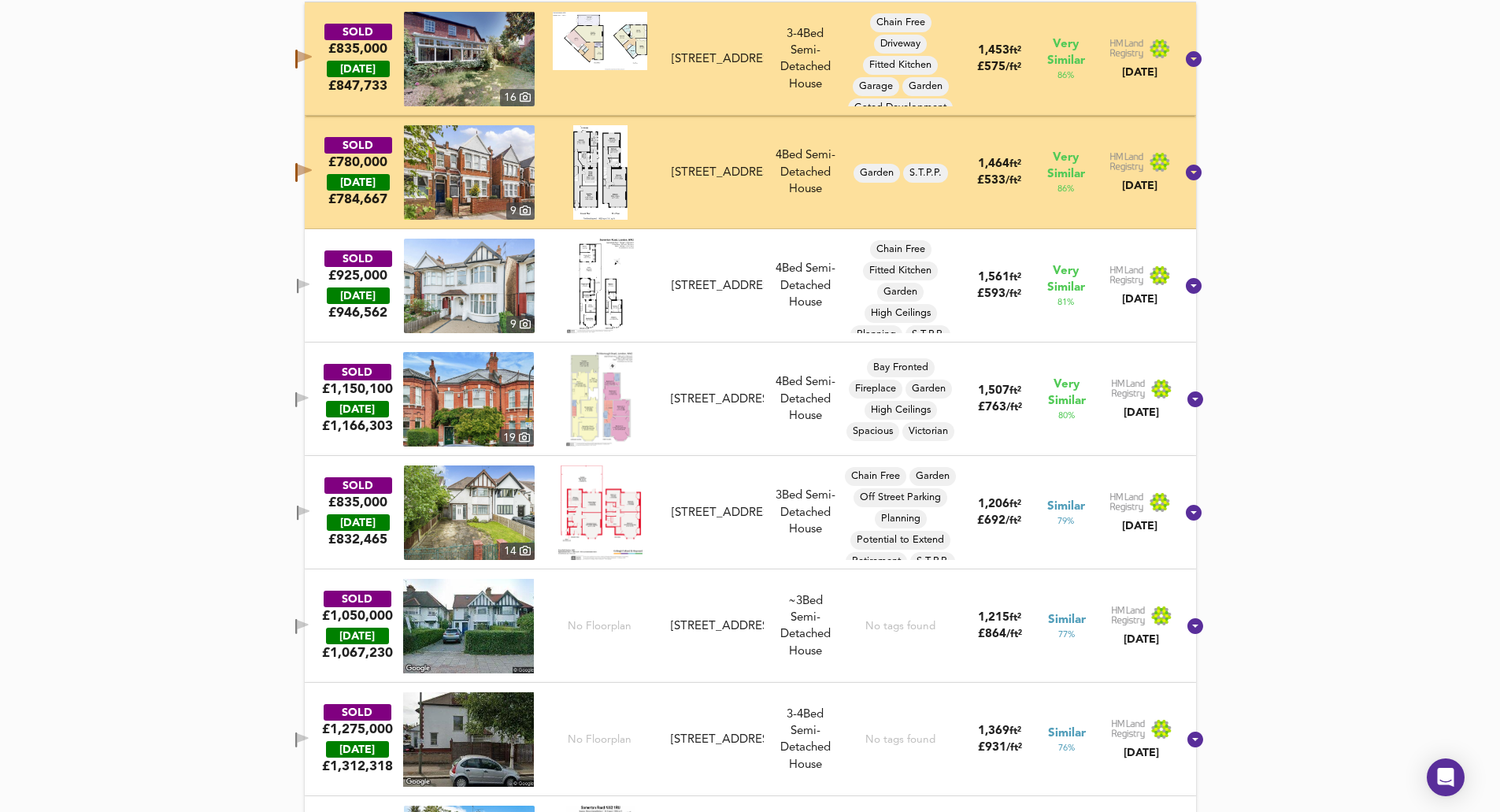
click at [314, 517] on span "button" at bounding box center [303, 512] width 23 height 14
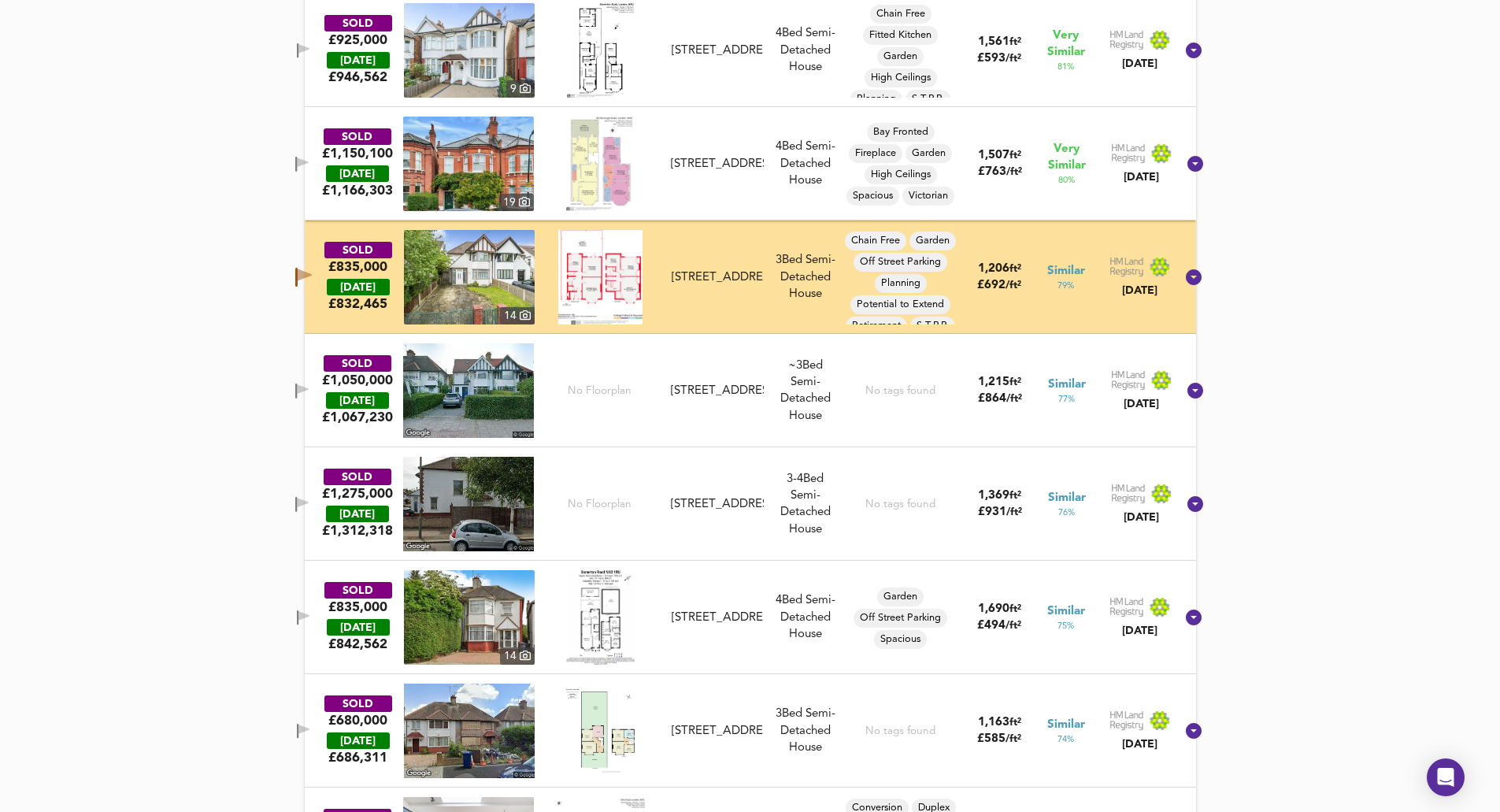
scroll to position [1134, 0]
click at [309, 615] on icon "button" at bounding box center [303, 615] width 11 height 10
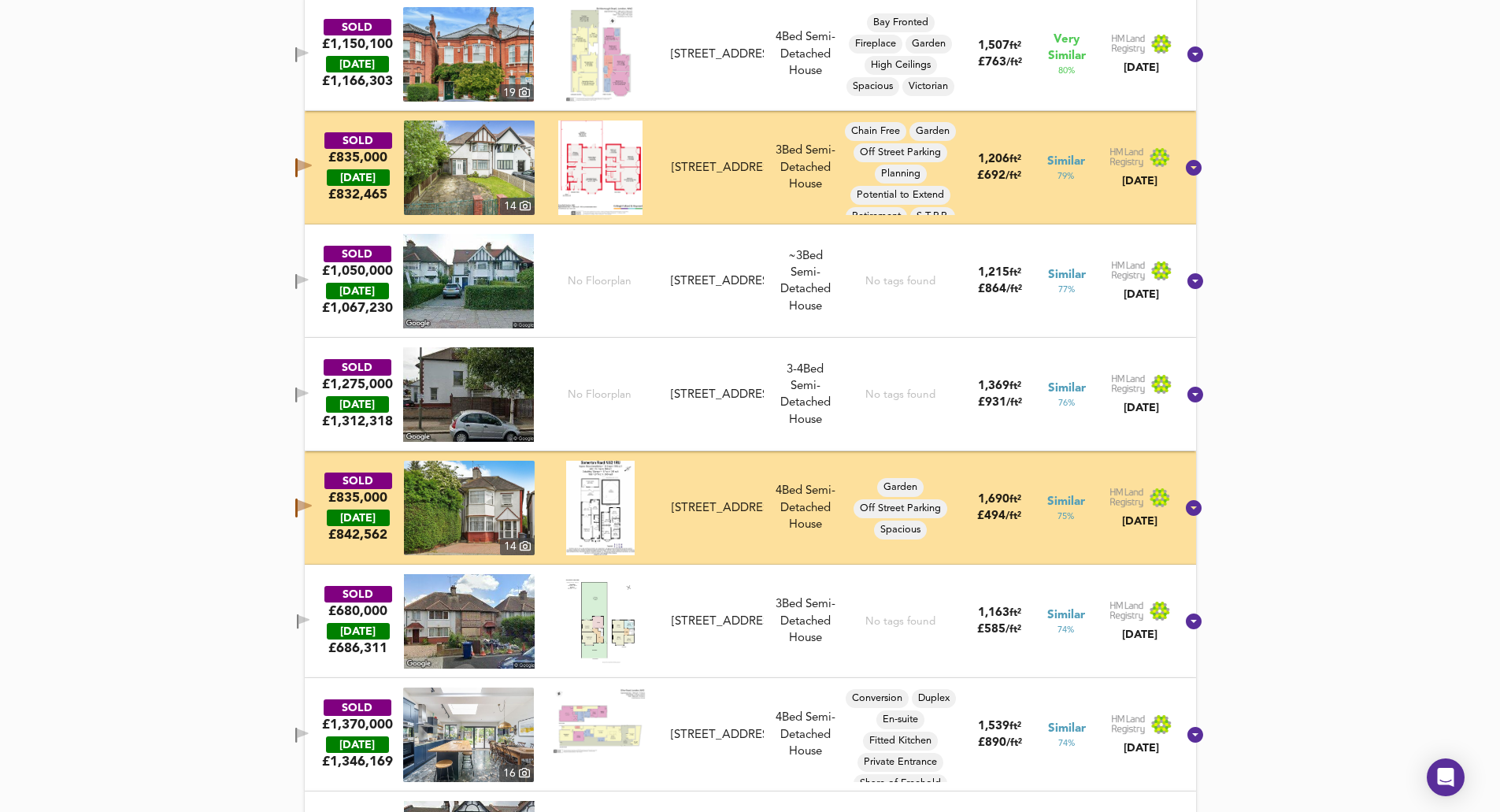
scroll to position [1371, 0]
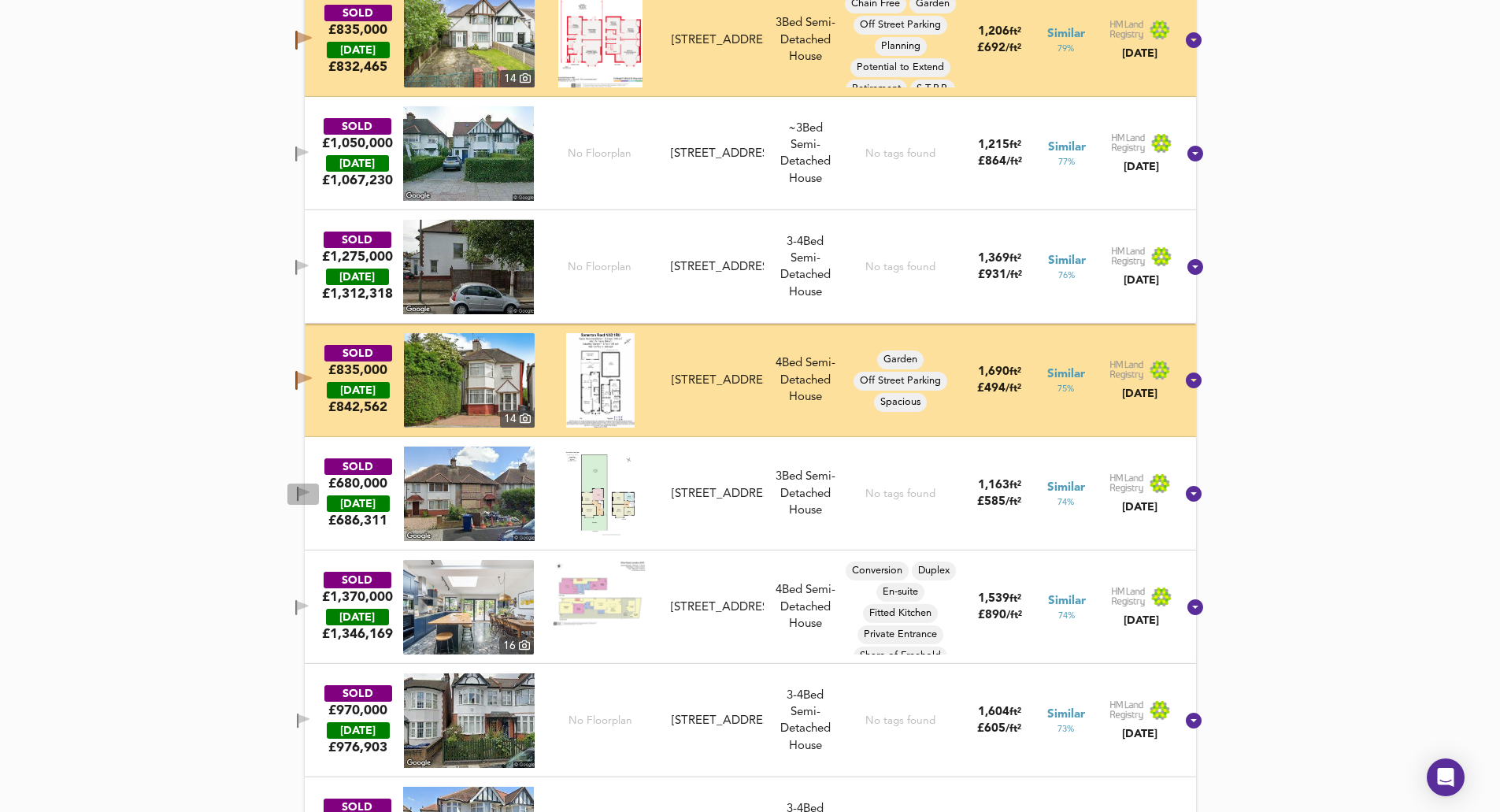
click at [298, 488] on icon "button" at bounding box center [297, 493] width 2 height 14
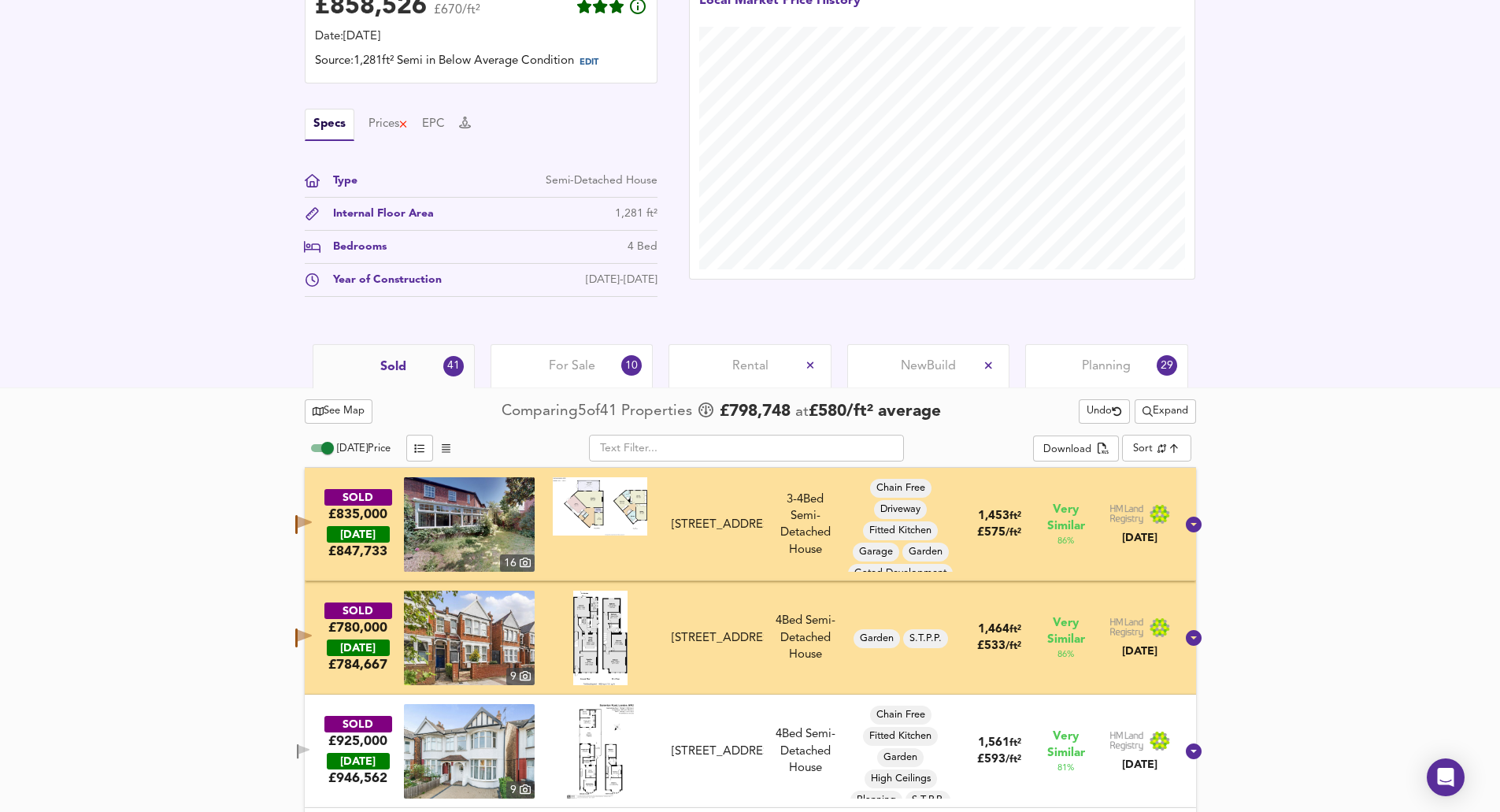
scroll to position [426, 0]
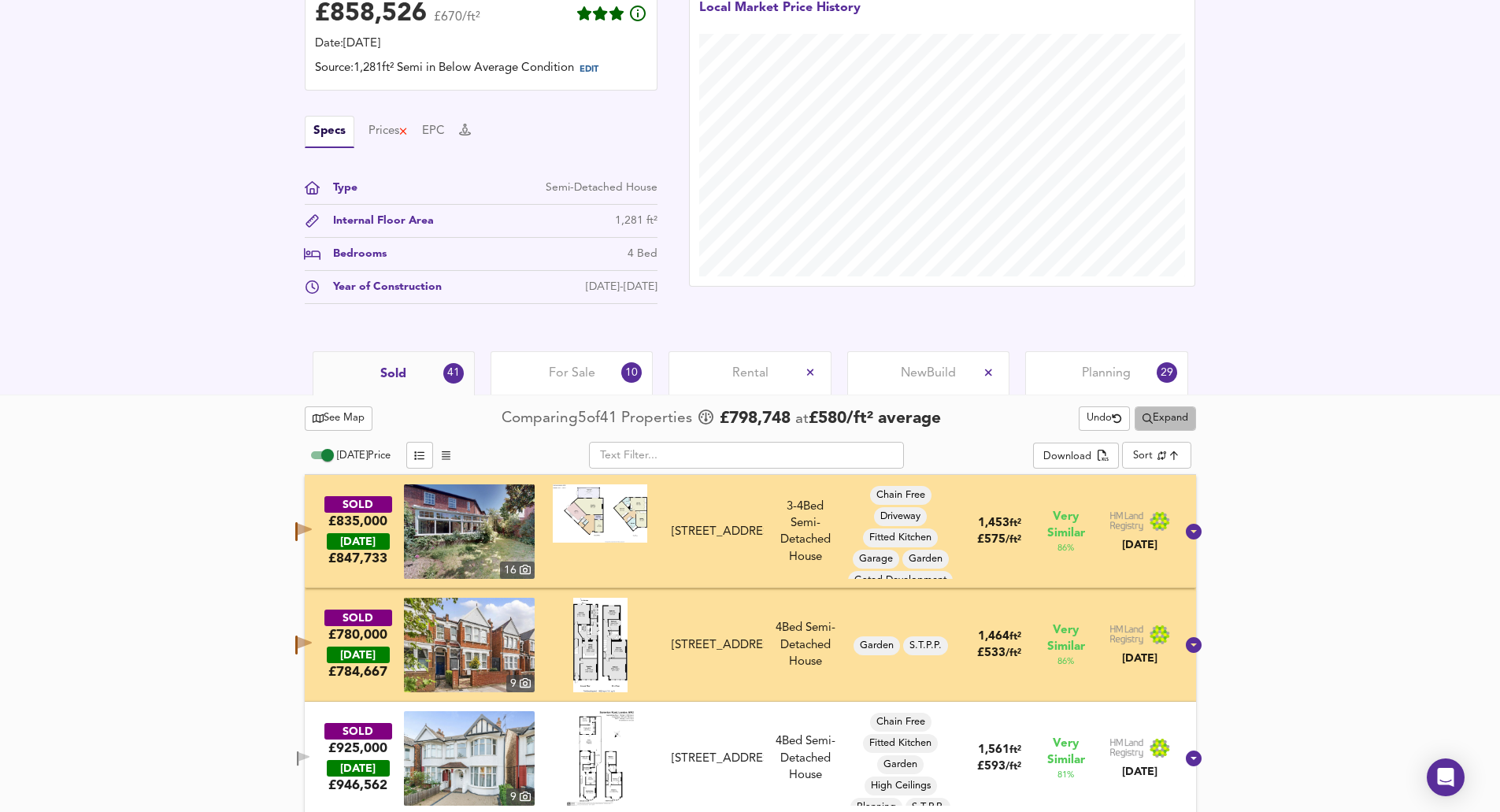
click at [1164, 420] on span "Expand" at bounding box center [1165, 418] width 45 height 18
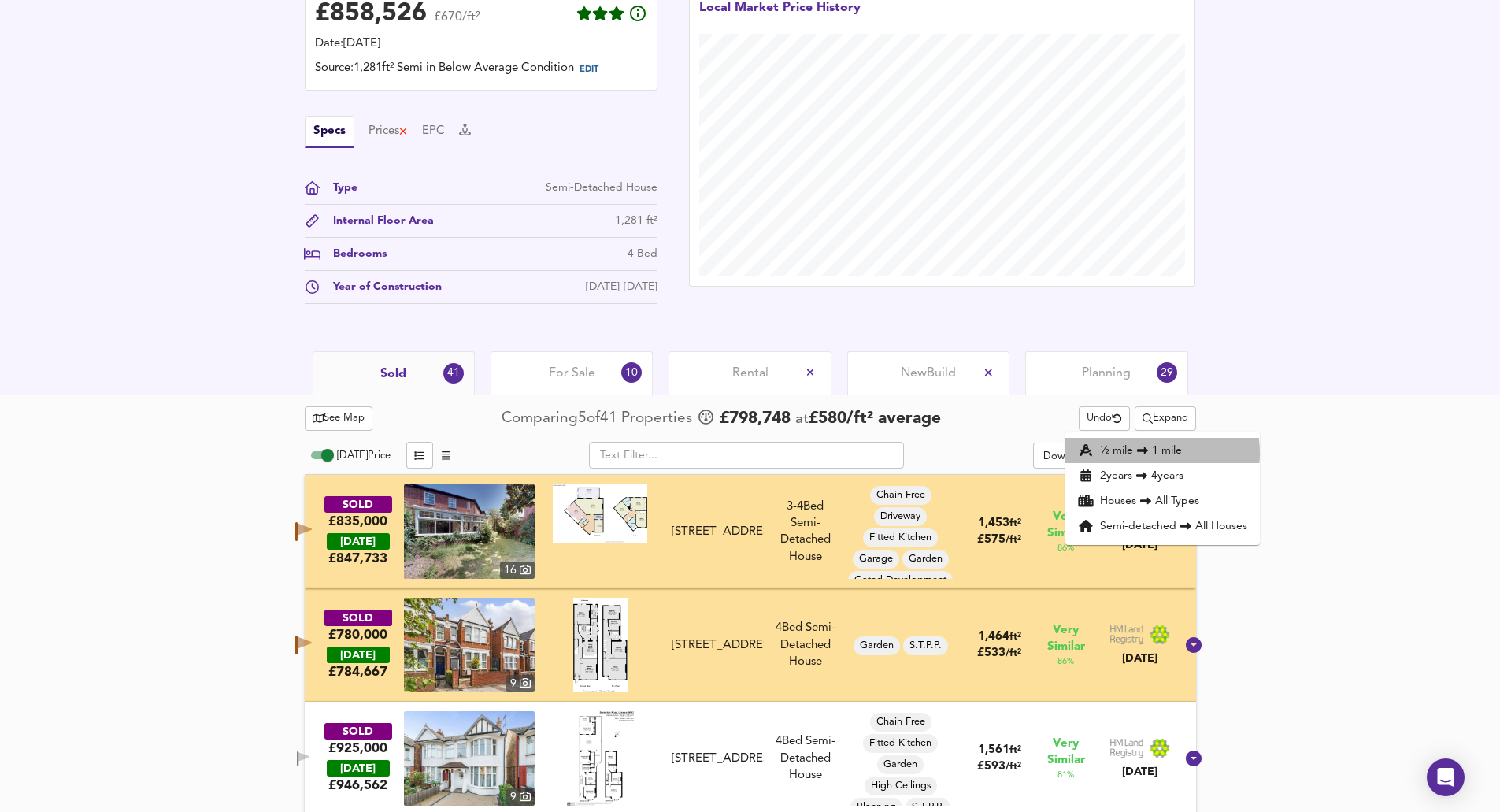
click at [1140, 453] on icon at bounding box center [1143, 450] width 19 height 11
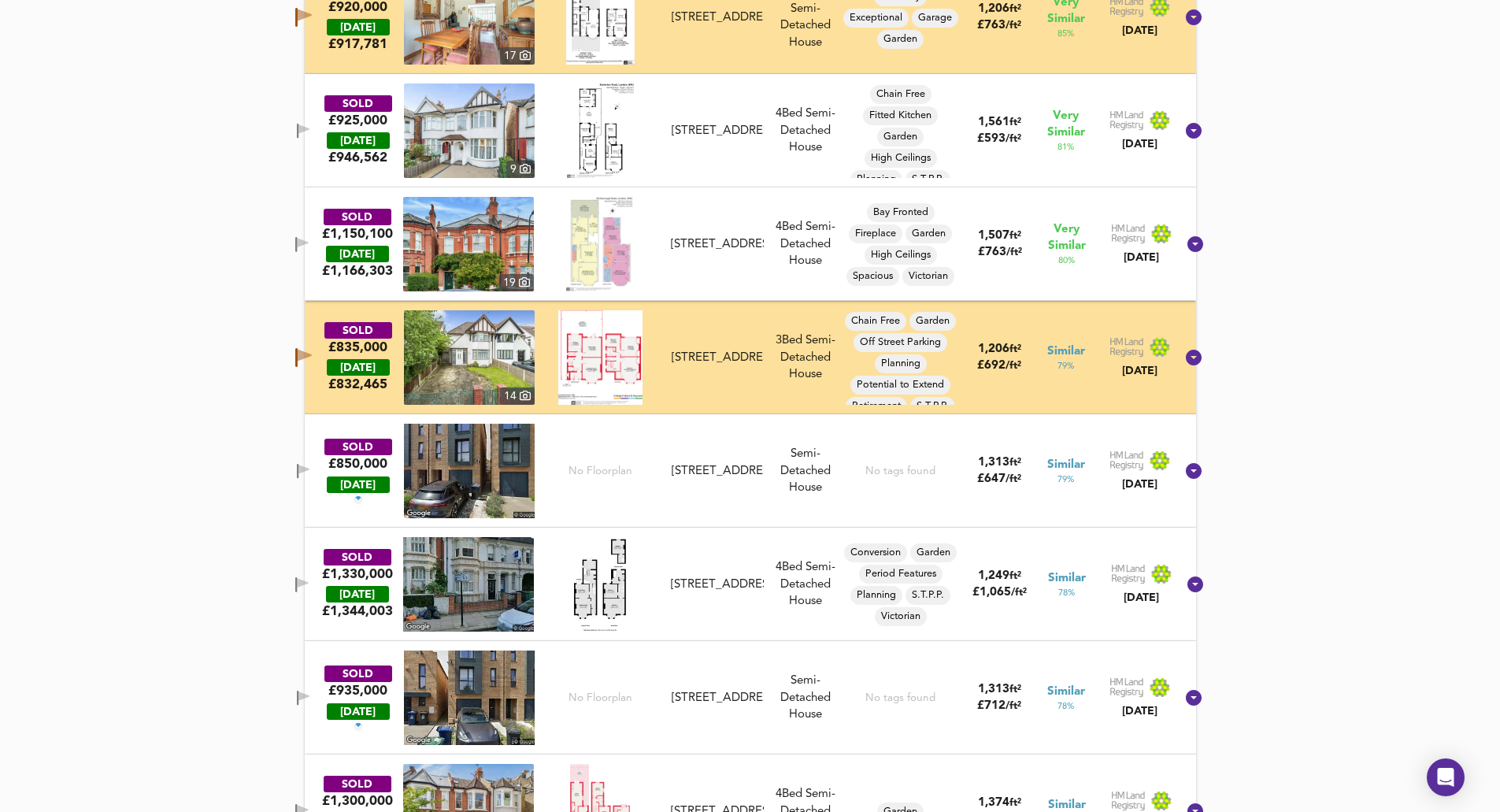
scroll to position [1214, 0]
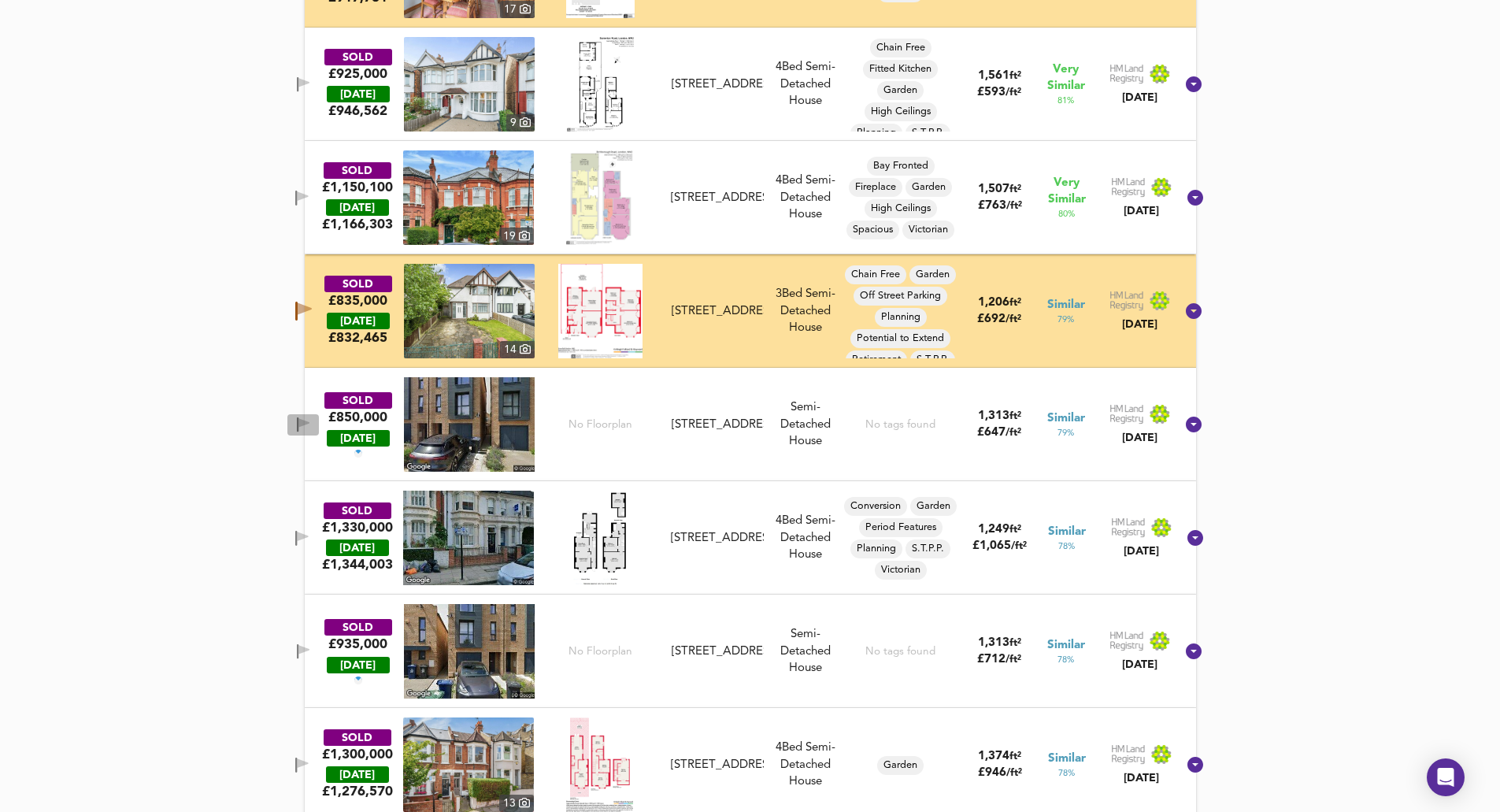
click at [309, 425] on icon "button" at bounding box center [303, 423] width 11 height 10
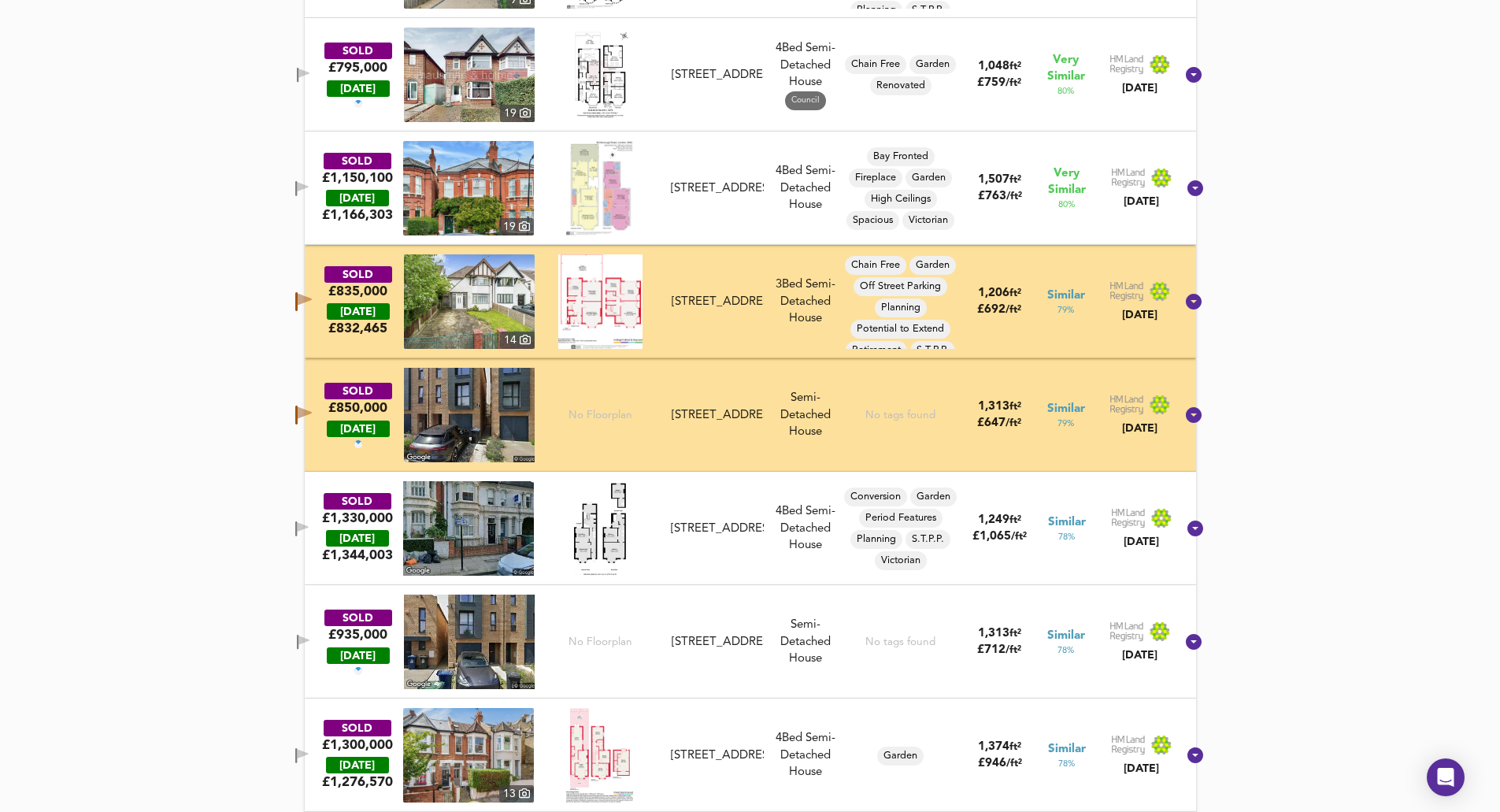
scroll to position [977, 0]
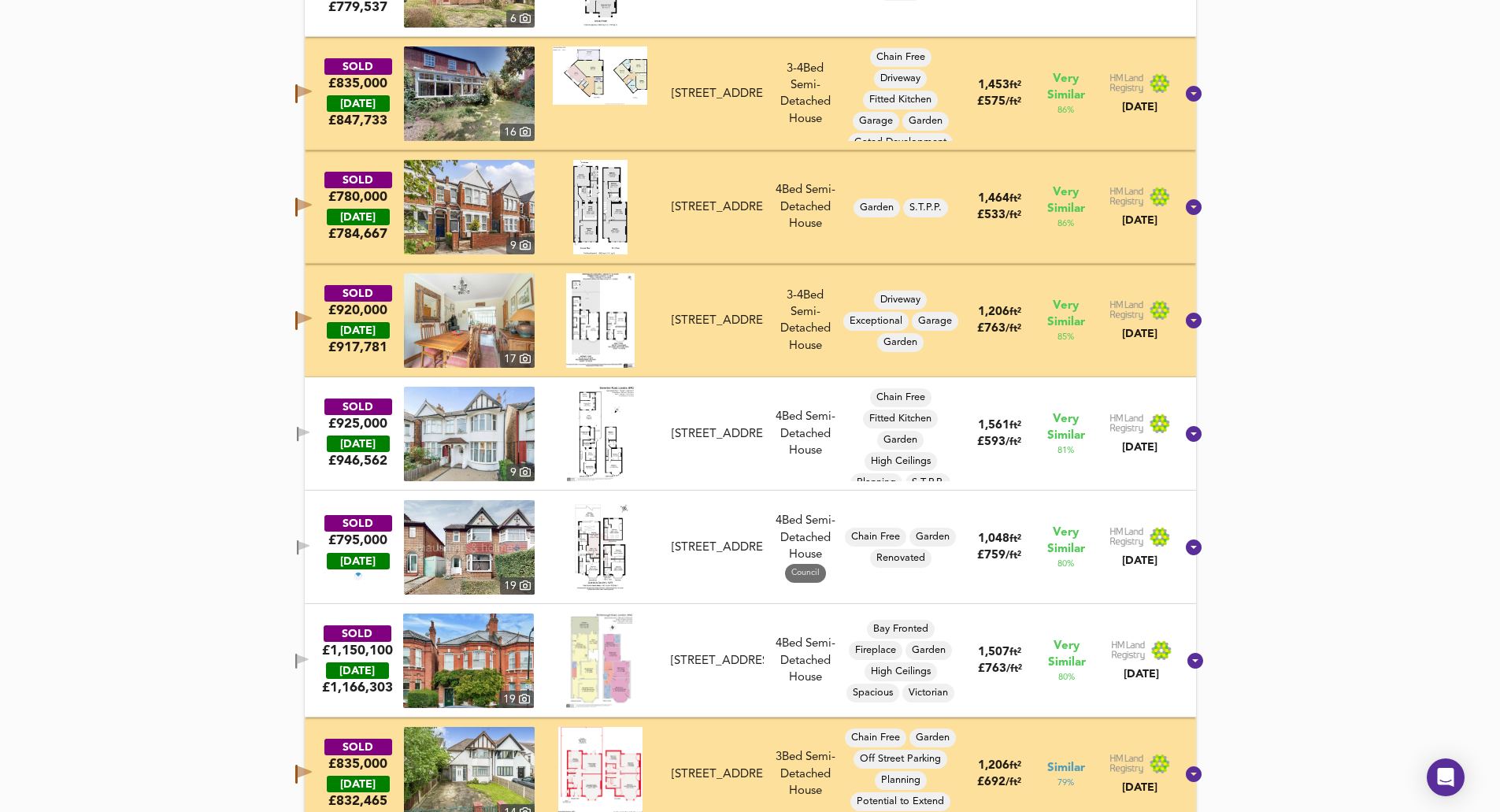
click at [298, 547] on icon "button" at bounding box center [297, 546] width 2 height 14
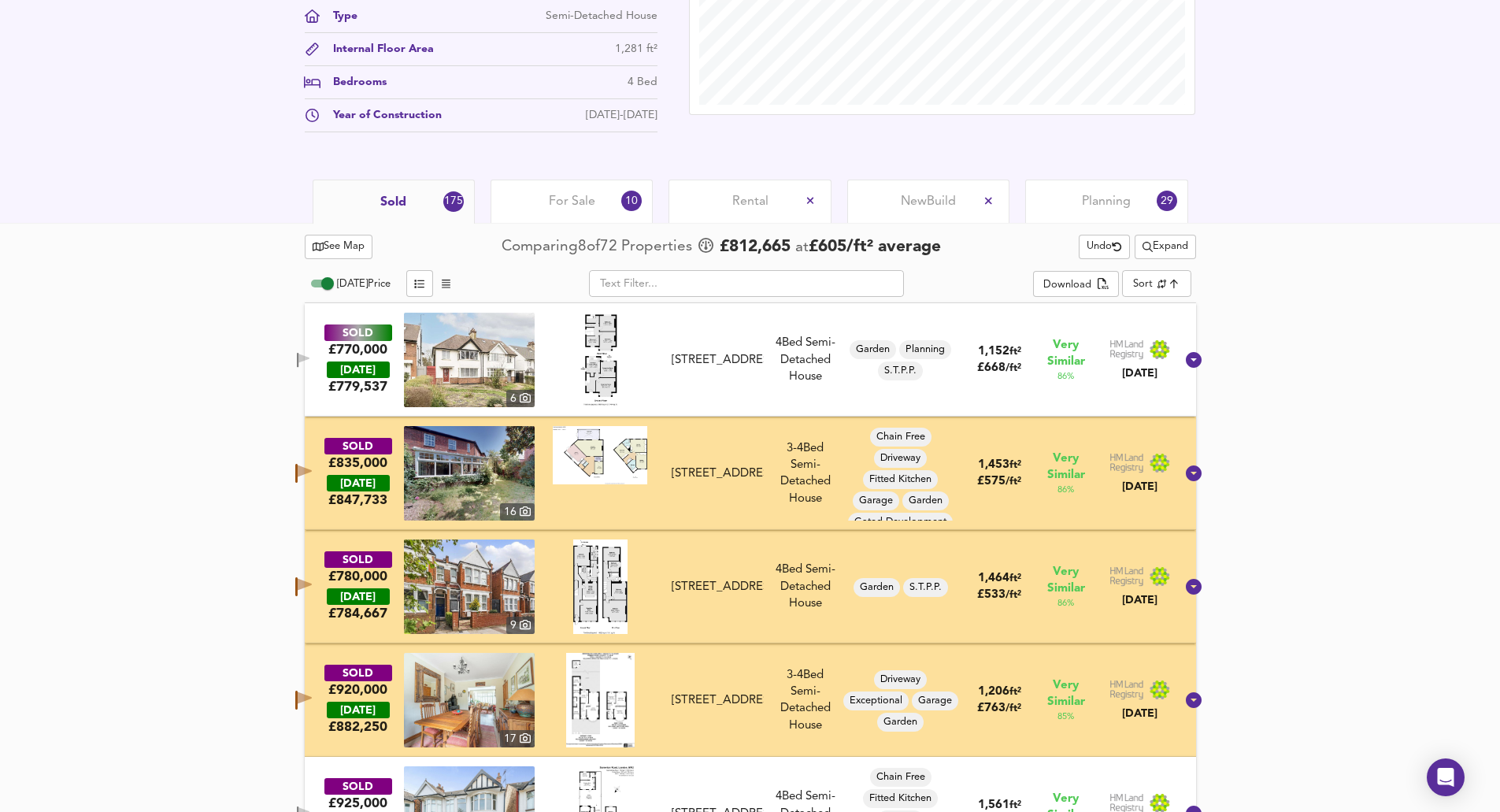
scroll to position [583, 0]
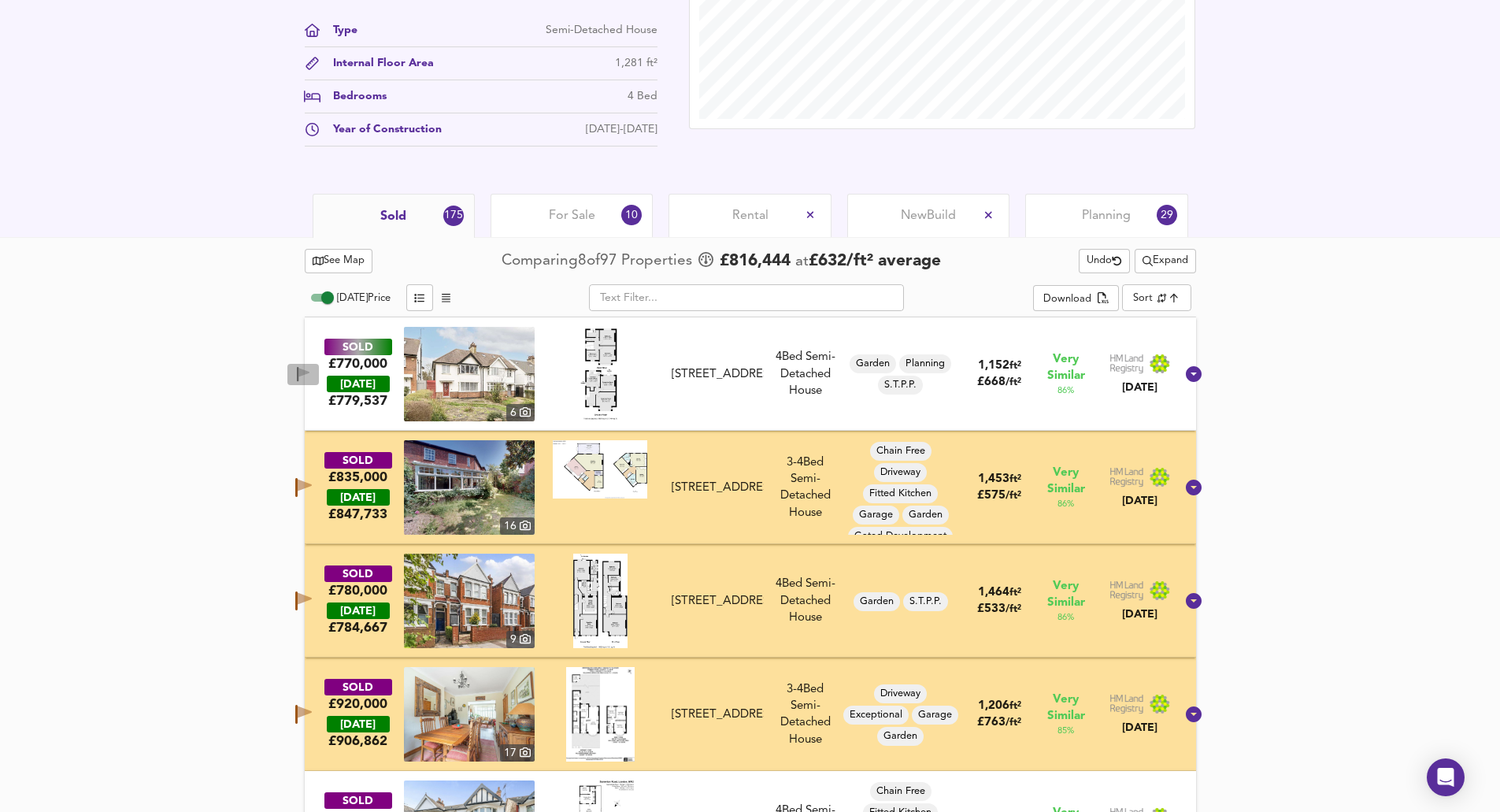
click at [310, 370] on icon "button" at bounding box center [303, 374] width 14 height 14
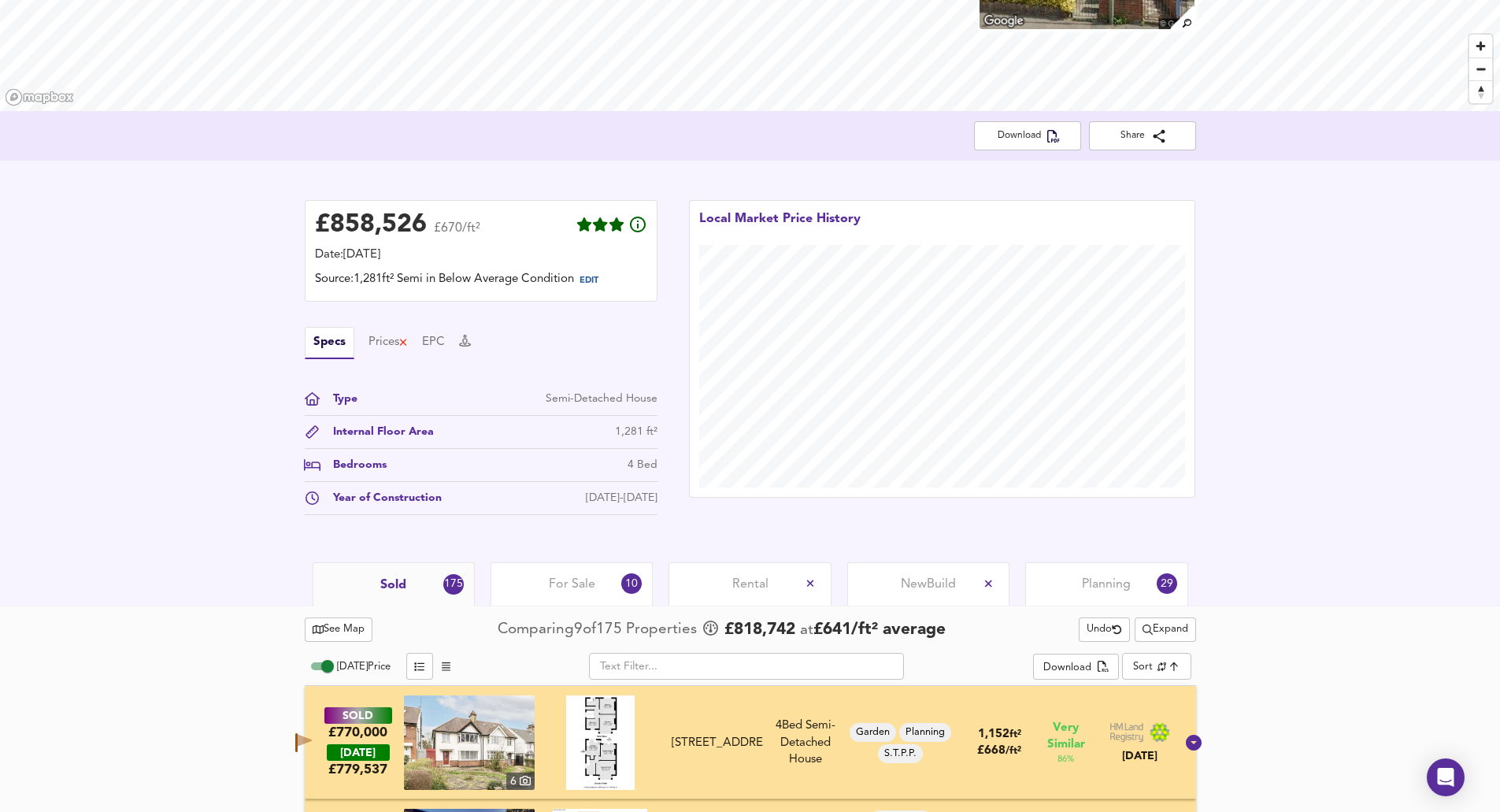
scroll to position [190, 0]
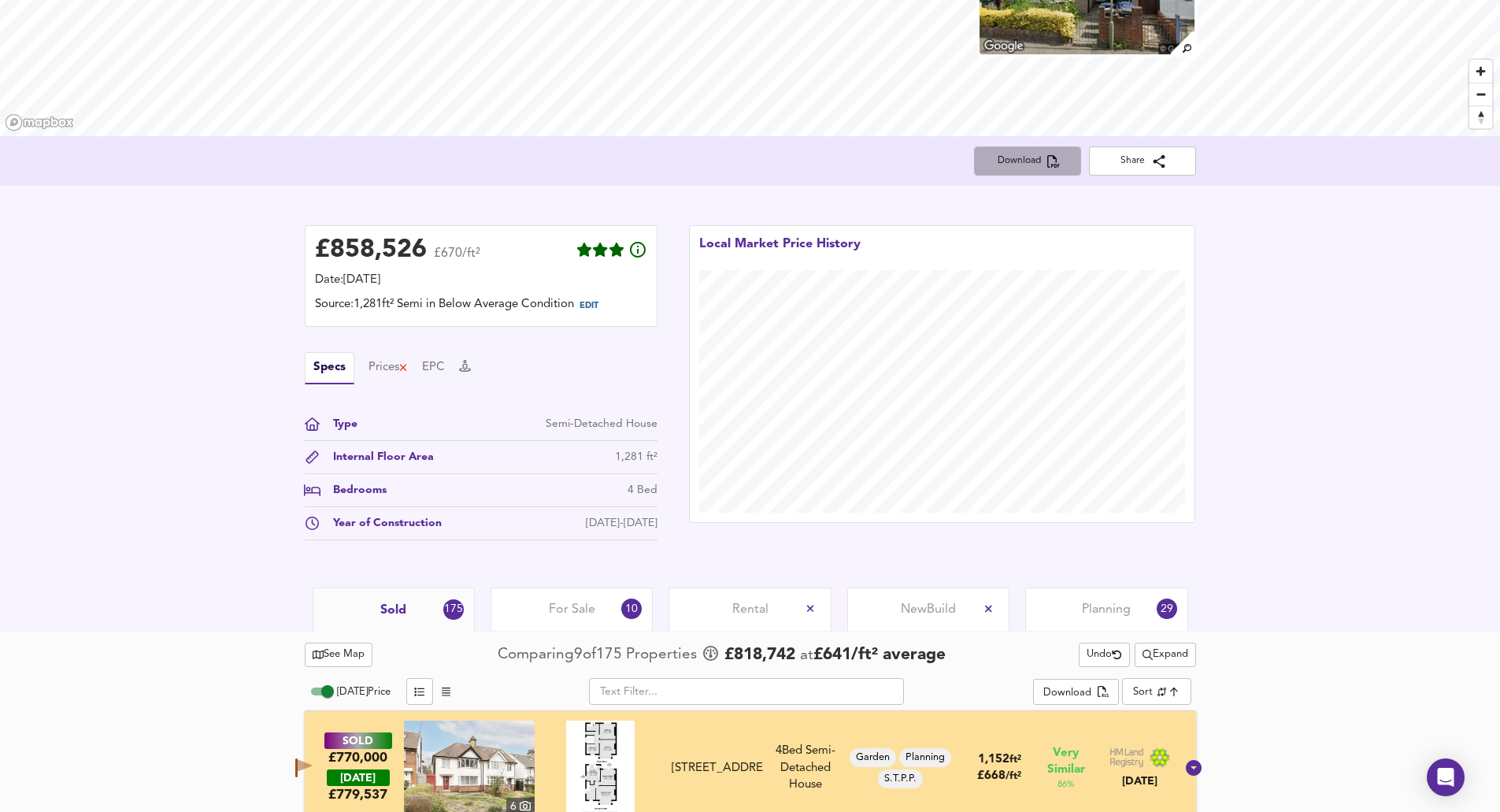
click at [1031, 156] on span "Download" at bounding box center [1028, 160] width 82 height 16
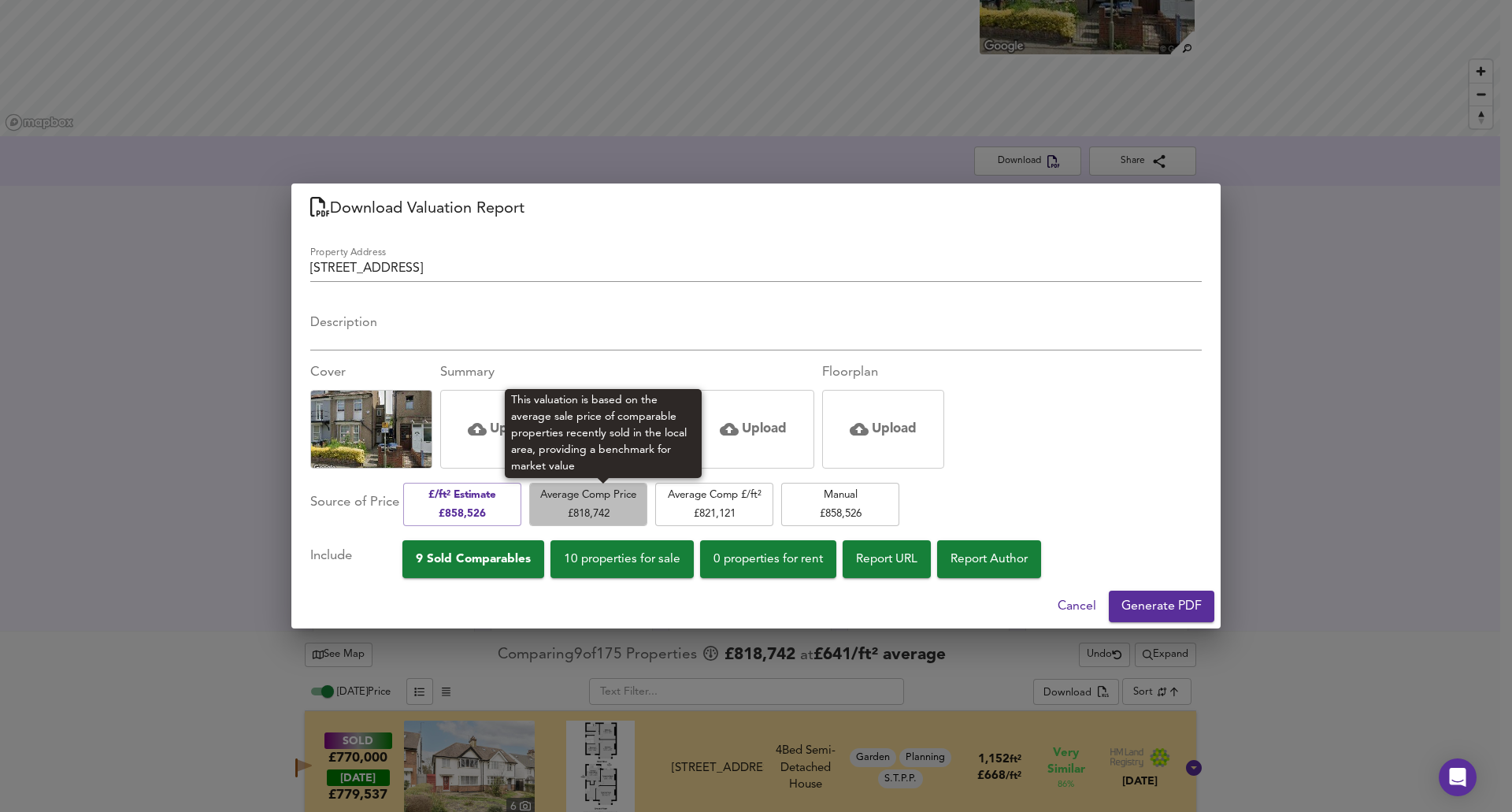
click at [618, 490] on span "Average Comp Price £ 818,742" at bounding box center [588, 504] width 102 height 37
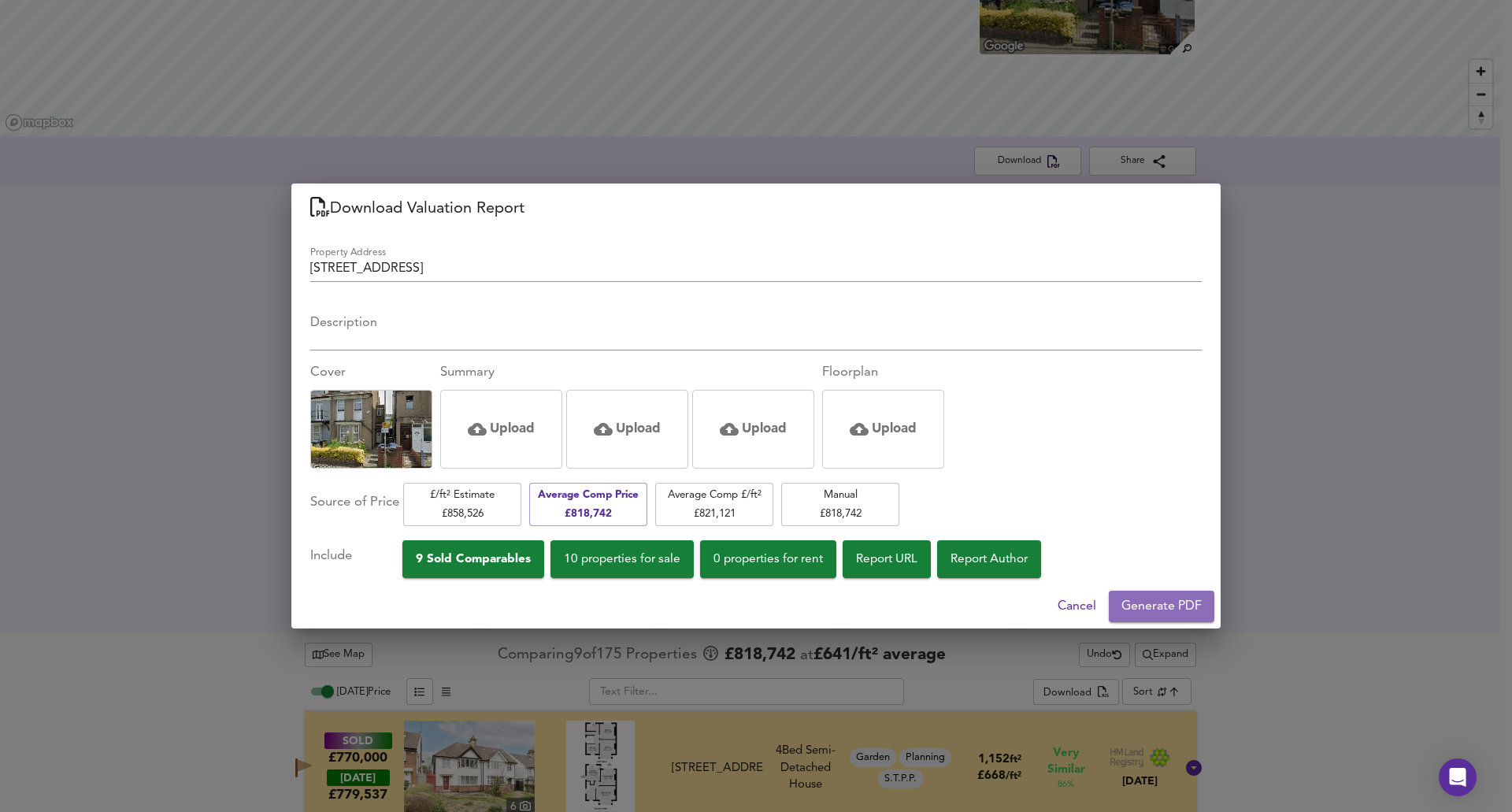
click at [1152, 613] on span "Generate PDF" at bounding box center [1161, 605] width 80 height 22
